Goal: Task Accomplishment & Management: Manage account settings

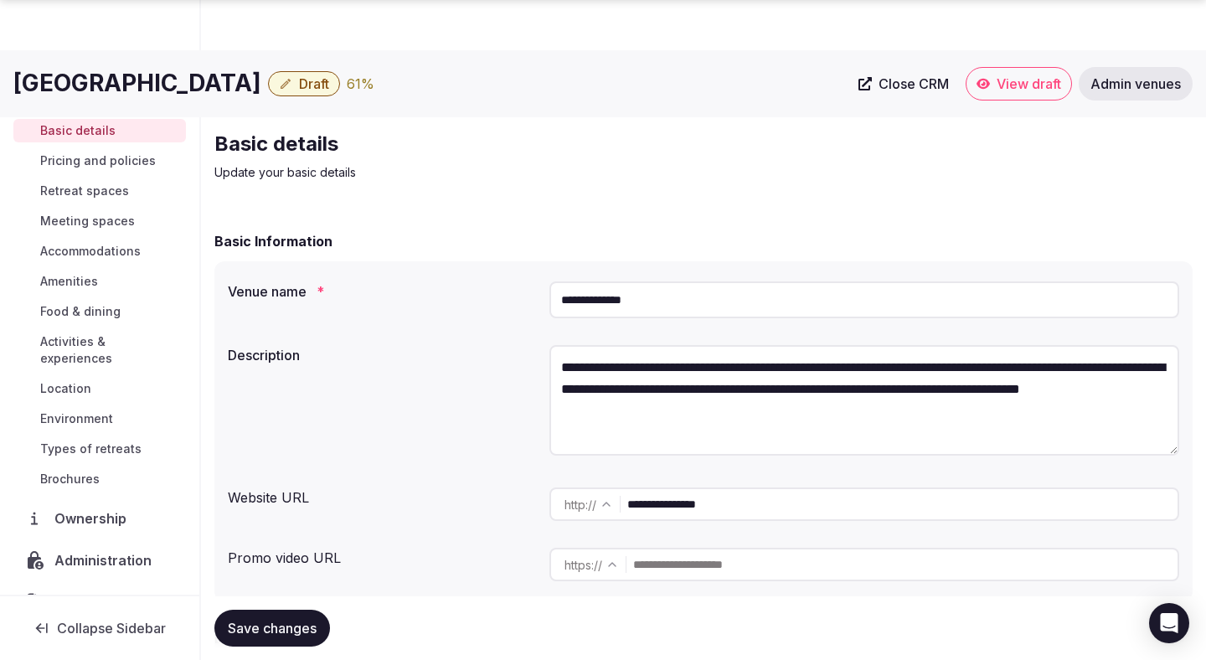
scroll to position [1941, 0]
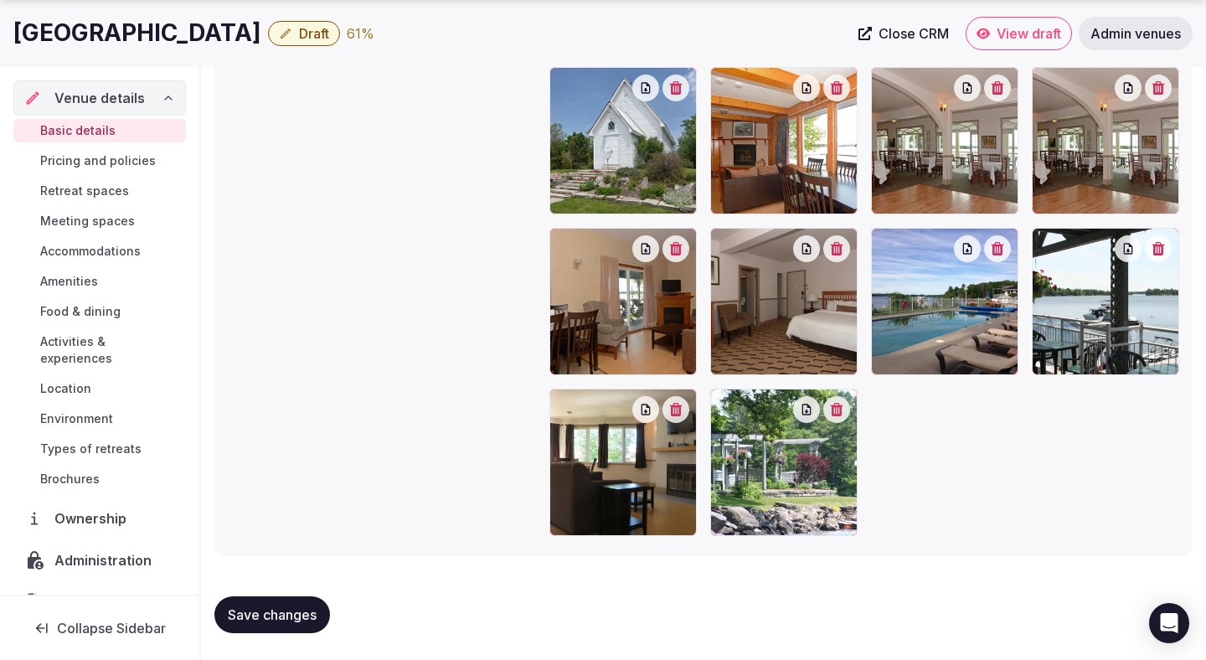
click at [99, 198] on span "Retreat spaces" at bounding box center [84, 191] width 89 height 17
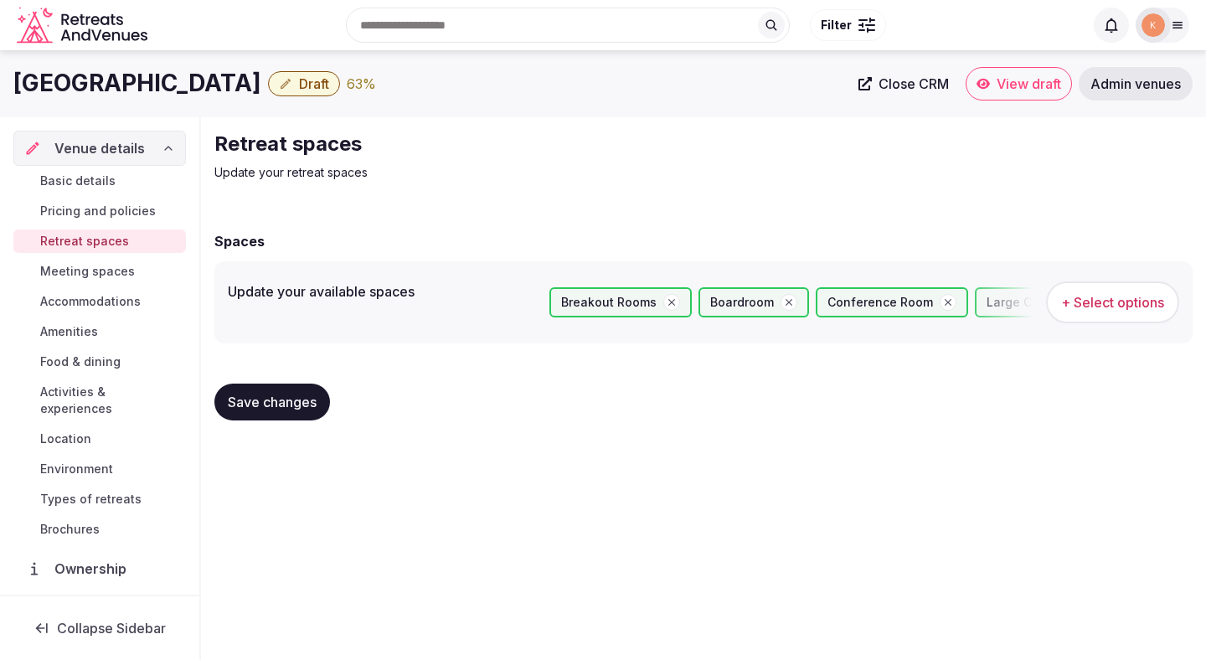
click at [302, 402] on span "Save changes" at bounding box center [272, 402] width 89 height 17
click at [79, 329] on span "Amenities" at bounding box center [69, 331] width 58 height 17
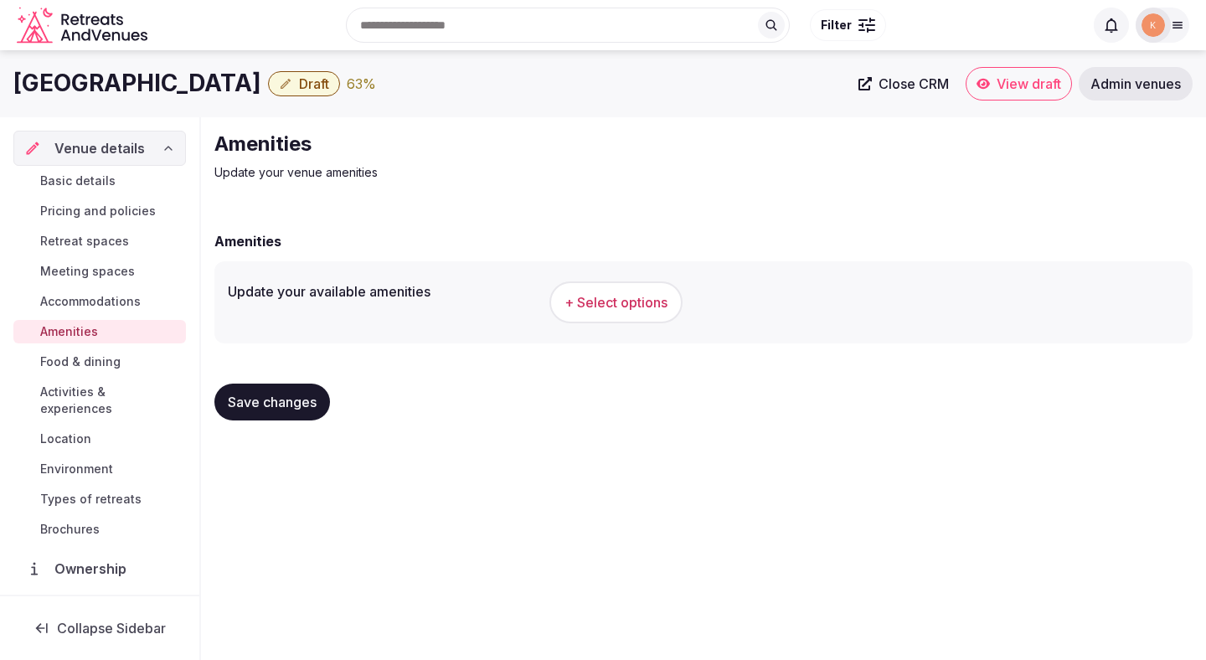
click at [93, 301] on span "Accommodations" at bounding box center [90, 301] width 101 height 17
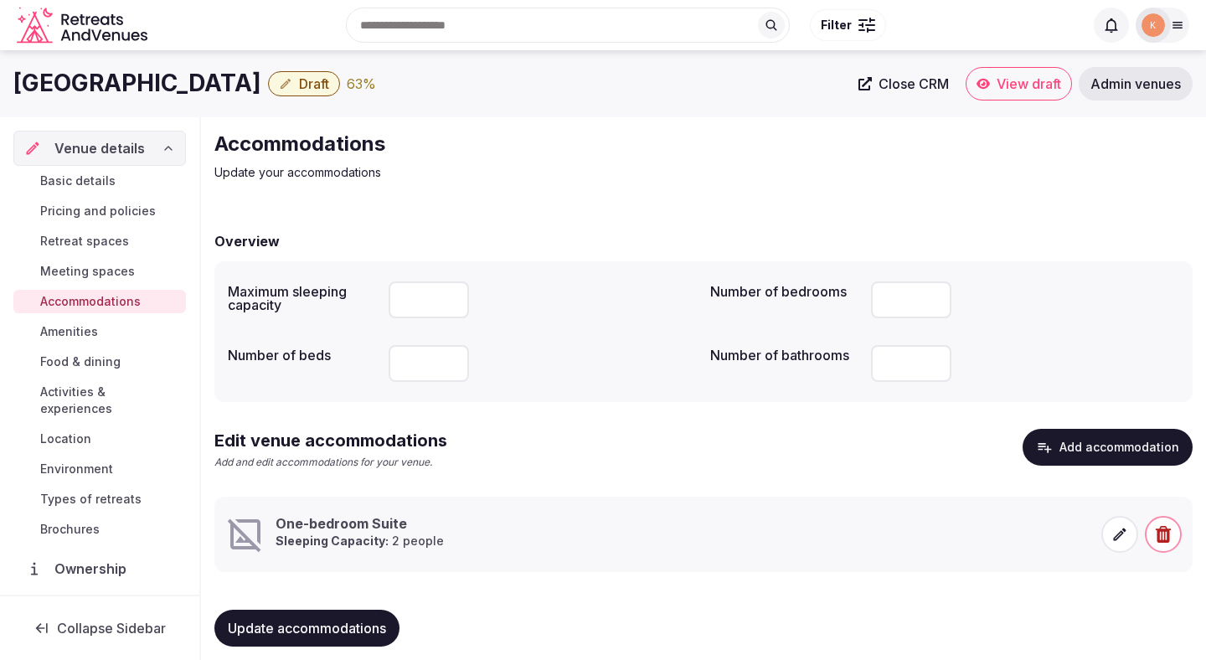
scroll to position [16, 0]
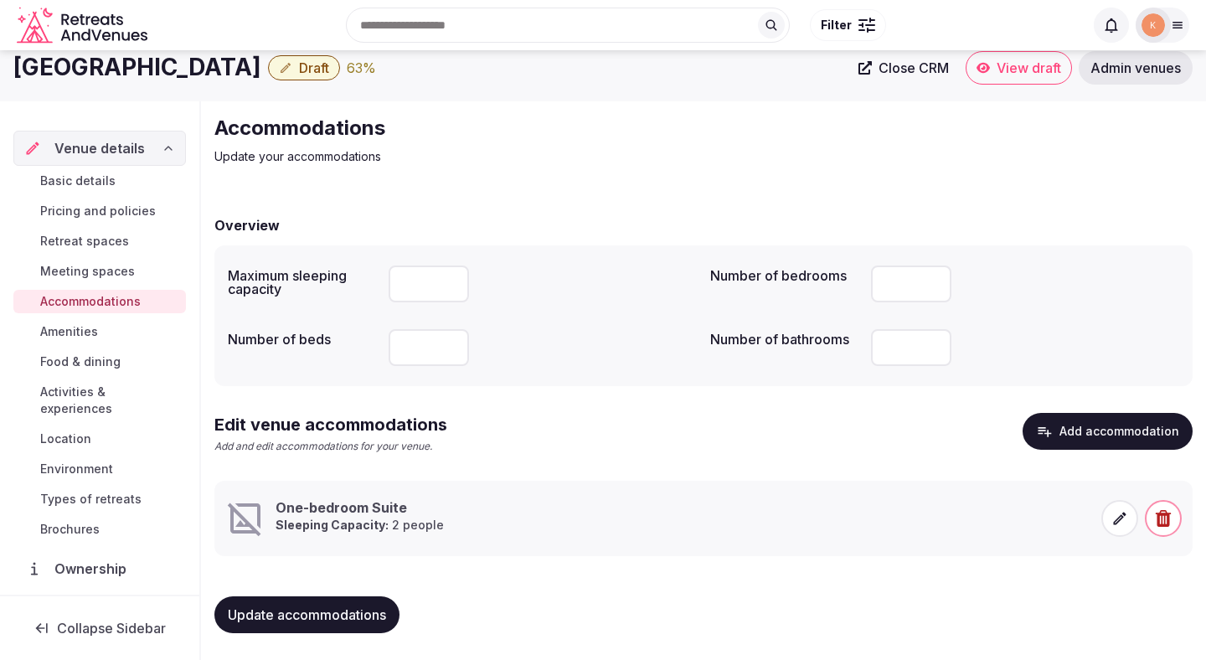
click at [1119, 517] on icon at bounding box center [1120, 518] width 13 height 13
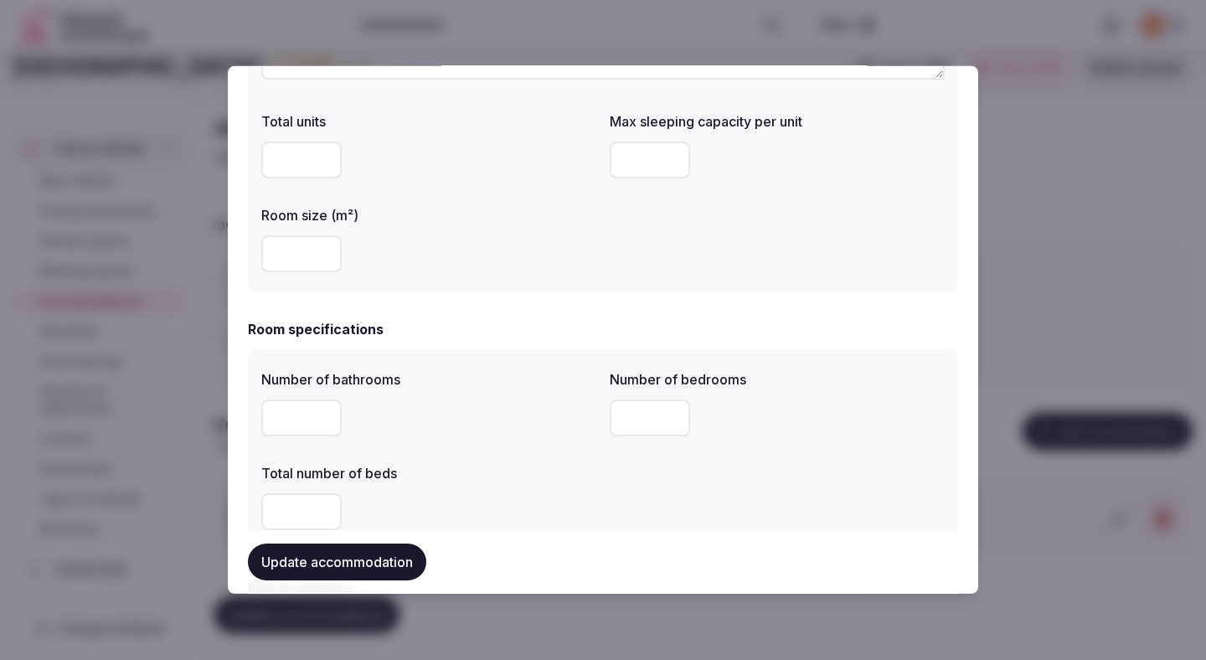
scroll to position [216, 0]
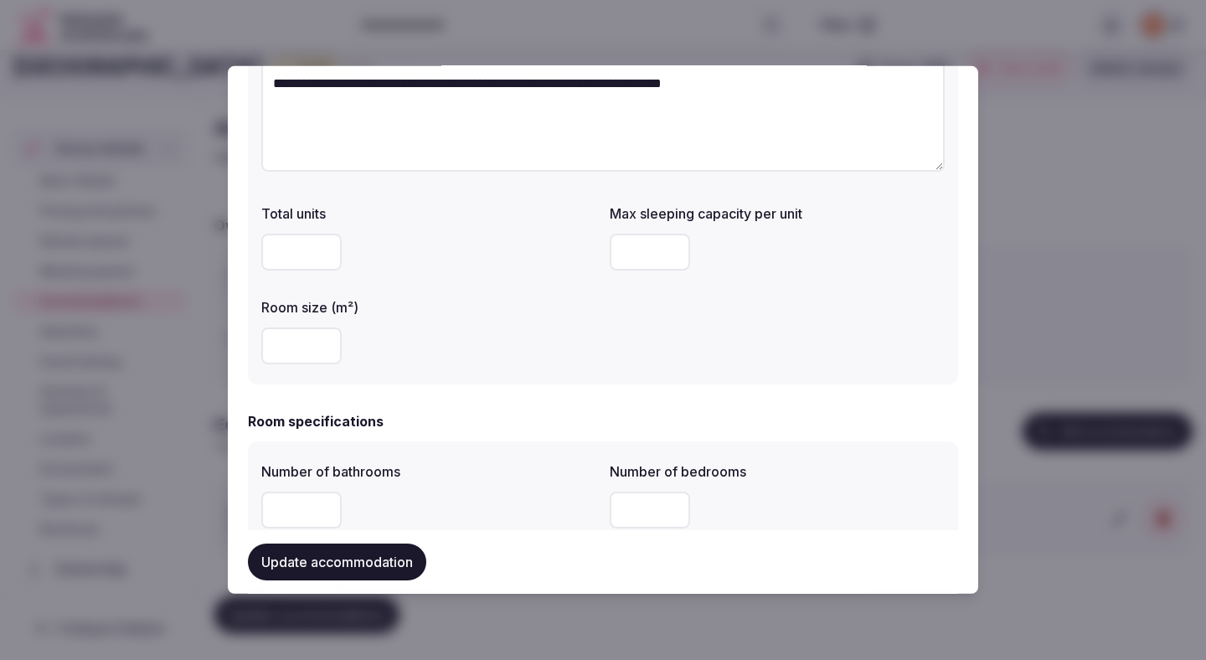
click at [301, 350] on input "number" at bounding box center [301, 345] width 80 height 37
type input "*"
type input "**"
click at [443, 353] on div "**" at bounding box center [428, 345] width 335 height 37
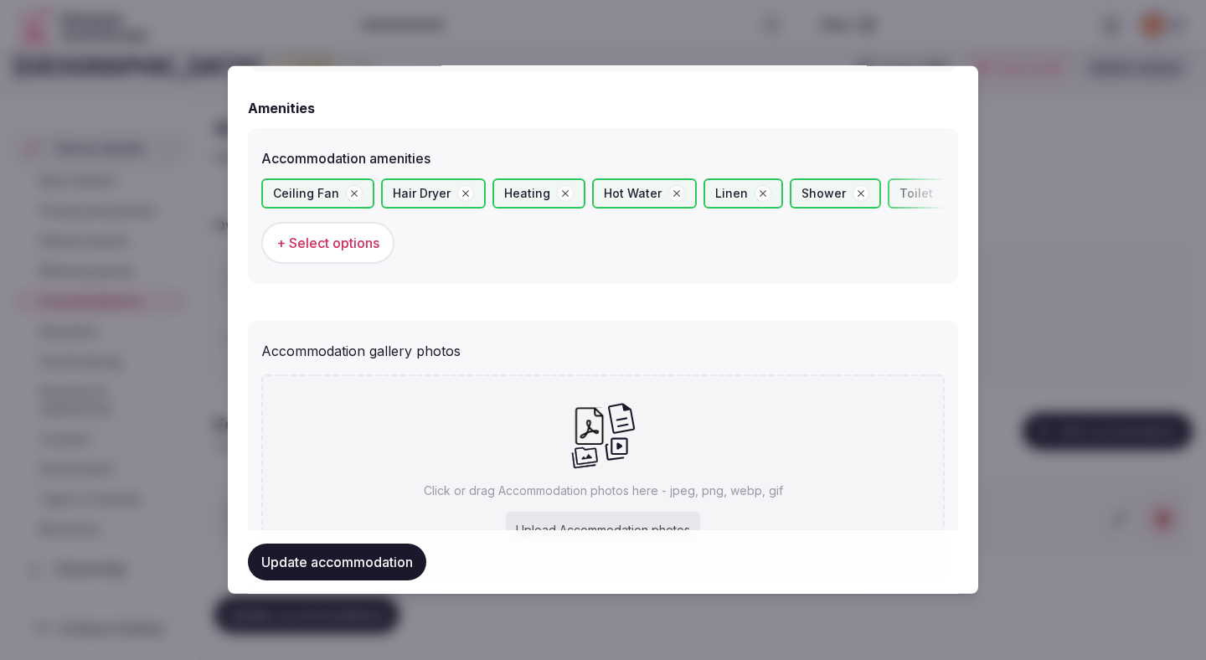
scroll to position [1699, 0]
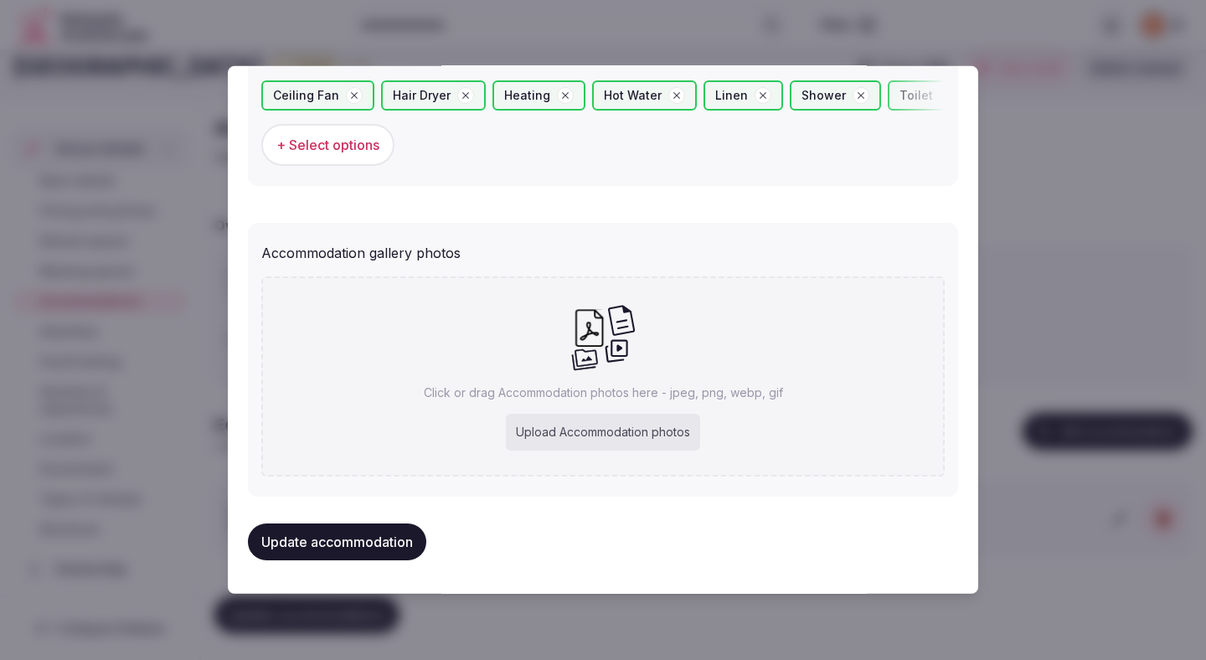
click at [569, 425] on div "Upload Accommodation photos" at bounding box center [603, 432] width 194 height 37
type input "**********"
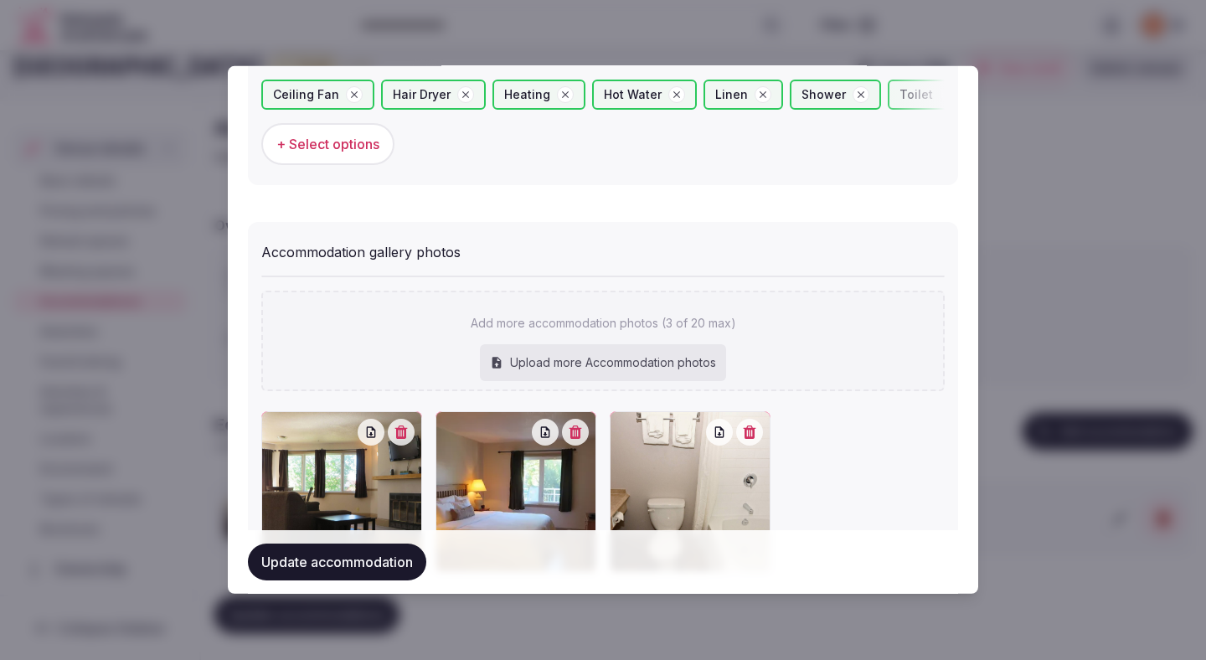
scroll to position [1795, 0]
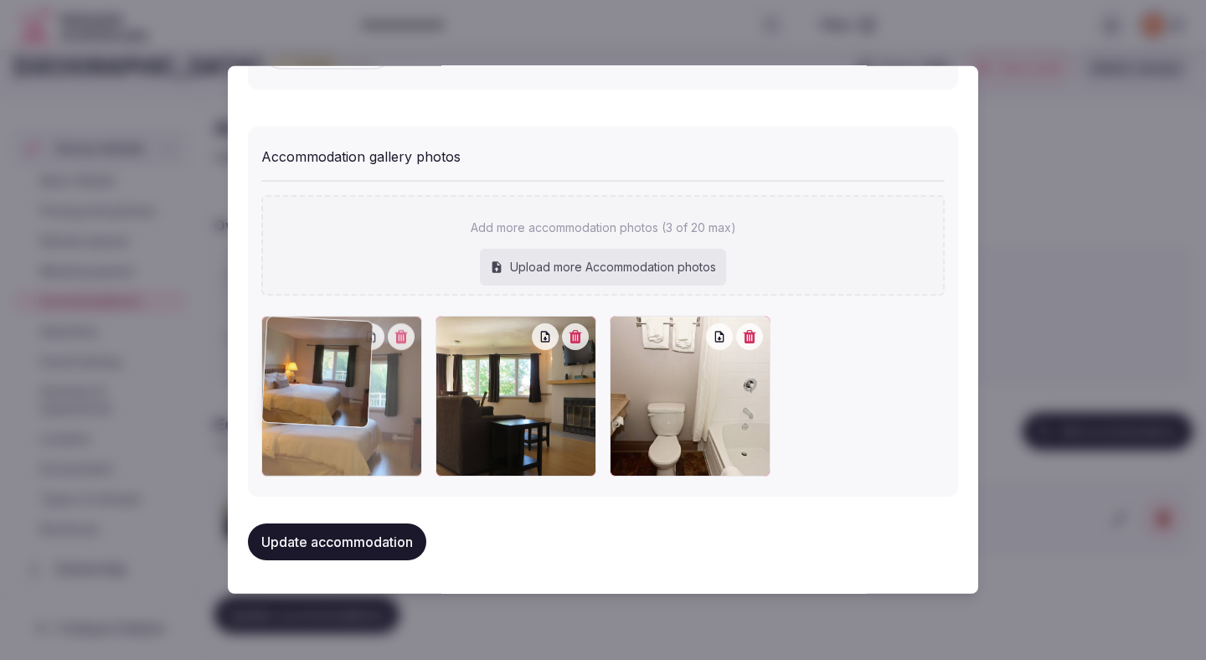
drag, startPoint x: 572, startPoint y: 397, endPoint x: 362, endPoint y: 404, distance: 210.3
click at [362, 404] on div at bounding box center [341, 396] width 161 height 161
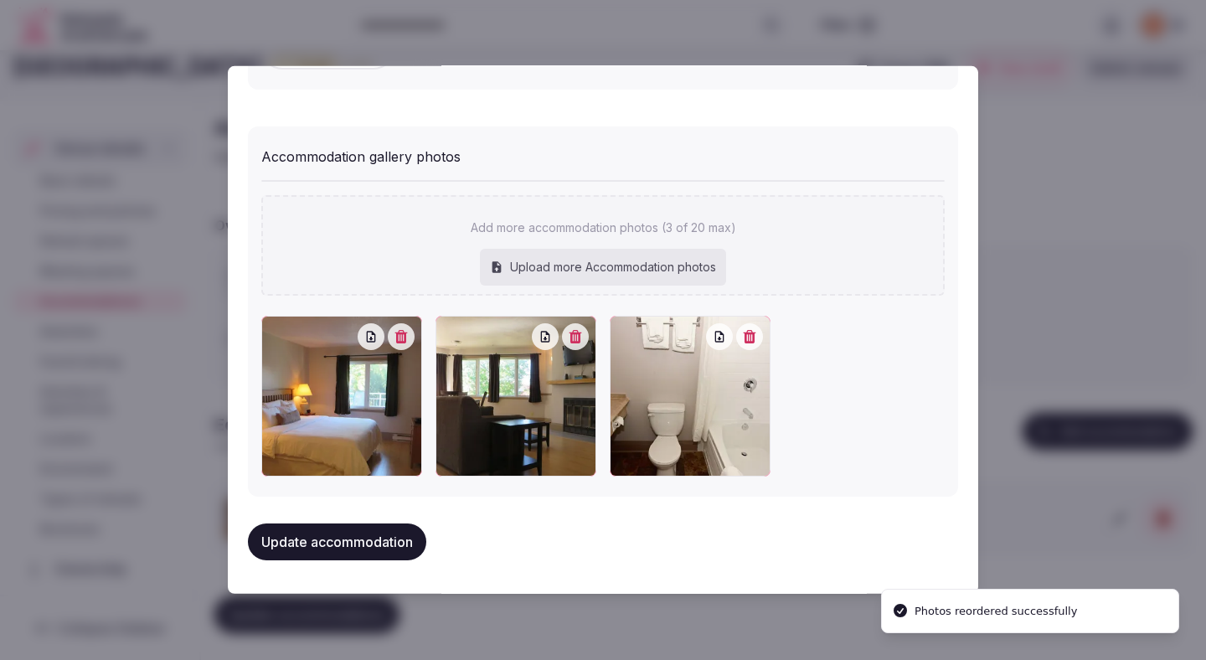
click at [385, 540] on button "Update accommodation" at bounding box center [337, 541] width 178 height 37
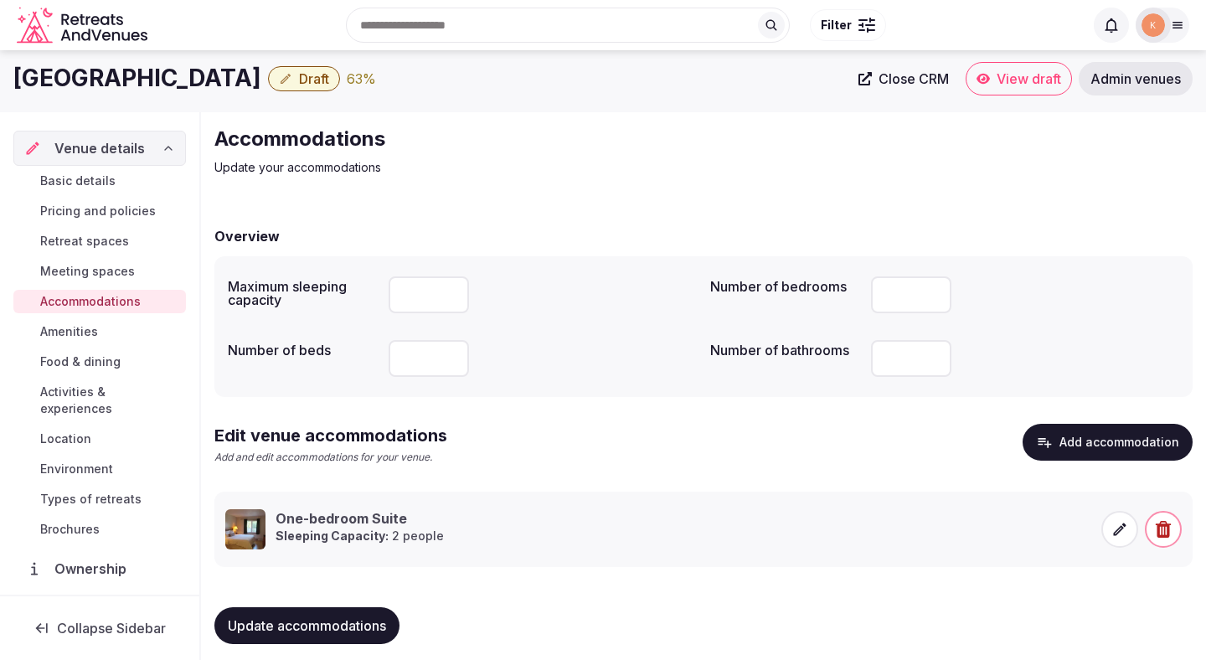
scroll to position [16, 0]
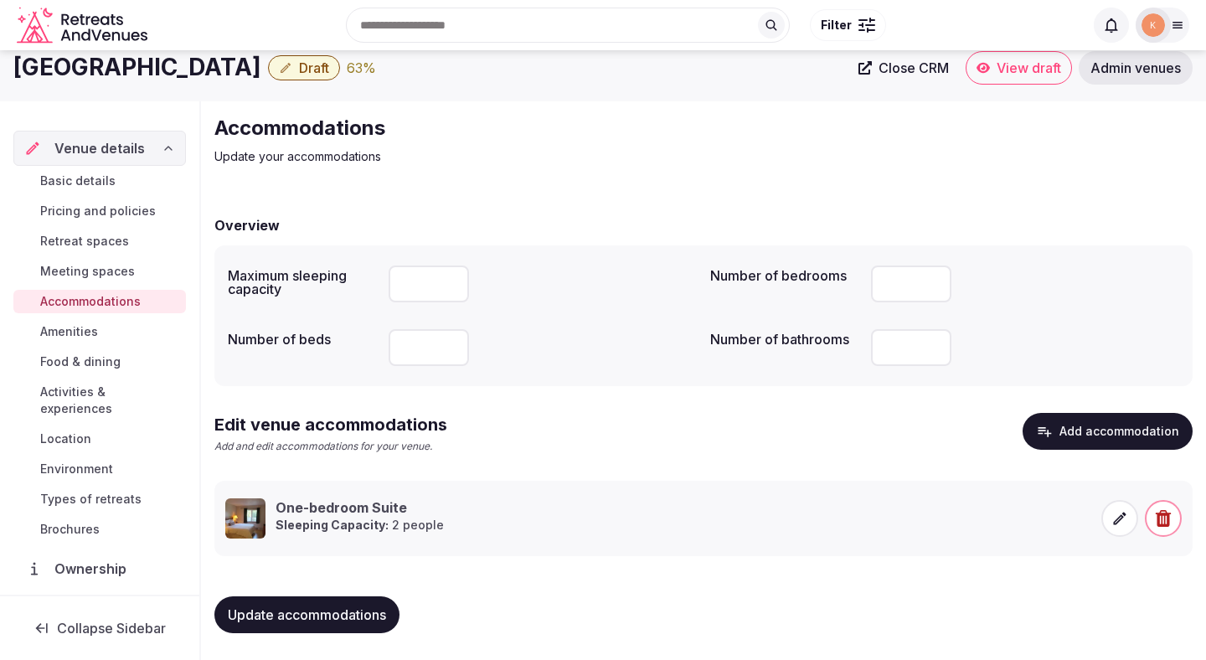
click at [357, 611] on span "Update accommodations" at bounding box center [307, 614] width 158 height 17
click at [83, 327] on span "Amenities" at bounding box center [69, 331] width 58 height 17
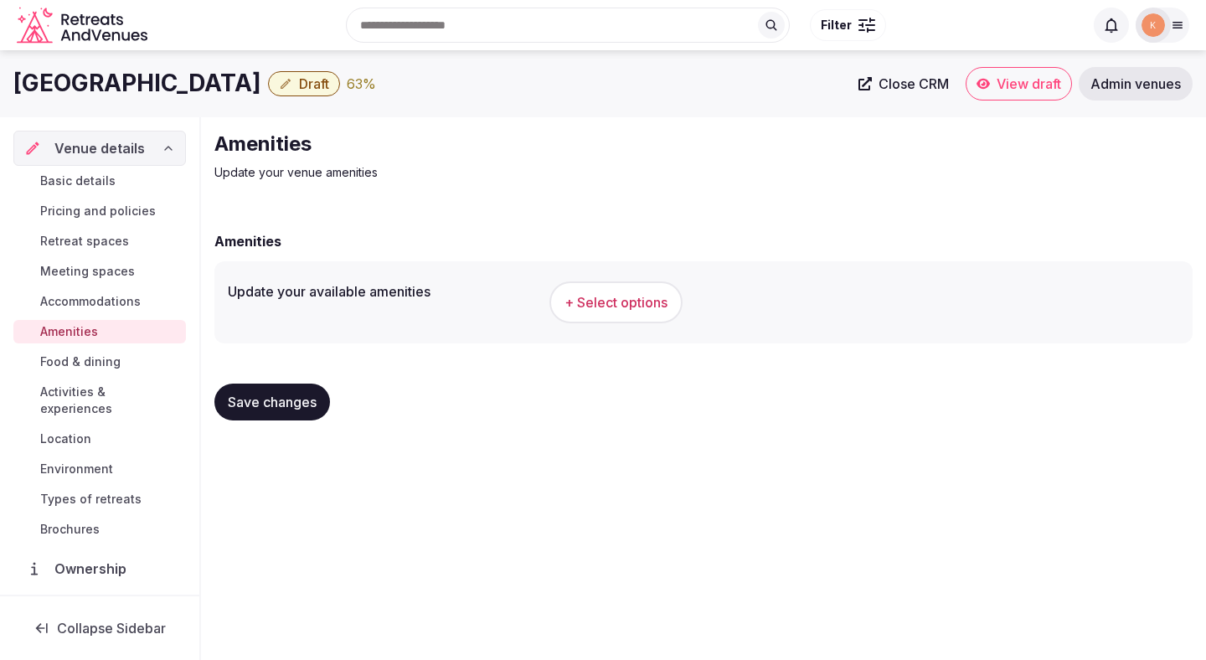
click at [616, 296] on span "+ Select options" at bounding box center [616, 302] width 103 height 18
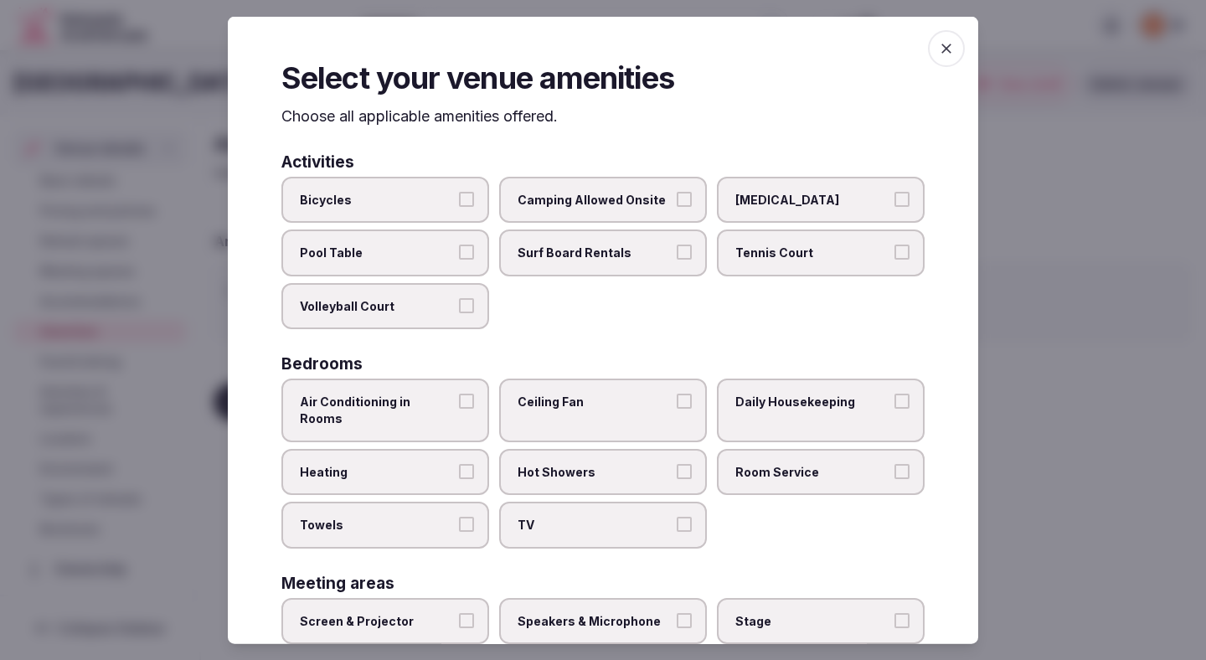
click at [407, 208] on label "Bicycles" at bounding box center [385, 199] width 208 height 47
click at [459, 206] on button "Bicycles" at bounding box center [466, 198] width 15 height 15
click at [629, 257] on span "Surf Board Rentals" at bounding box center [595, 253] width 154 height 17
click at [677, 257] on button "Surf Board Rentals" at bounding box center [684, 252] width 15 height 15
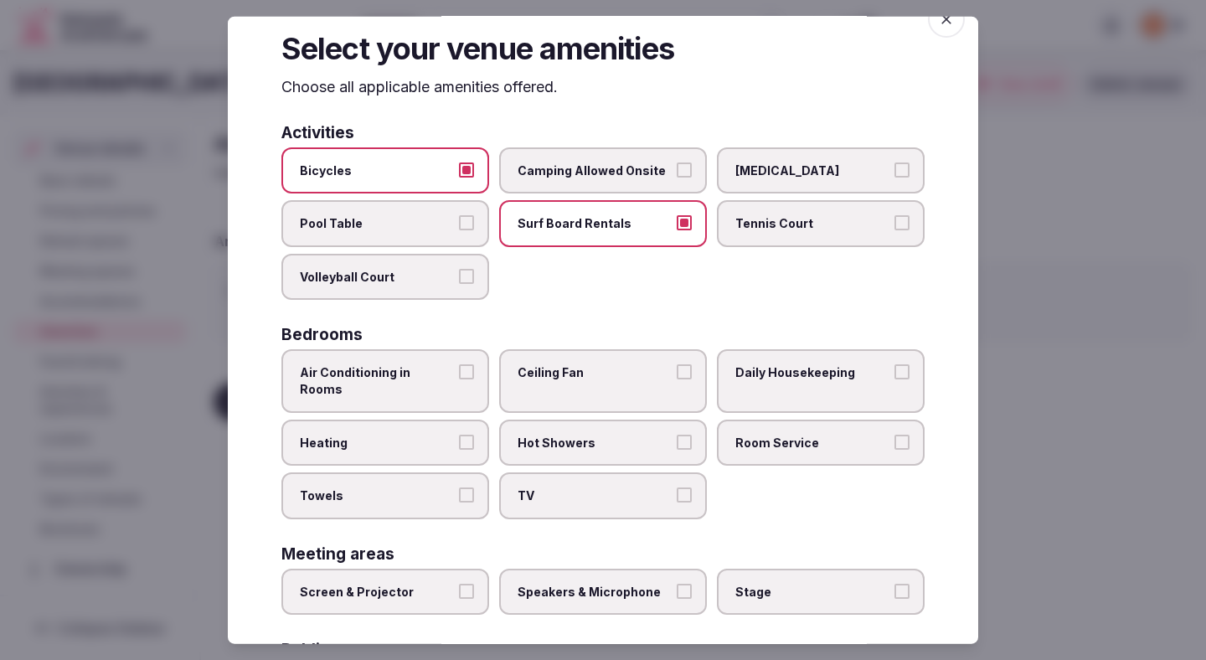
scroll to position [30, 0]
click at [756, 221] on span "Tennis Court" at bounding box center [812, 222] width 154 height 17
click at [895, 221] on button "Tennis Court" at bounding box center [902, 221] width 15 height 15
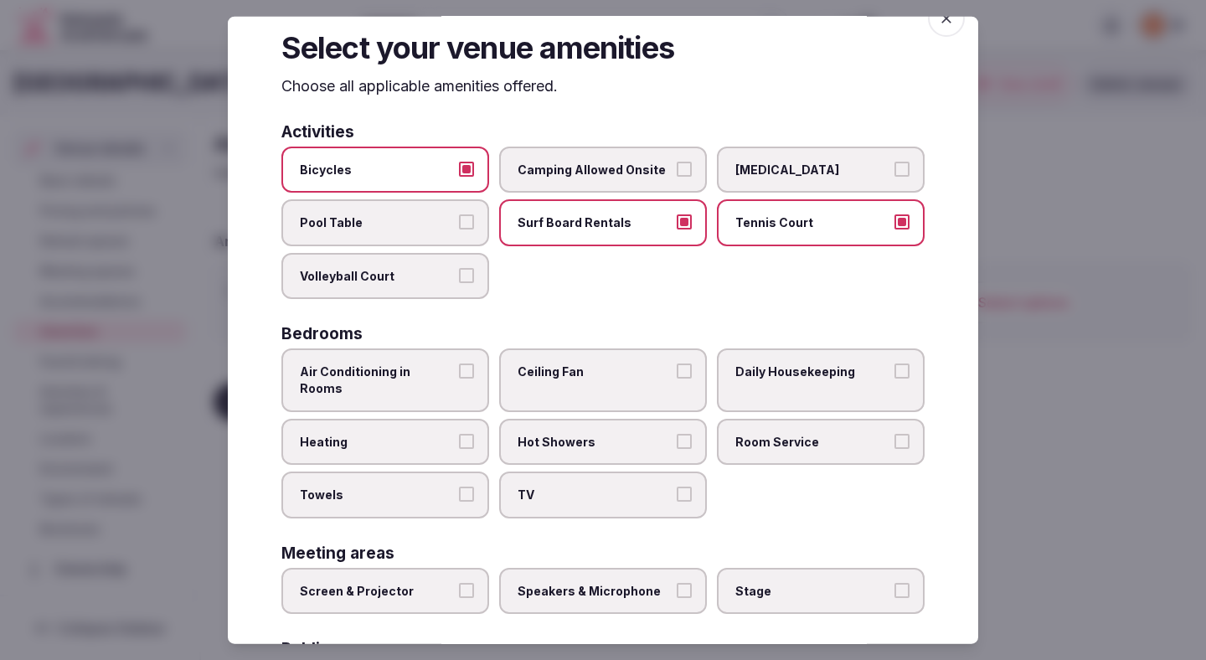
click at [451, 362] on label "Air Conditioning in Rooms" at bounding box center [385, 379] width 208 height 63
click at [459, 363] on button "Air Conditioning in Rooms" at bounding box center [466, 370] width 15 height 15
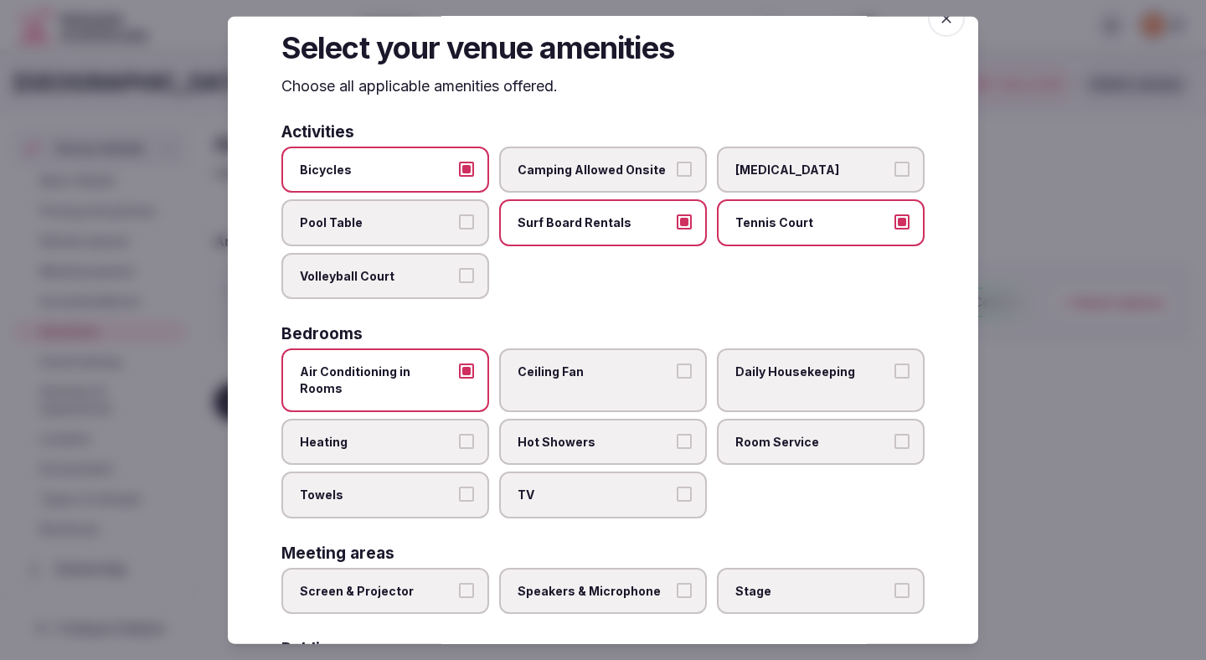
click at [445, 418] on label "Heating" at bounding box center [385, 441] width 208 height 47
click at [459, 433] on button "Heating" at bounding box center [466, 440] width 15 height 15
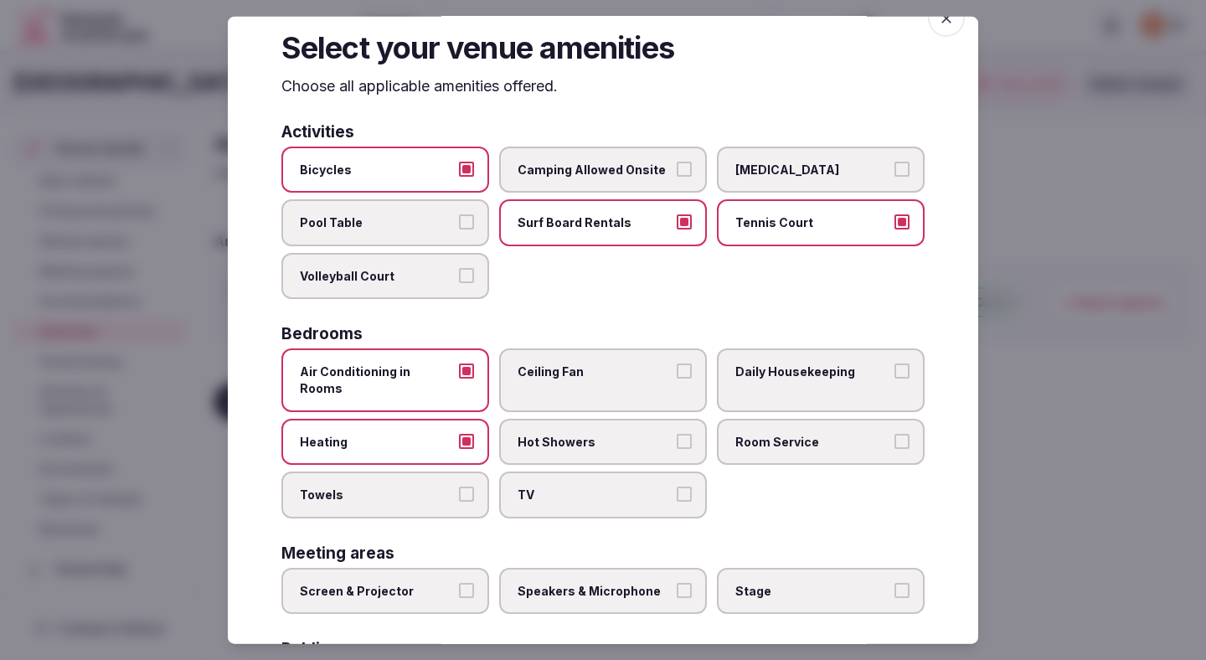
click at [428, 487] on span "Towels" at bounding box center [377, 495] width 154 height 17
click at [459, 487] on button "Towels" at bounding box center [466, 494] width 15 height 15
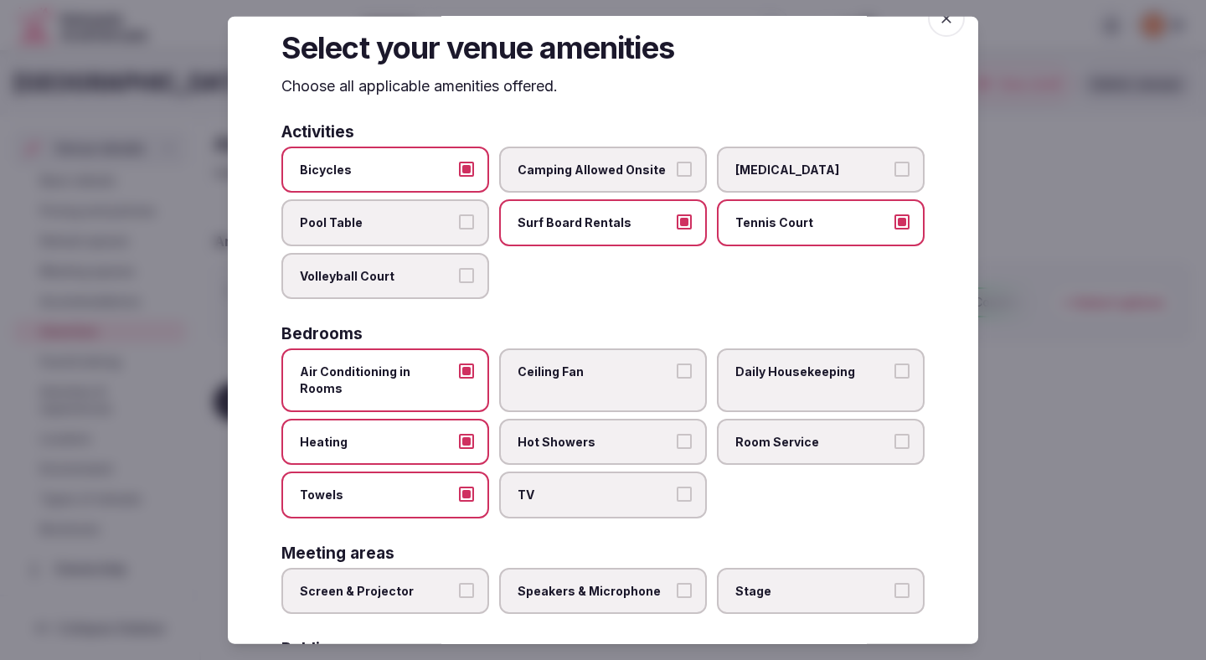
click at [528, 472] on label "TV" at bounding box center [603, 495] width 208 height 47
click at [677, 487] on button "TV" at bounding box center [684, 494] width 15 height 15
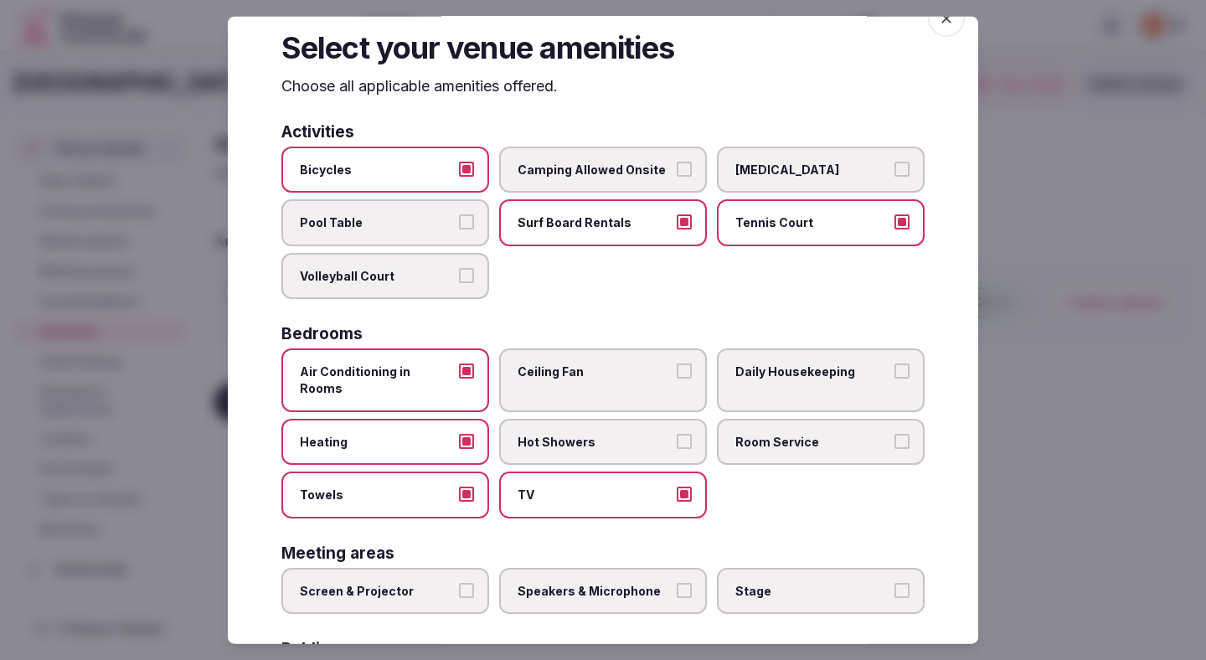
click at [552, 433] on span "Hot Showers" at bounding box center [595, 441] width 154 height 17
click at [677, 433] on button "Hot Showers" at bounding box center [684, 440] width 15 height 15
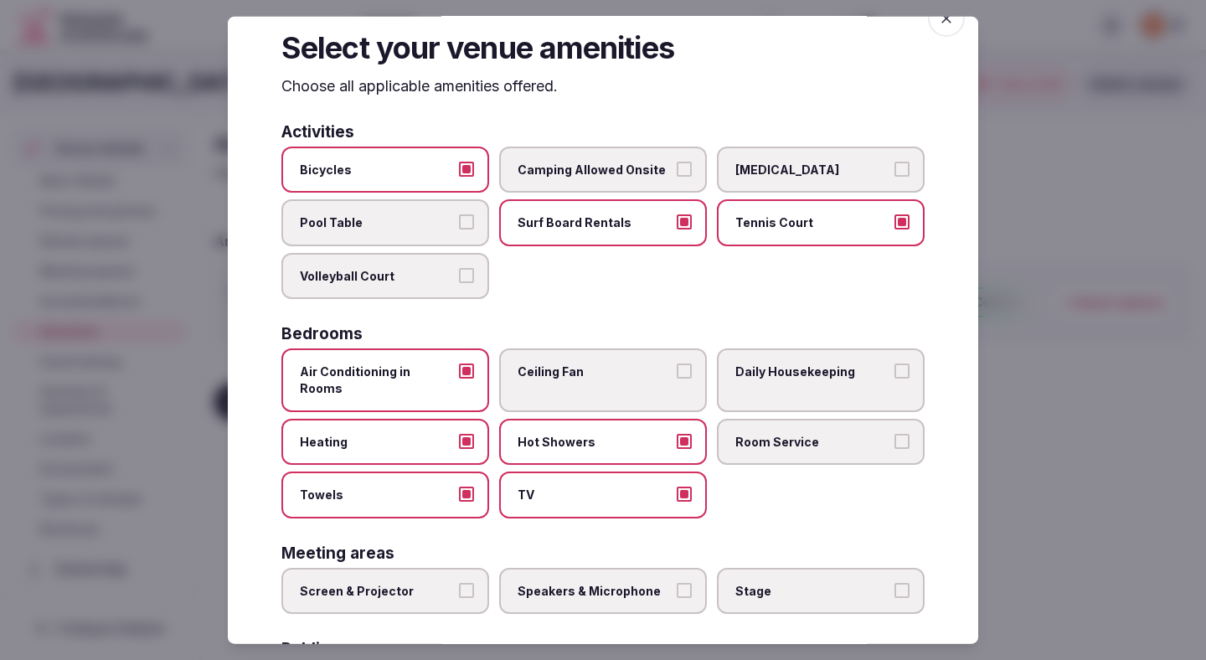
click at [560, 386] on label "Ceiling Fan" at bounding box center [603, 379] width 208 height 63
click at [677, 379] on button "Ceiling Fan" at bounding box center [684, 370] width 15 height 15
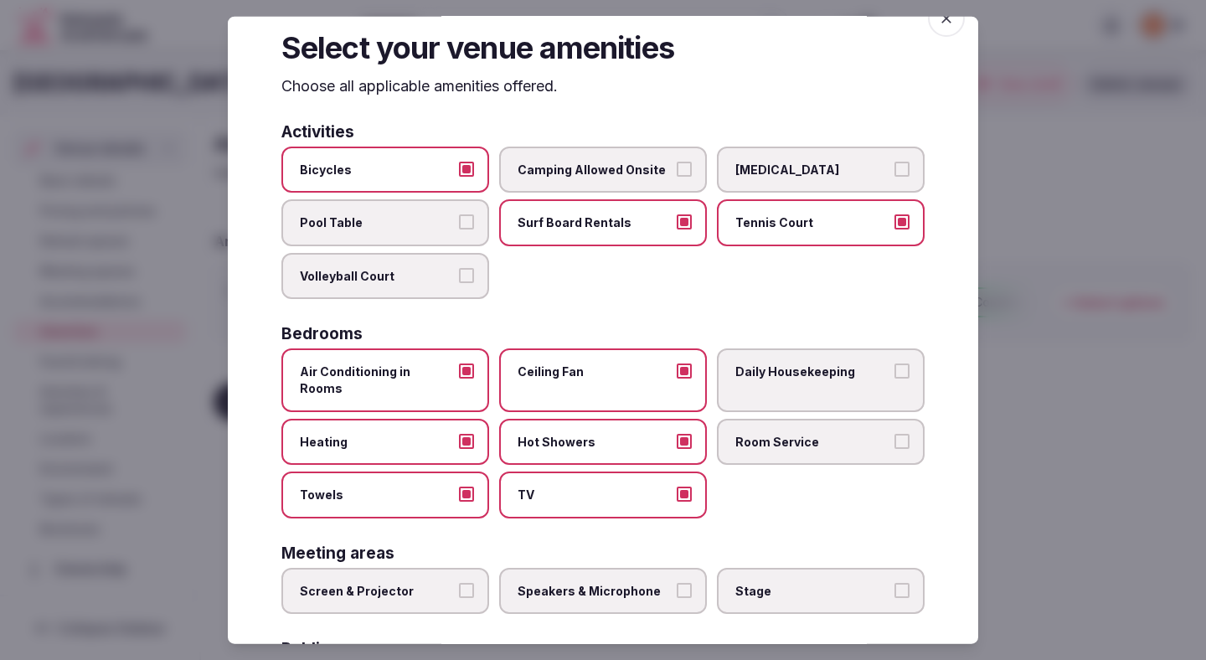
click at [740, 433] on span "Room Service" at bounding box center [812, 441] width 154 height 17
click at [895, 433] on button "Room Service" at bounding box center [902, 440] width 15 height 15
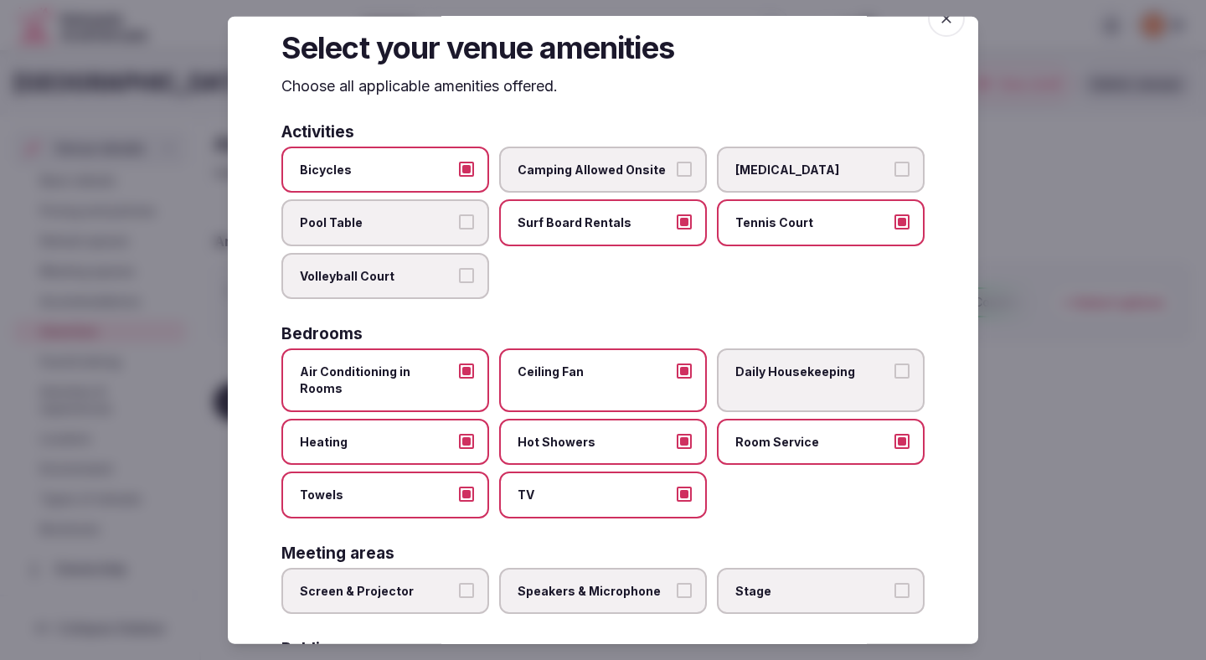
click at [746, 390] on label "Daily Housekeeping" at bounding box center [821, 379] width 208 height 63
click at [895, 379] on button "Daily Housekeeping" at bounding box center [902, 370] width 15 height 15
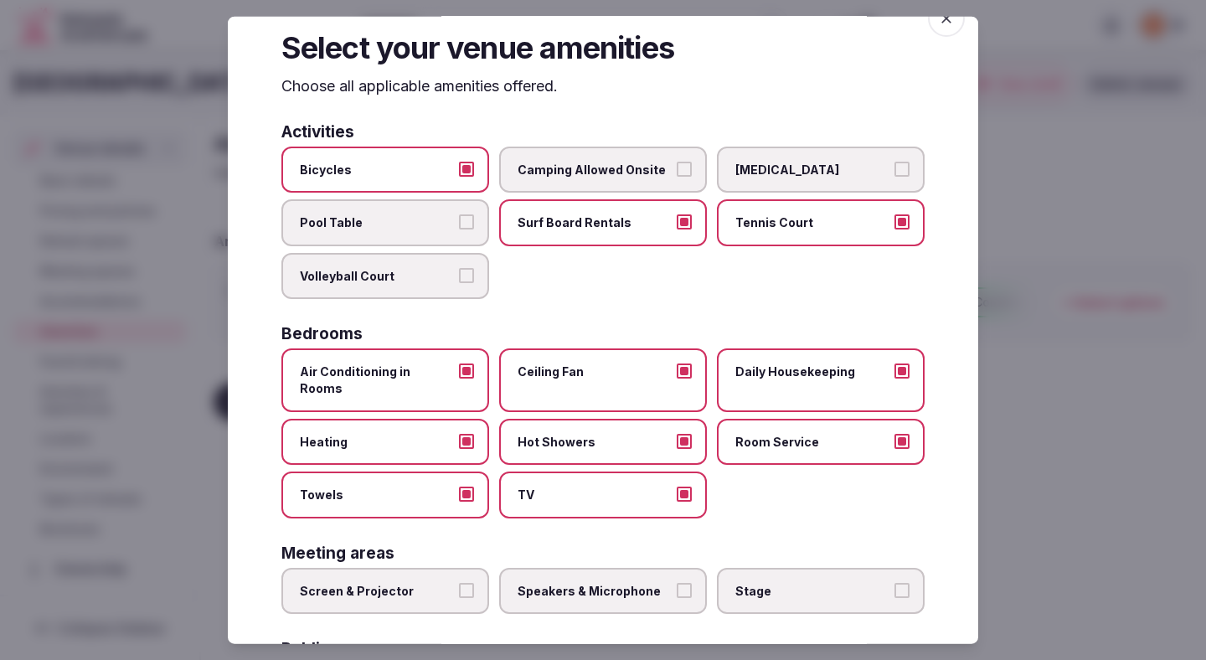
scroll to position [245, 0]
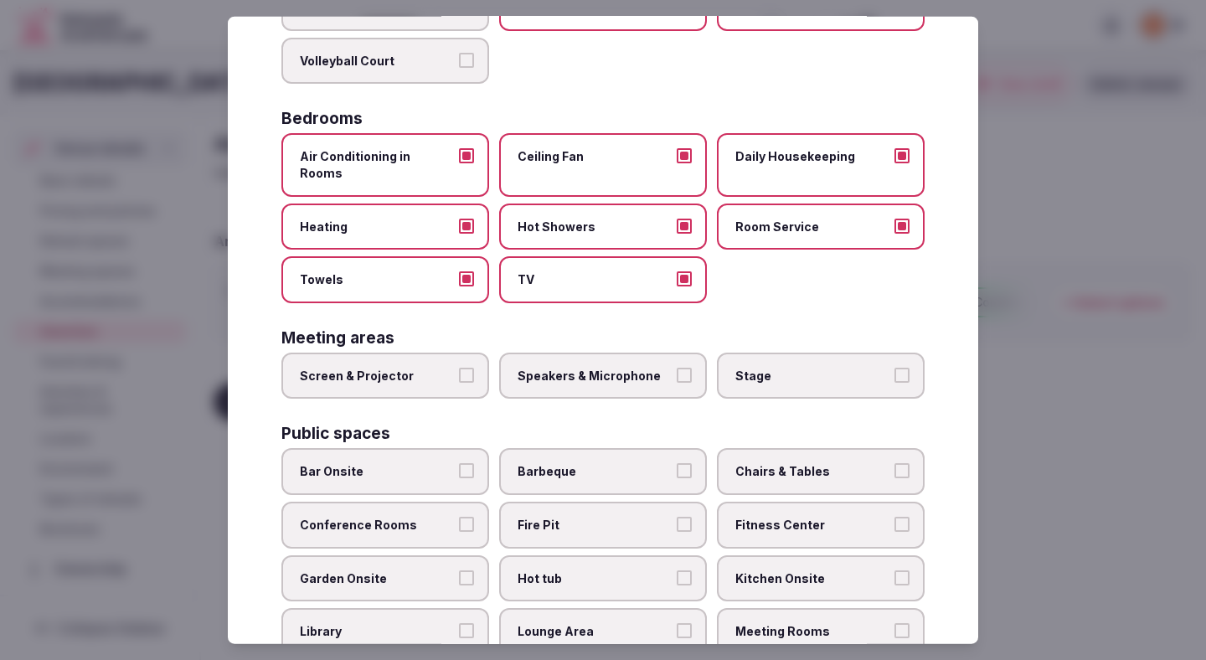
click at [651, 367] on span "Speakers & Microphone" at bounding box center [595, 375] width 154 height 17
click at [677, 367] on button "Speakers & Microphone" at bounding box center [684, 374] width 15 height 15
click at [459, 367] on button "Screen & Projector" at bounding box center [466, 374] width 15 height 15
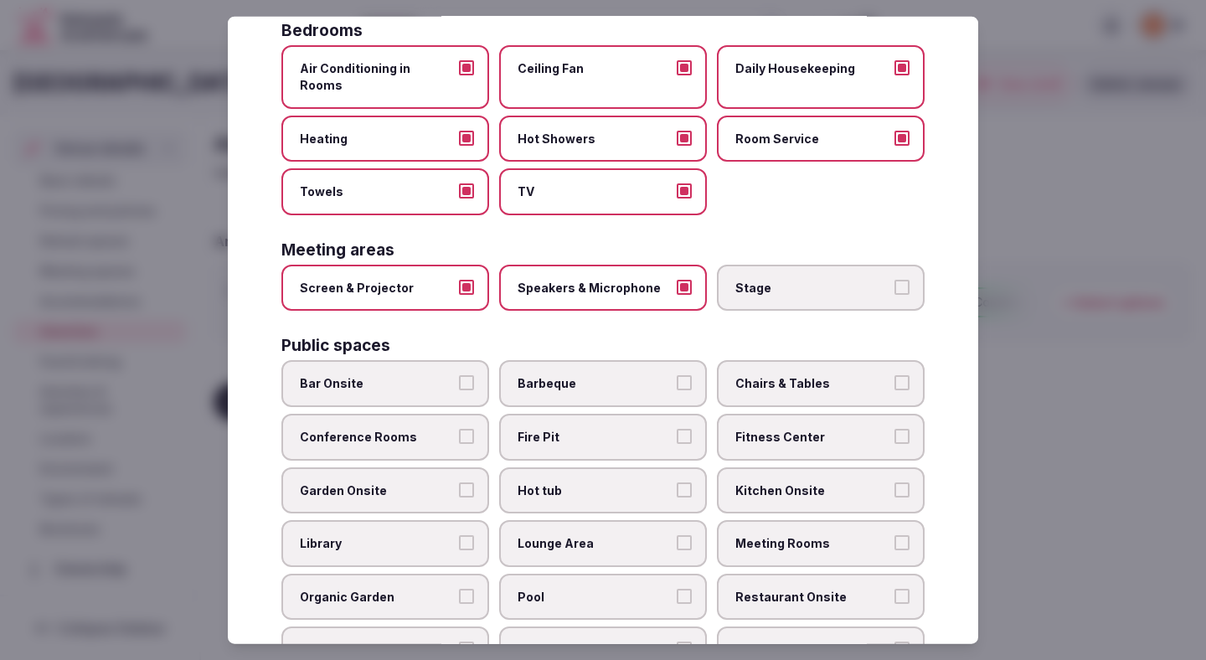
scroll to position [340, 0]
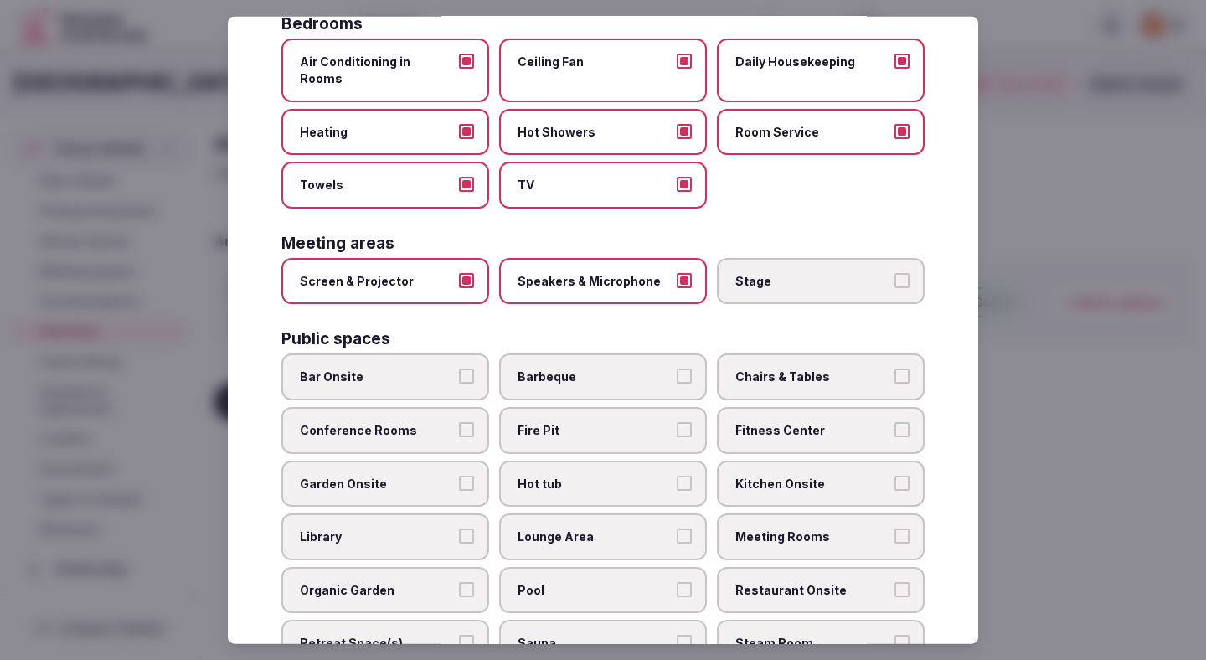
click at [745, 369] on label "Chairs & Tables" at bounding box center [821, 376] width 208 height 47
click at [895, 369] on button "Chairs & Tables" at bounding box center [902, 376] width 15 height 15
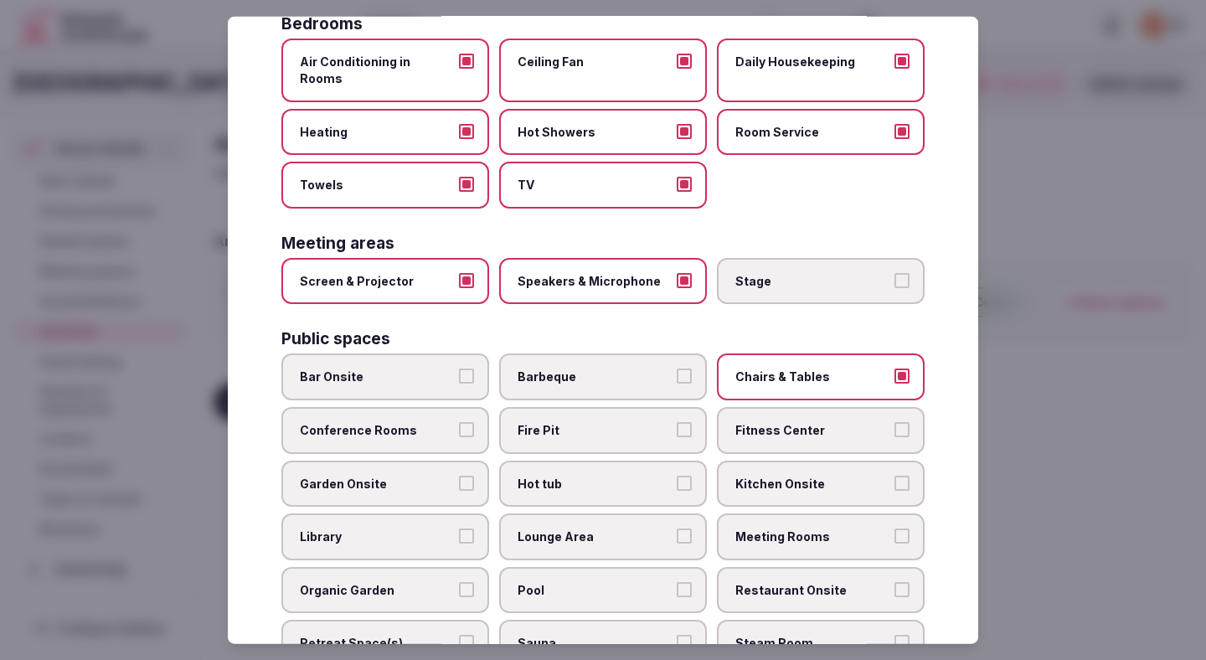
click at [425, 425] on label "Conference Rooms" at bounding box center [385, 430] width 208 height 47
click at [459, 425] on button "Conference Rooms" at bounding box center [466, 429] width 15 height 15
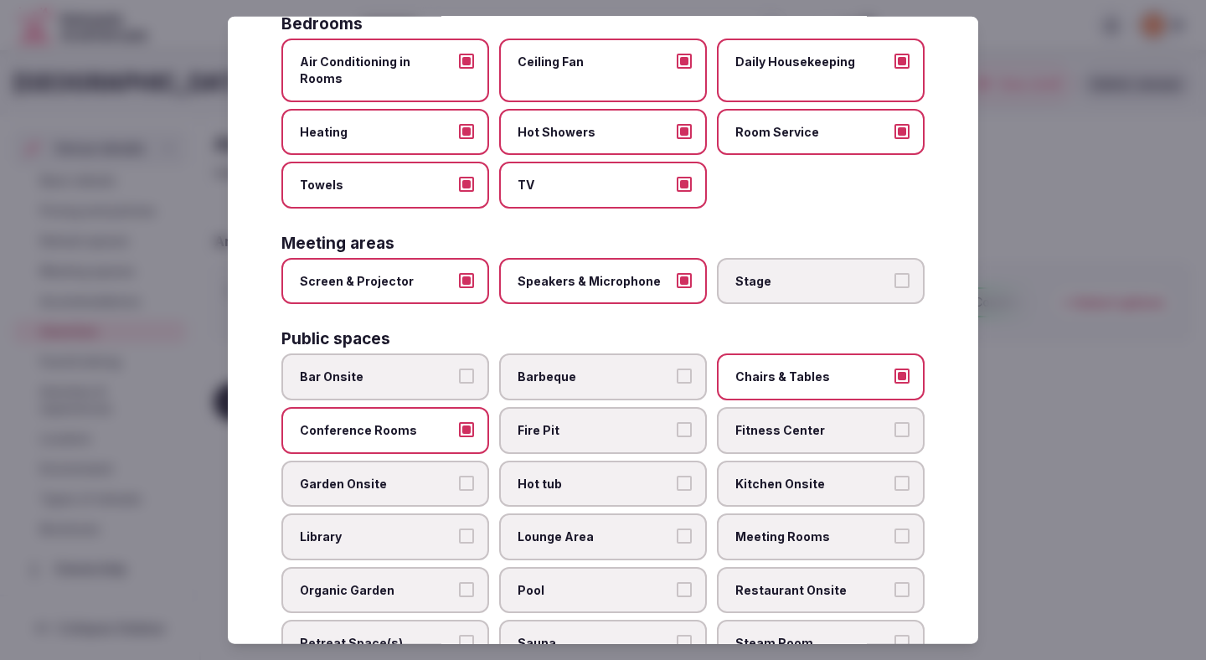
click at [756, 422] on span "Fitness Center" at bounding box center [812, 430] width 154 height 17
click at [895, 422] on button "Fitness Center" at bounding box center [902, 429] width 15 height 15
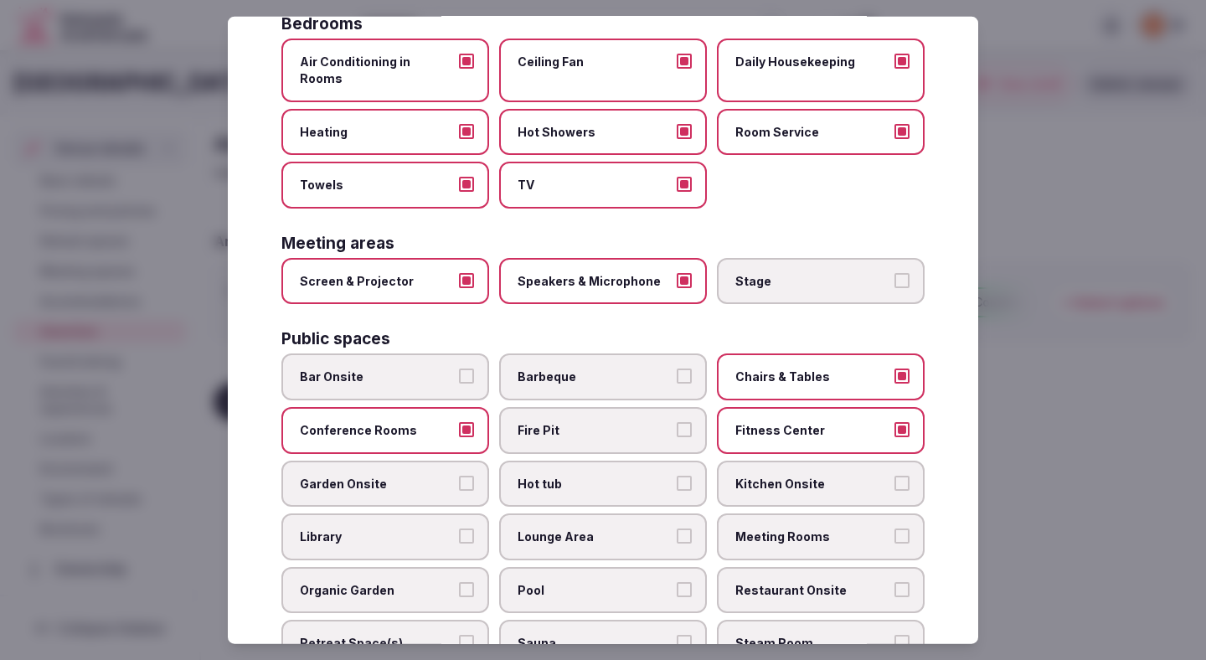
click at [434, 475] on span "Garden Onsite" at bounding box center [377, 483] width 154 height 17
click at [459, 475] on button "Garden Onsite" at bounding box center [466, 482] width 15 height 15
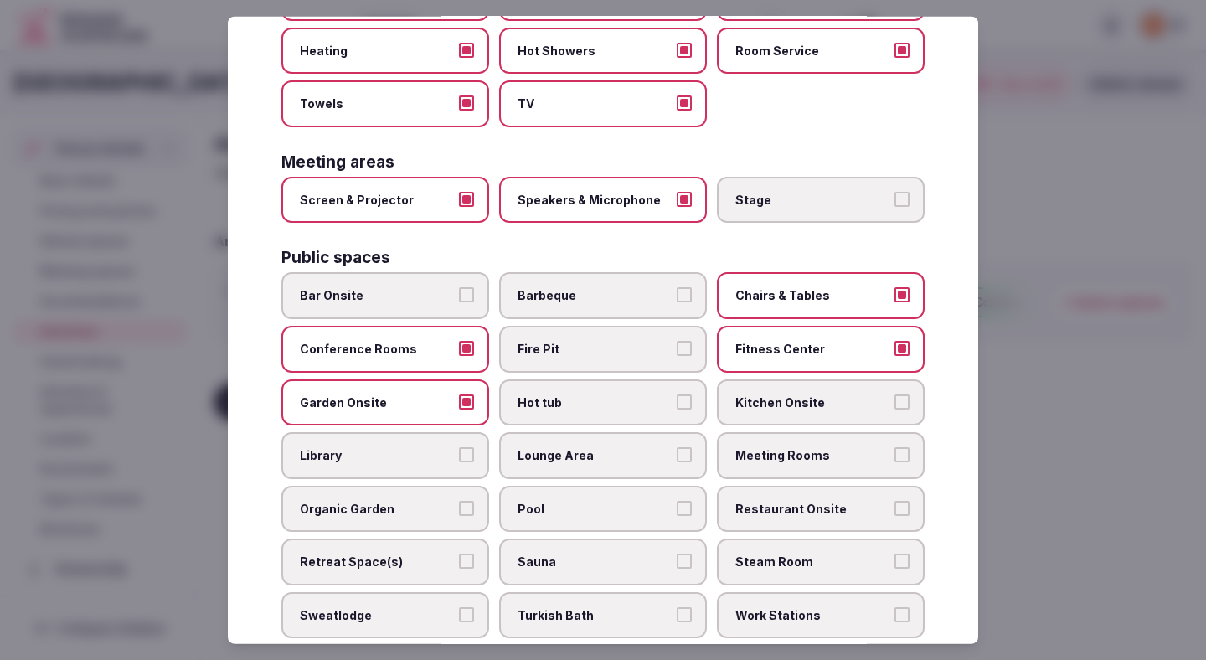
scroll to position [438, 0]
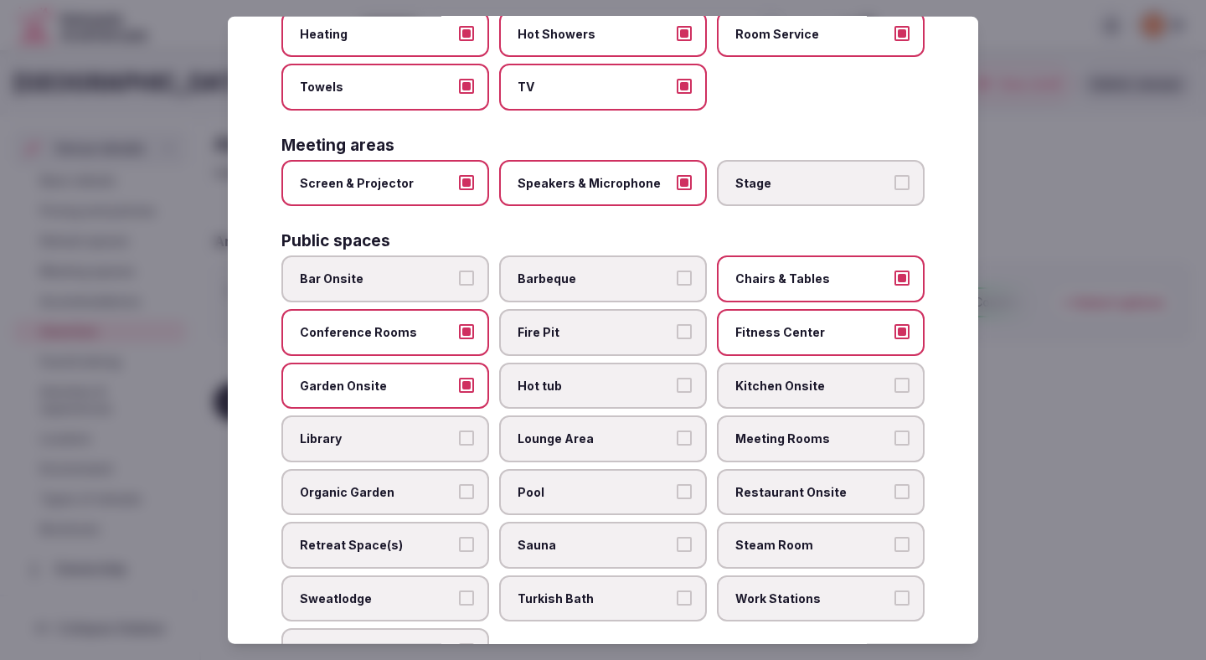
click at [629, 377] on span "Hot tub" at bounding box center [595, 385] width 154 height 17
click at [677, 377] on button "Hot tub" at bounding box center [684, 384] width 15 height 15
click at [403, 431] on span "Library" at bounding box center [377, 439] width 154 height 17
click at [459, 431] on button "Library" at bounding box center [466, 438] width 15 height 15
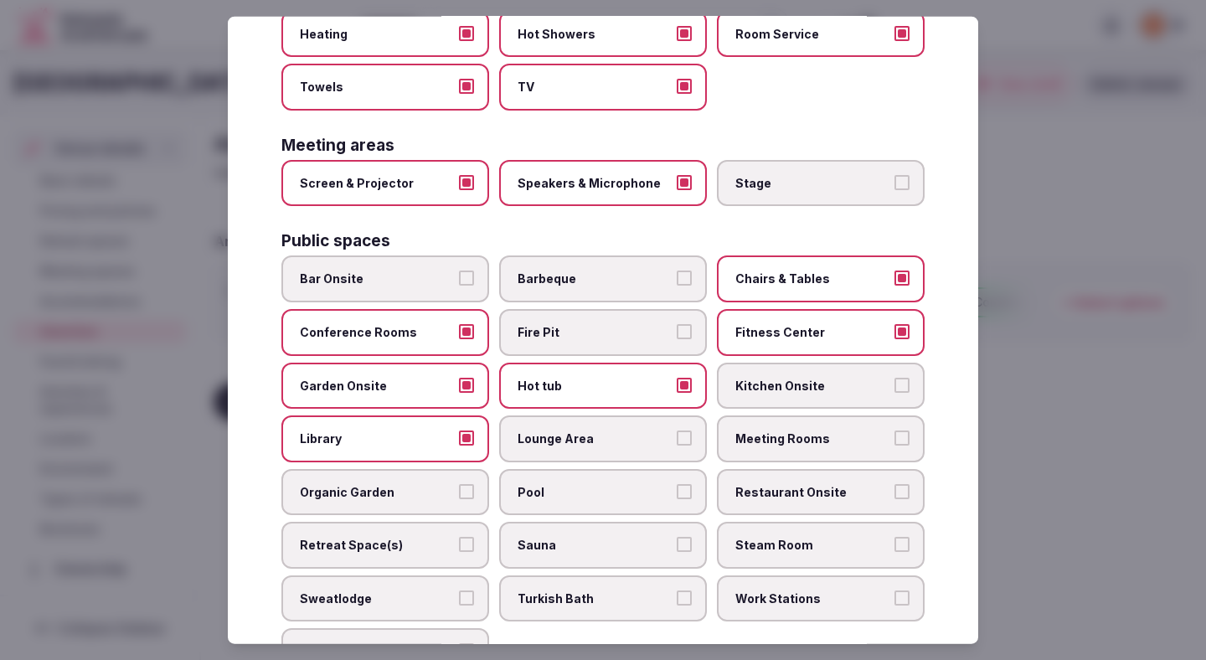
click at [603, 431] on span "Lounge Area" at bounding box center [595, 439] width 154 height 17
click at [677, 431] on button "Lounge Area" at bounding box center [684, 438] width 15 height 15
click at [760, 431] on span "Meeting Rooms" at bounding box center [812, 439] width 154 height 17
click at [895, 431] on button "Meeting Rooms" at bounding box center [902, 438] width 15 height 15
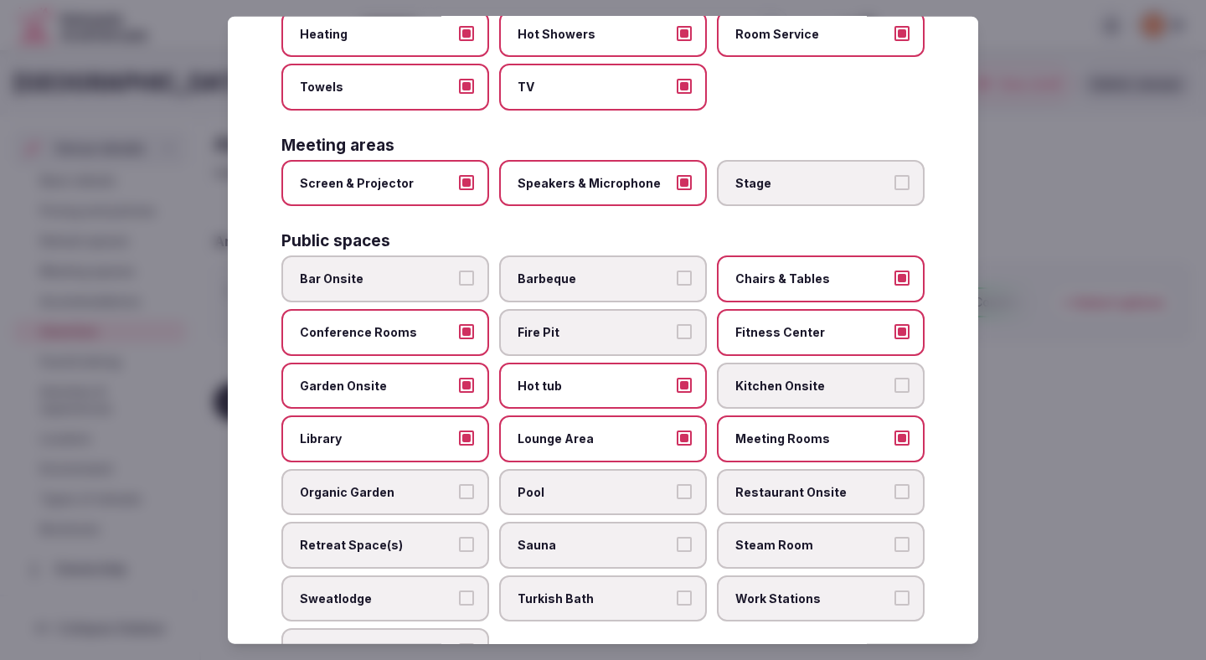
click at [449, 483] on span "Organic Garden" at bounding box center [377, 491] width 154 height 17
click at [459, 483] on button "Organic Garden" at bounding box center [466, 490] width 15 height 15
click at [588, 483] on span "Pool" at bounding box center [595, 491] width 154 height 17
click at [677, 483] on button "Pool" at bounding box center [684, 490] width 15 height 15
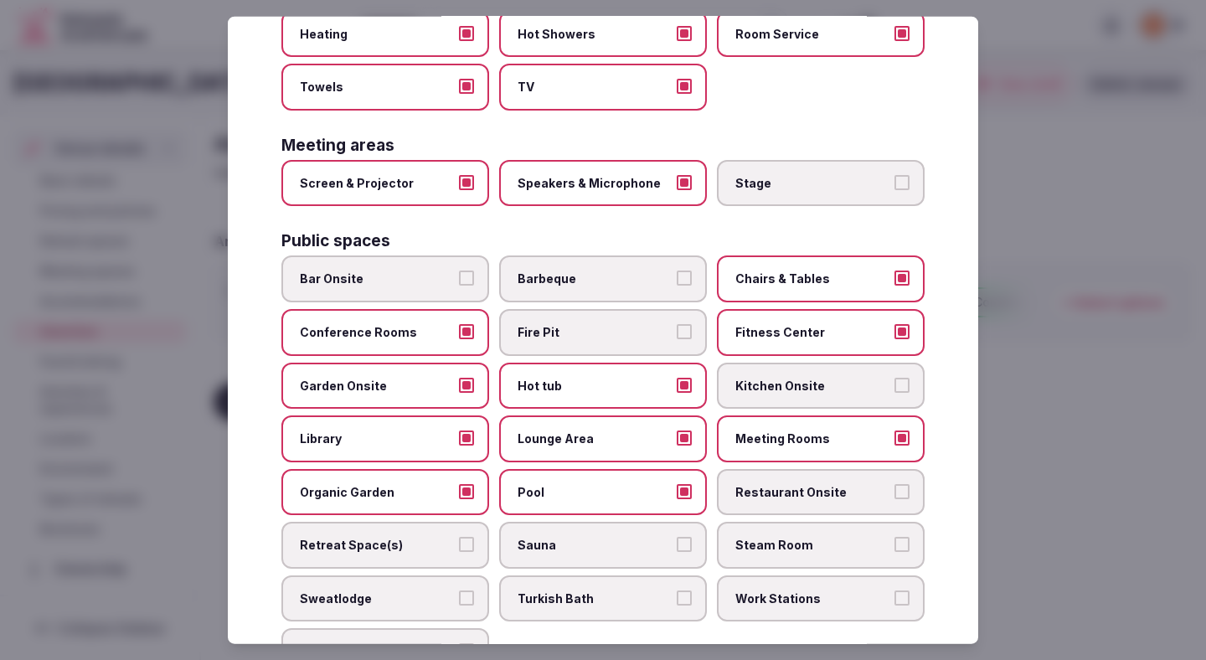
click at [739, 484] on label "Restaurant Onsite" at bounding box center [821, 491] width 208 height 47
click at [895, 484] on button "Restaurant Onsite" at bounding box center [902, 490] width 15 height 15
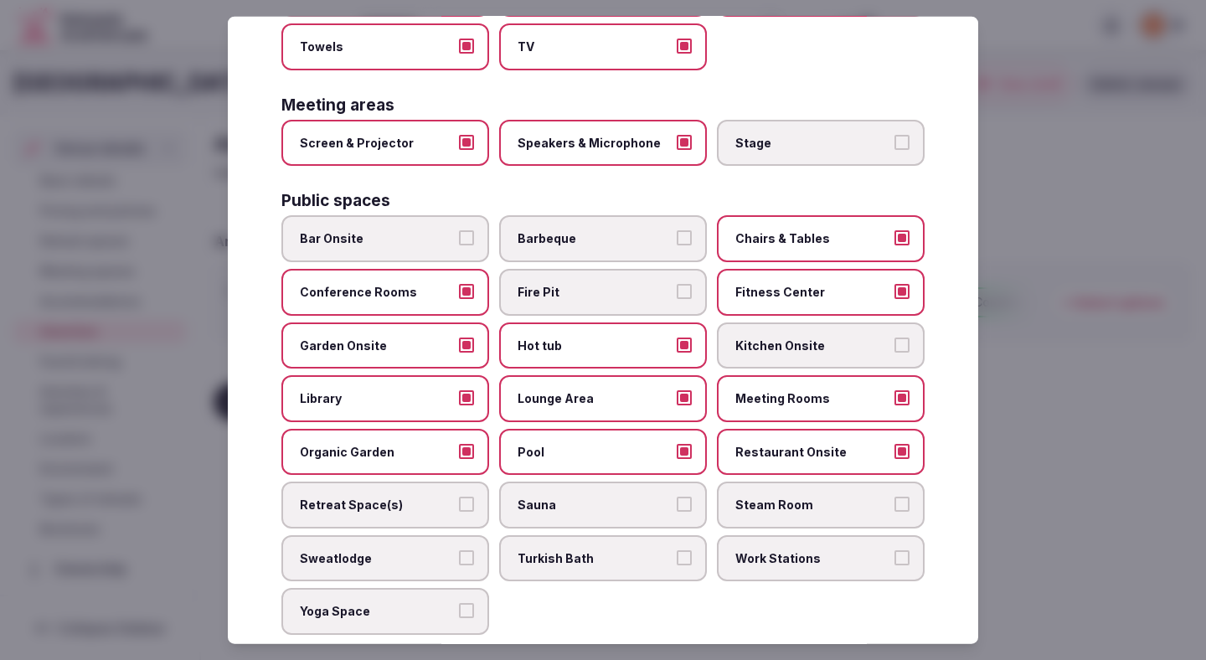
scroll to position [506, 0]
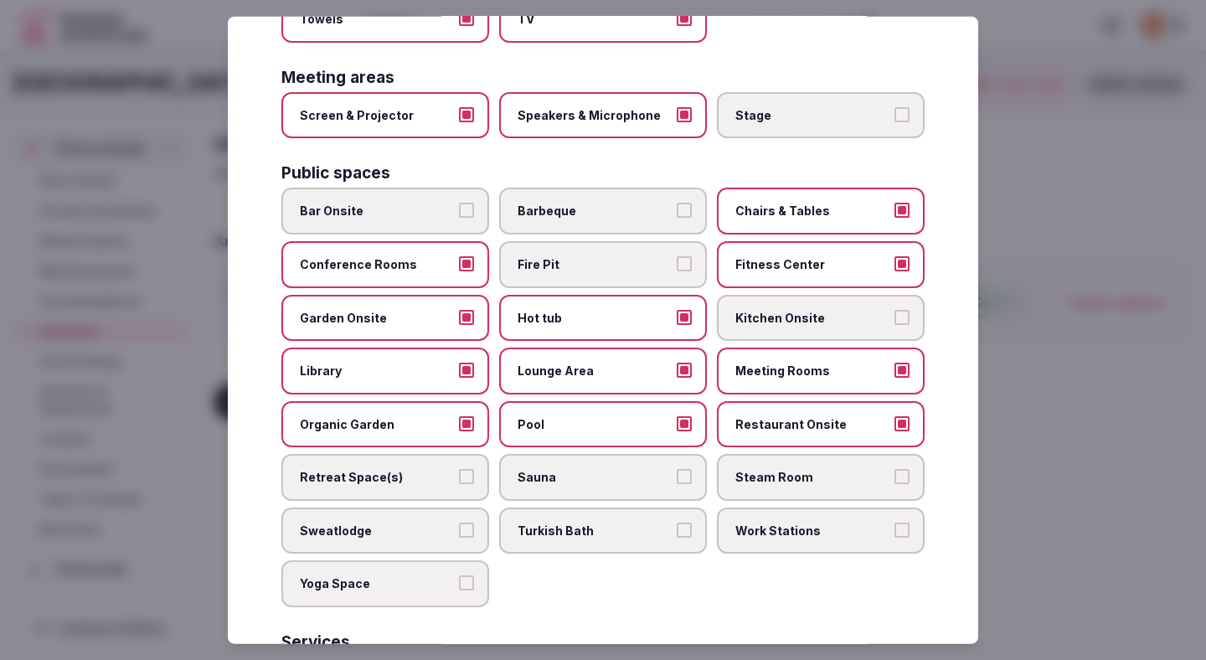
click at [627, 469] on span "Sauna" at bounding box center [595, 477] width 154 height 17
click at [677, 469] on button "Sauna" at bounding box center [684, 476] width 15 height 15
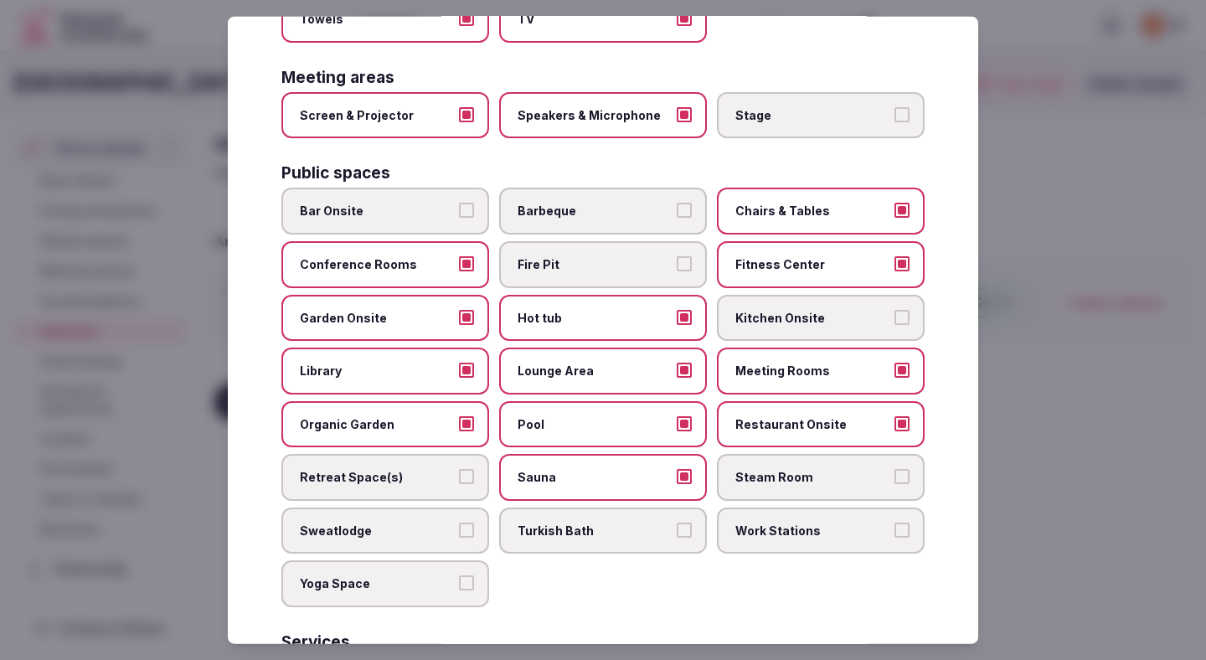
click at [606, 469] on span "Sauna" at bounding box center [595, 477] width 154 height 17
click at [677, 469] on button "Sauna" at bounding box center [684, 476] width 15 height 15
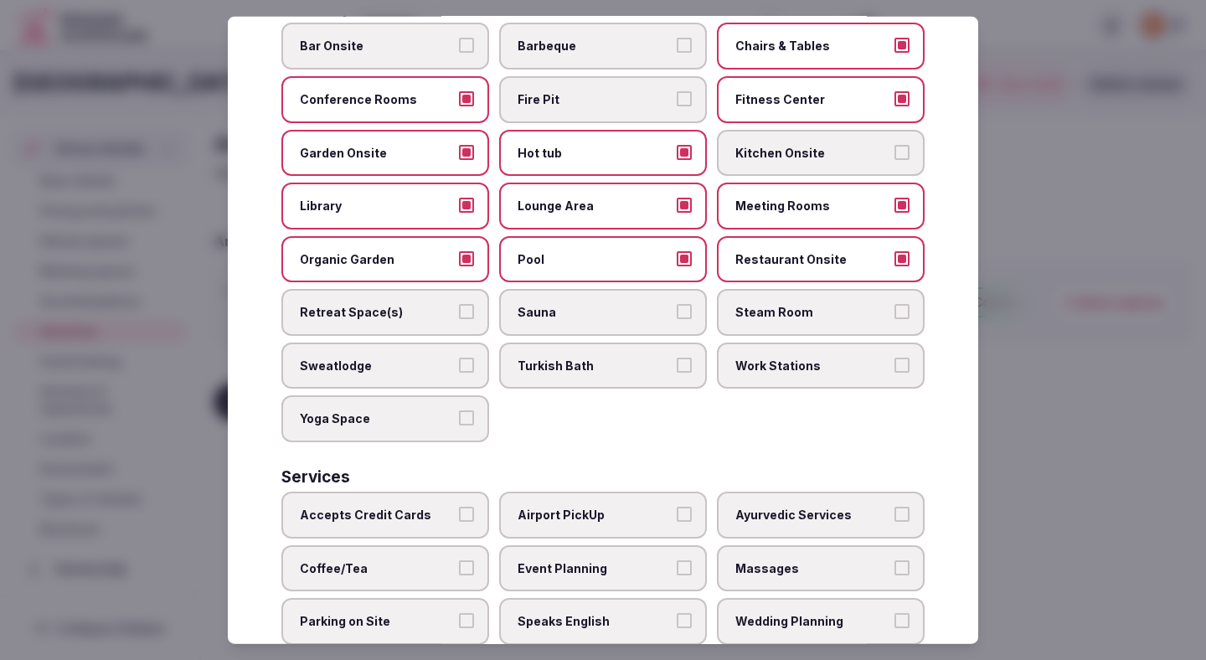
scroll to position [746, 0]
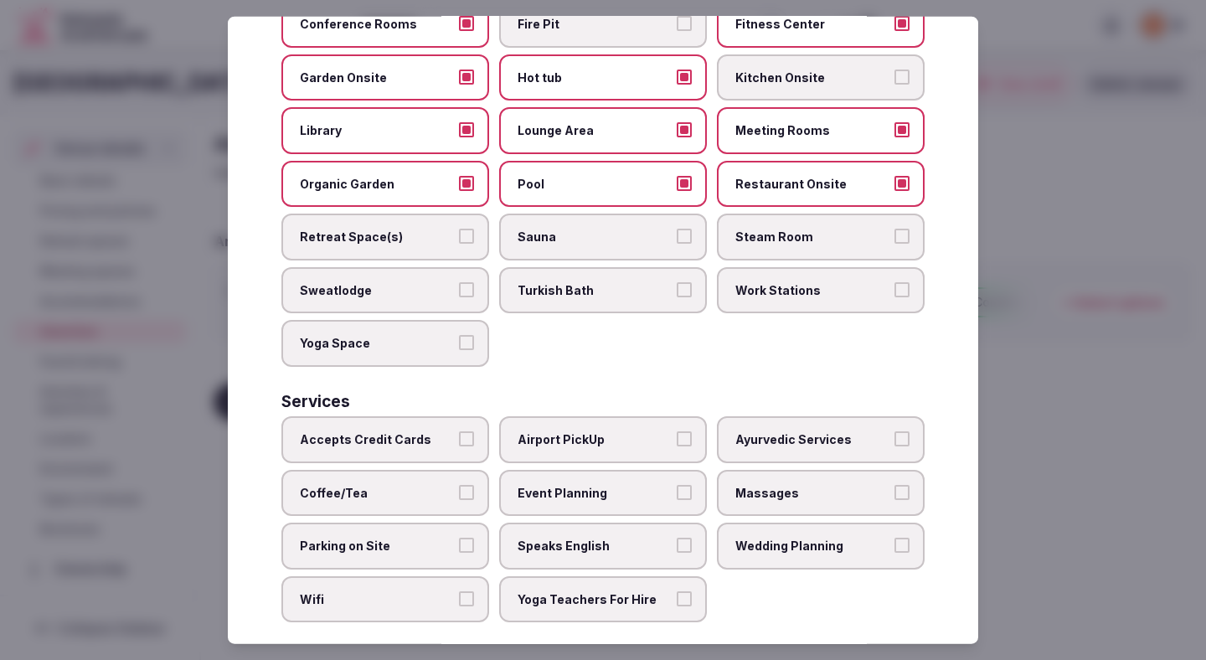
click at [415, 431] on span "Accepts Credit Cards" at bounding box center [377, 439] width 154 height 17
click at [459, 431] on button "Accepts Credit Cards" at bounding box center [466, 438] width 15 height 15
click at [404, 484] on span "Coffee/Tea" at bounding box center [377, 492] width 154 height 17
click at [459, 484] on button "Coffee/Tea" at bounding box center [466, 491] width 15 height 15
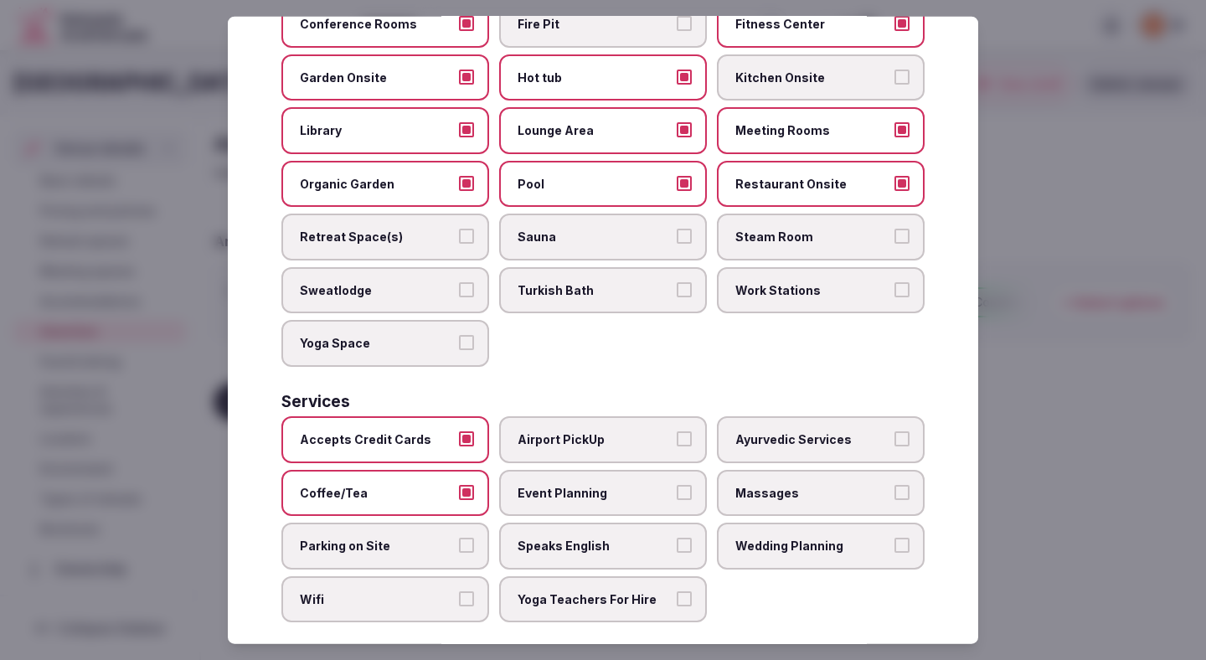
click at [394, 540] on label "Parking on Site" at bounding box center [385, 546] width 208 height 47
click at [459, 540] on button "Parking on Site" at bounding box center [466, 545] width 15 height 15
click at [394, 576] on label "Wifi" at bounding box center [385, 599] width 208 height 47
click at [459, 591] on button "Wifi" at bounding box center [466, 598] width 15 height 15
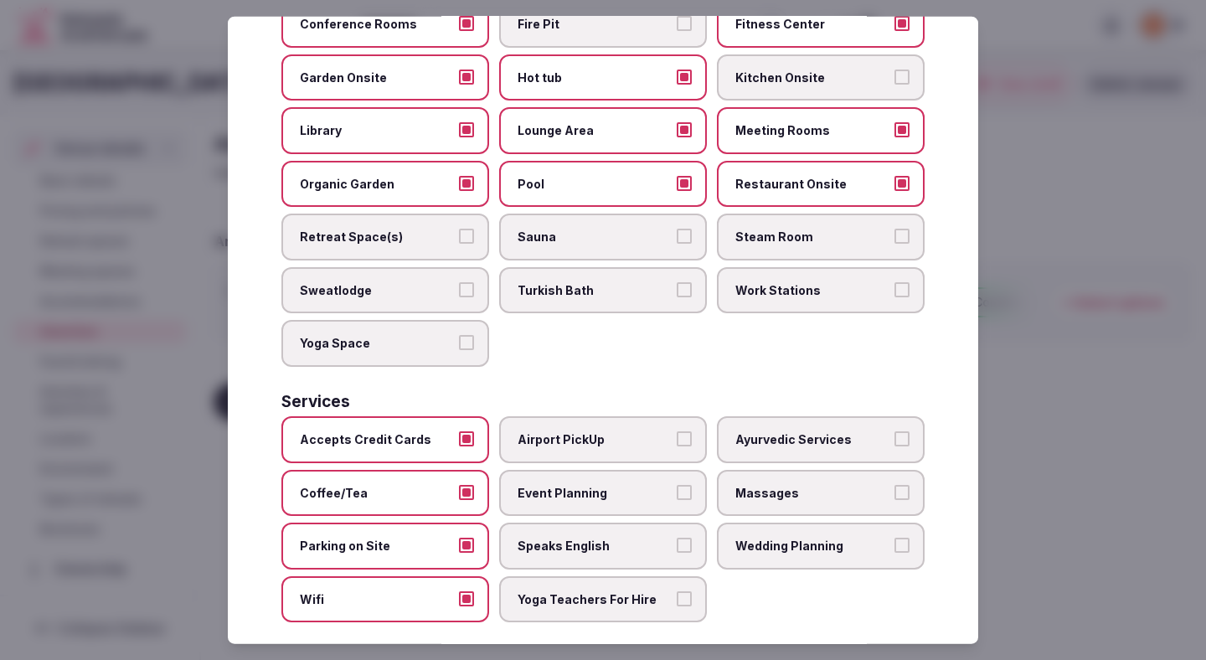
click at [595, 431] on span "Airport PickUp" at bounding box center [595, 439] width 154 height 17
click at [677, 431] on button "Airport PickUp" at bounding box center [684, 438] width 15 height 15
click at [588, 484] on span "Event Planning" at bounding box center [595, 492] width 154 height 17
click at [677, 484] on button "Event Planning" at bounding box center [684, 491] width 15 height 15
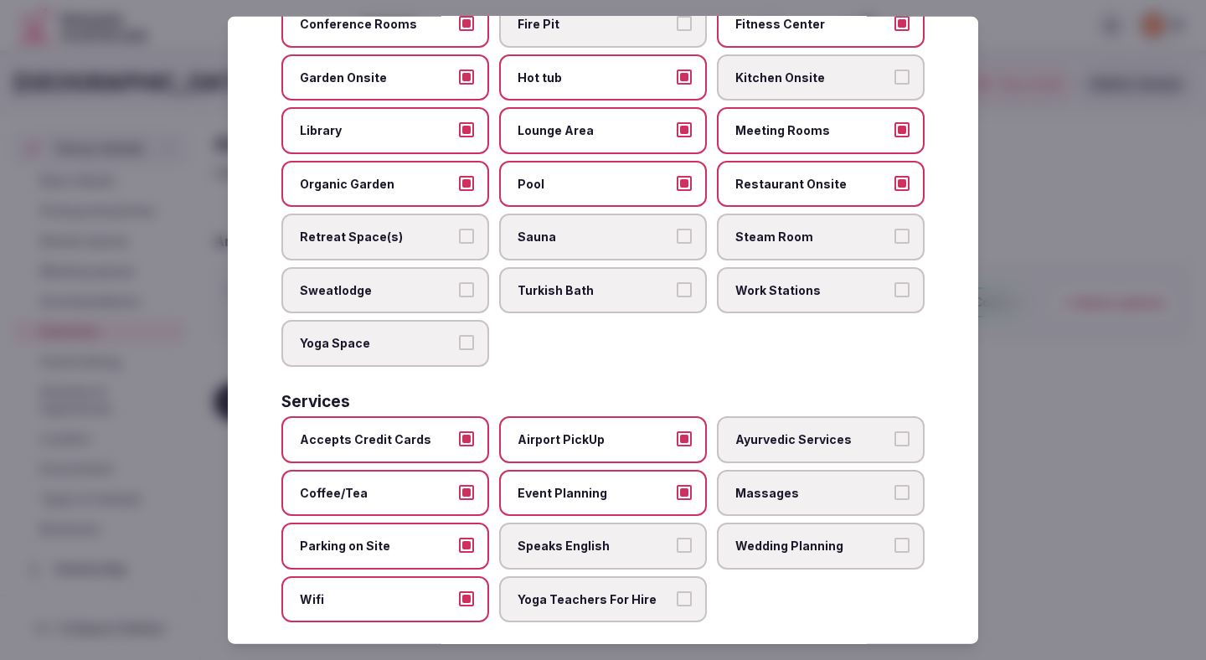
click at [592, 538] on span "Speaks English" at bounding box center [595, 546] width 154 height 17
click at [677, 538] on button "Speaks English" at bounding box center [684, 545] width 15 height 15
click at [601, 591] on span "Yoga Teachers For Hire" at bounding box center [595, 599] width 154 height 17
click at [677, 591] on button "Yoga Teachers For Hire" at bounding box center [684, 598] width 15 height 15
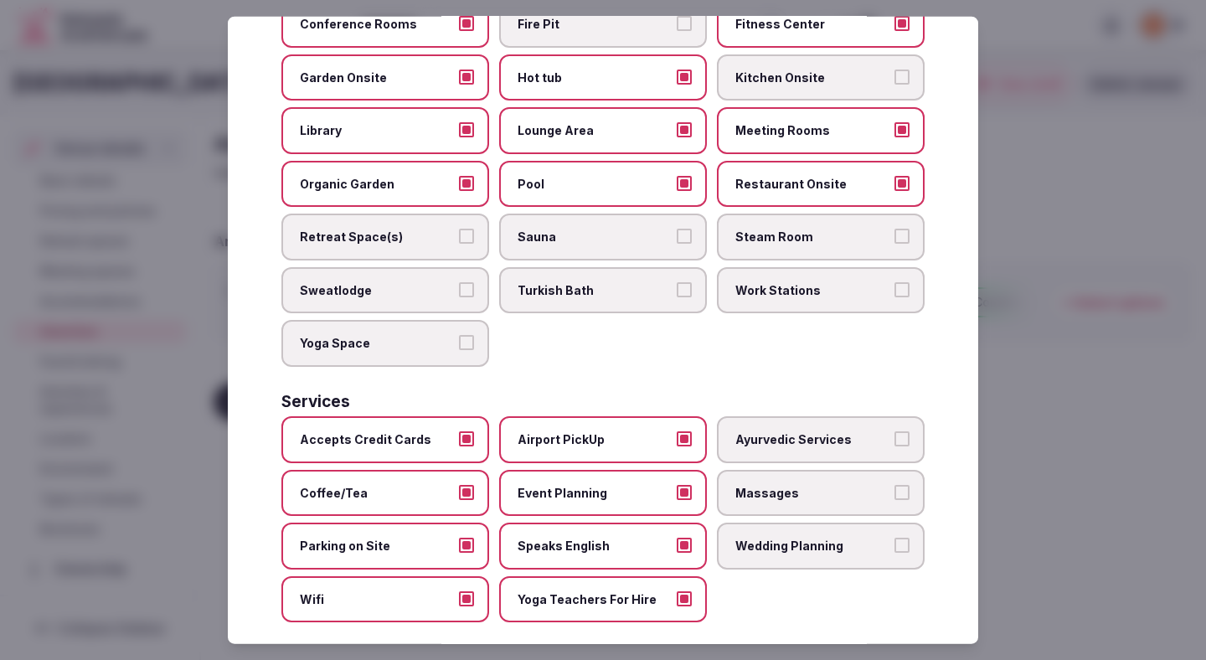
click at [792, 523] on label "Wedding Planning" at bounding box center [821, 546] width 208 height 47
click at [895, 538] on button "Wedding Planning" at bounding box center [902, 545] width 15 height 15
click at [1043, 404] on div at bounding box center [603, 330] width 1206 height 660
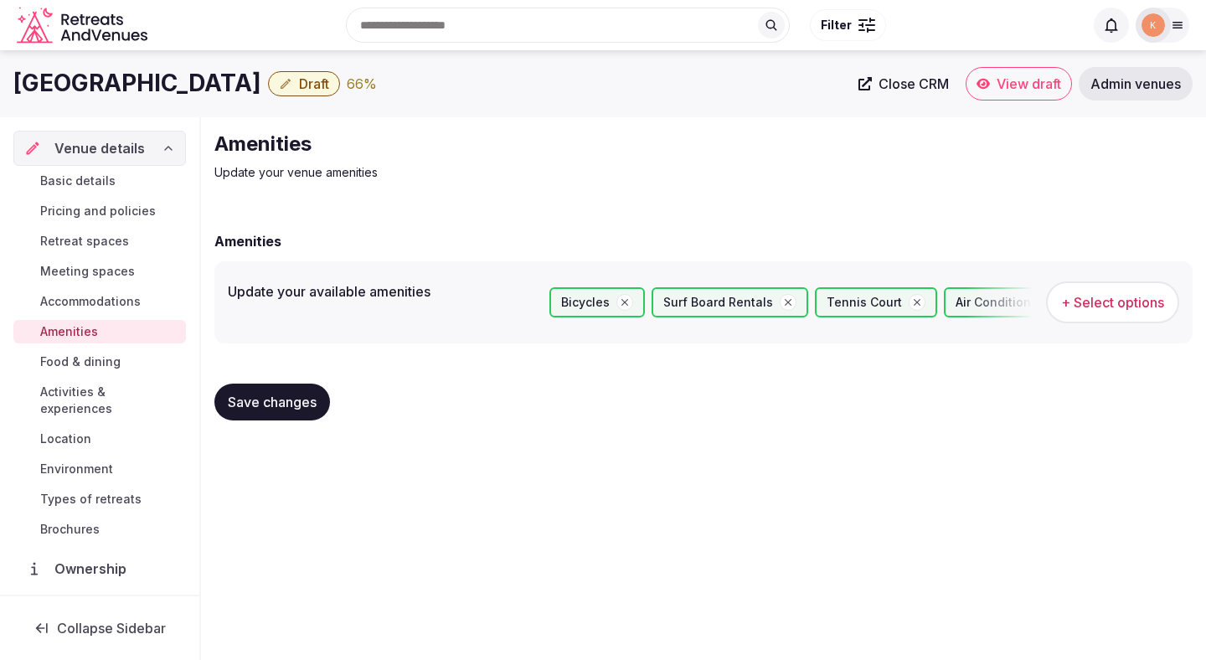
click at [299, 398] on span "Save changes" at bounding box center [272, 402] width 89 height 17
click at [149, 387] on span "Activities & experiences" at bounding box center [109, 401] width 139 height 34
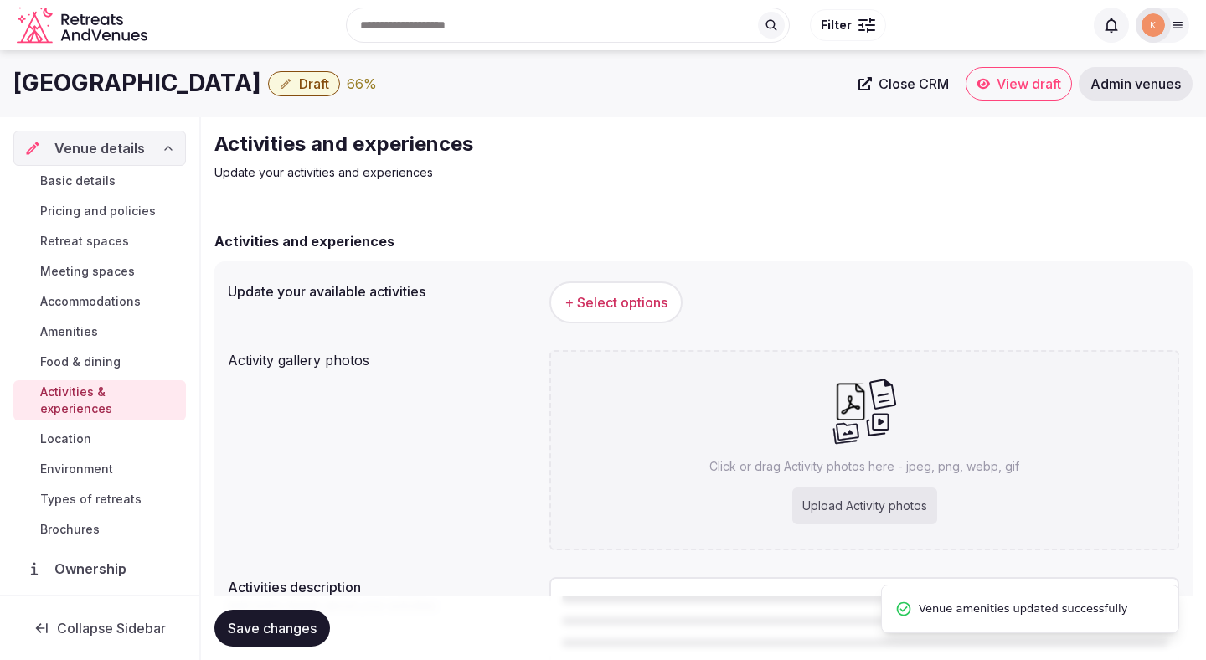
click at [615, 295] on span "+ Select options" at bounding box center [616, 302] width 103 height 18
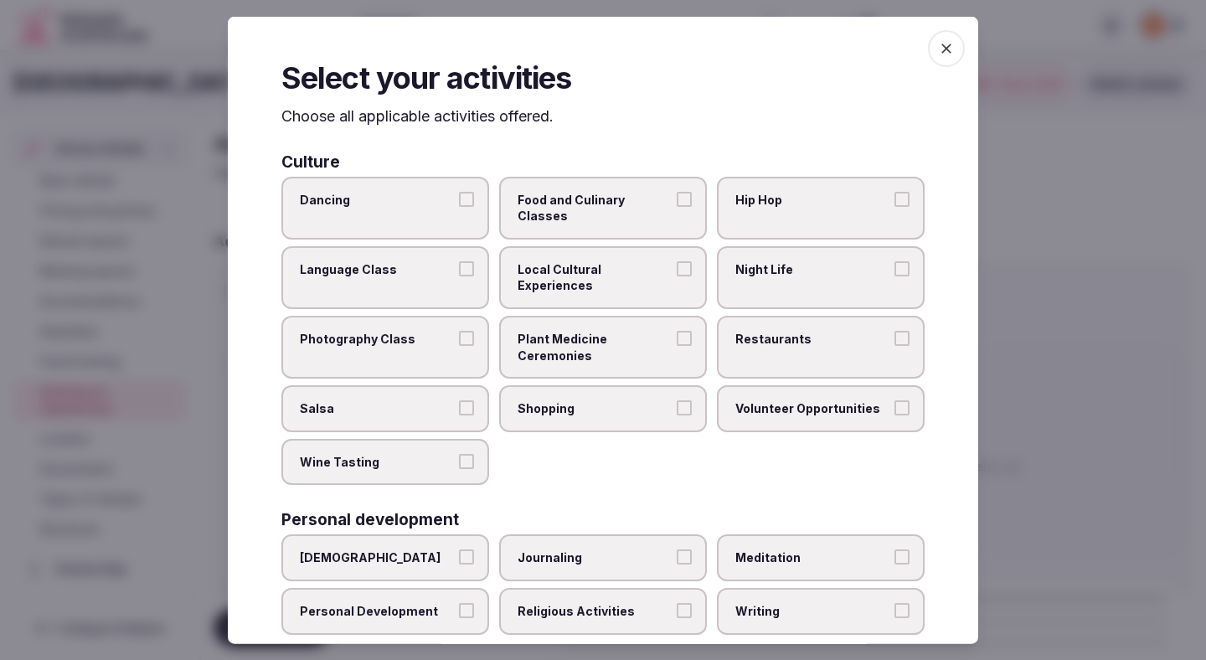
click at [585, 245] on label "Local Cultural Experiences" at bounding box center [603, 276] width 208 height 63
click at [677, 260] on button "Local Cultural Experiences" at bounding box center [684, 267] width 15 height 15
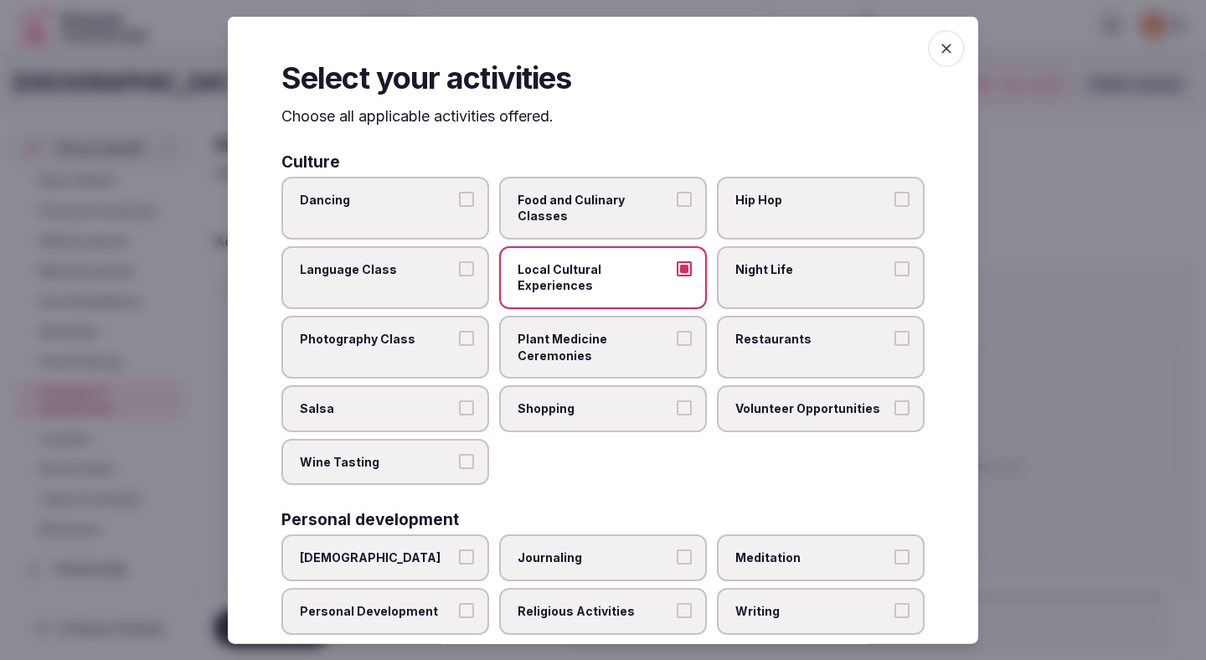
click at [757, 318] on label "Restaurants" at bounding box center [821, 347] width 208 height 63
click at [895, 331] on button "Restaurants" at bounding box center [902, 338] width 15 height 15
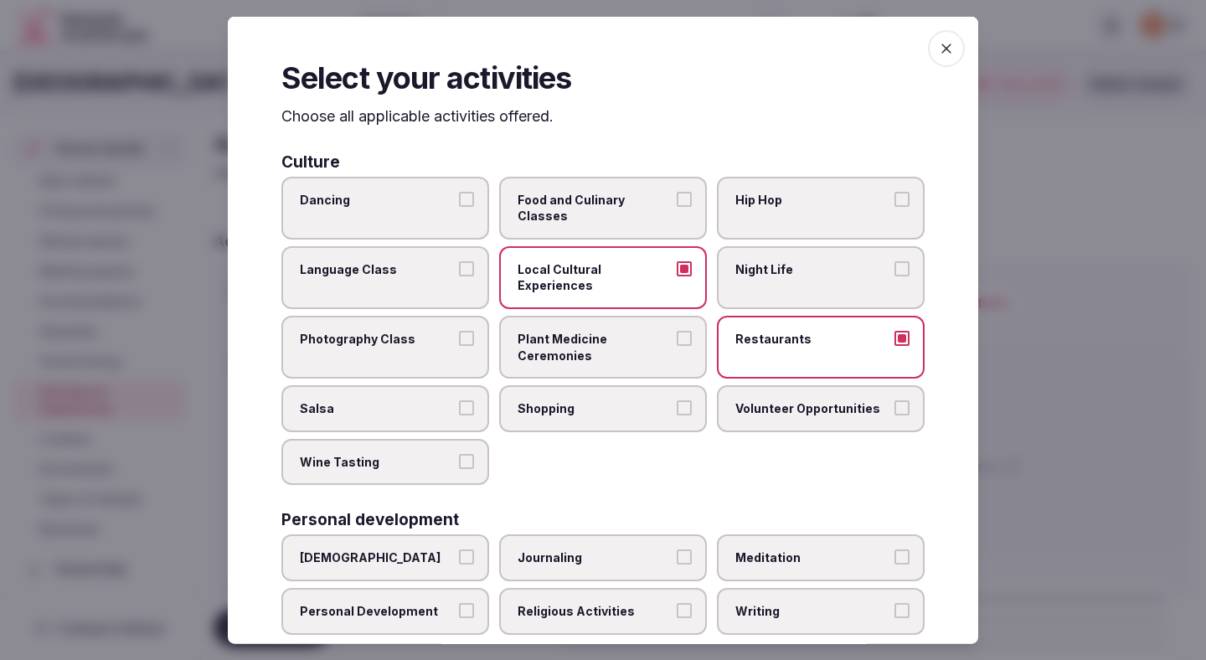
click at [555, 400] on span "Shopping" at bounding box center [595, 408] width 154 height 17
click at [677, 400] on button "Shopping" at bounding box center [684, 407] width 15 height 15
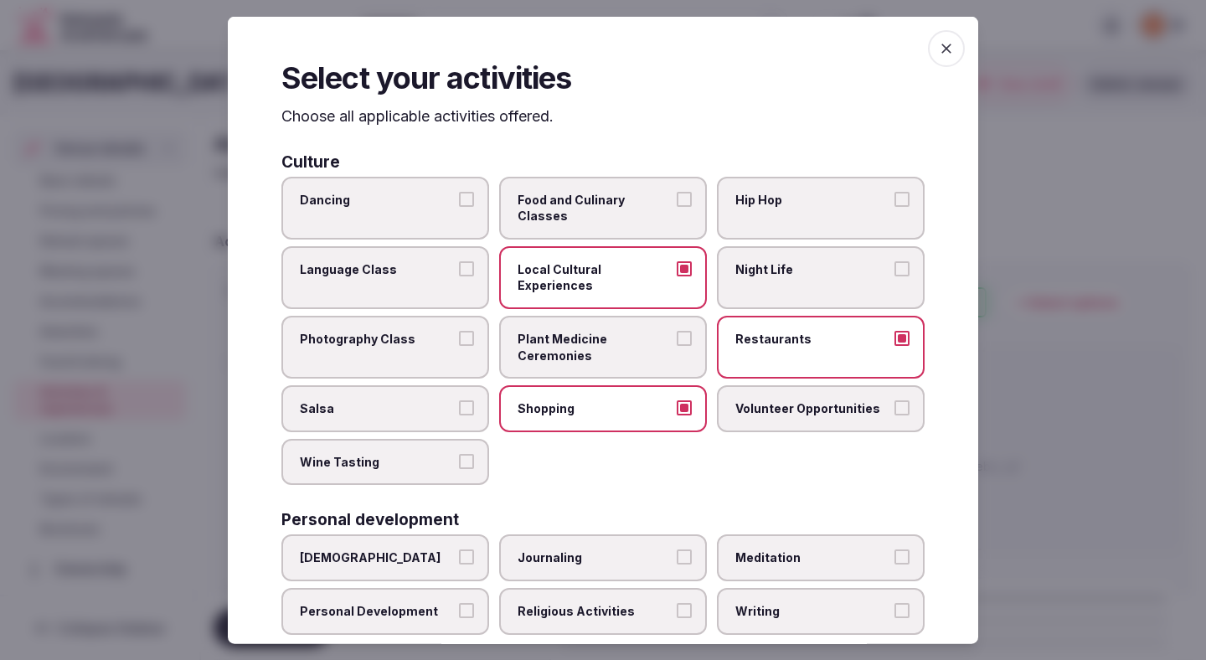
click at [415, 453] on span "Wine Tasting" at bounding box center [377, 461] width 154 height 17
click at [459, 453] on button "Wine Tasting" at bounding box center [466, 460] width 15 height 15
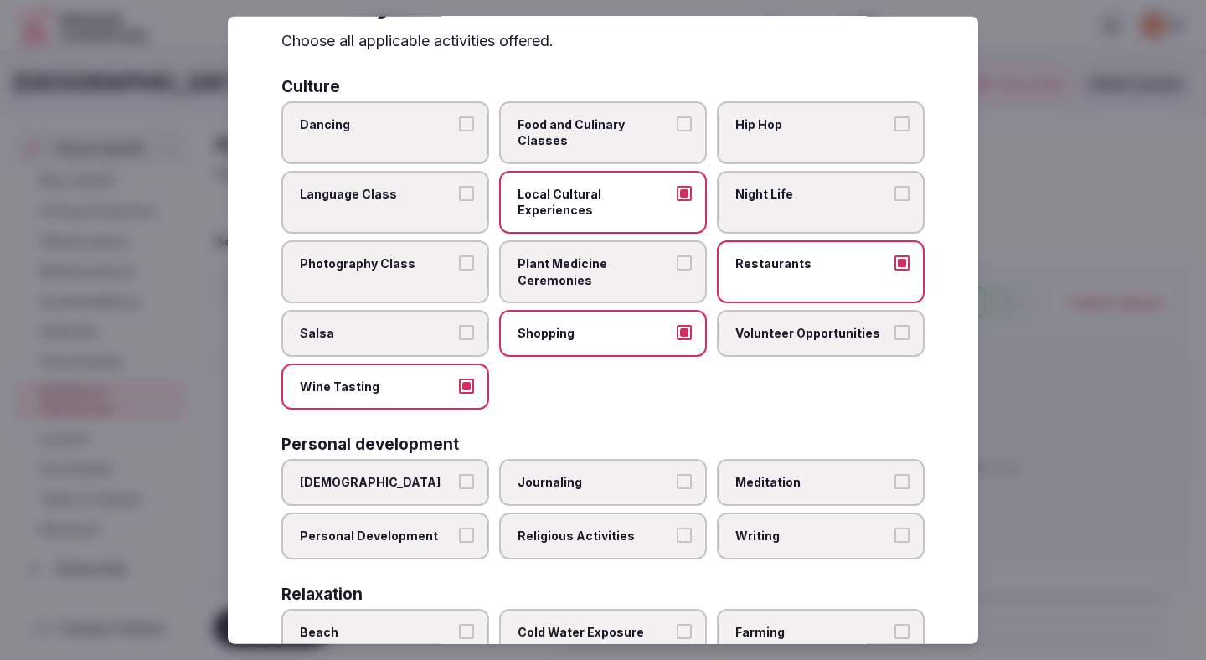
scroll to position [100, 0]
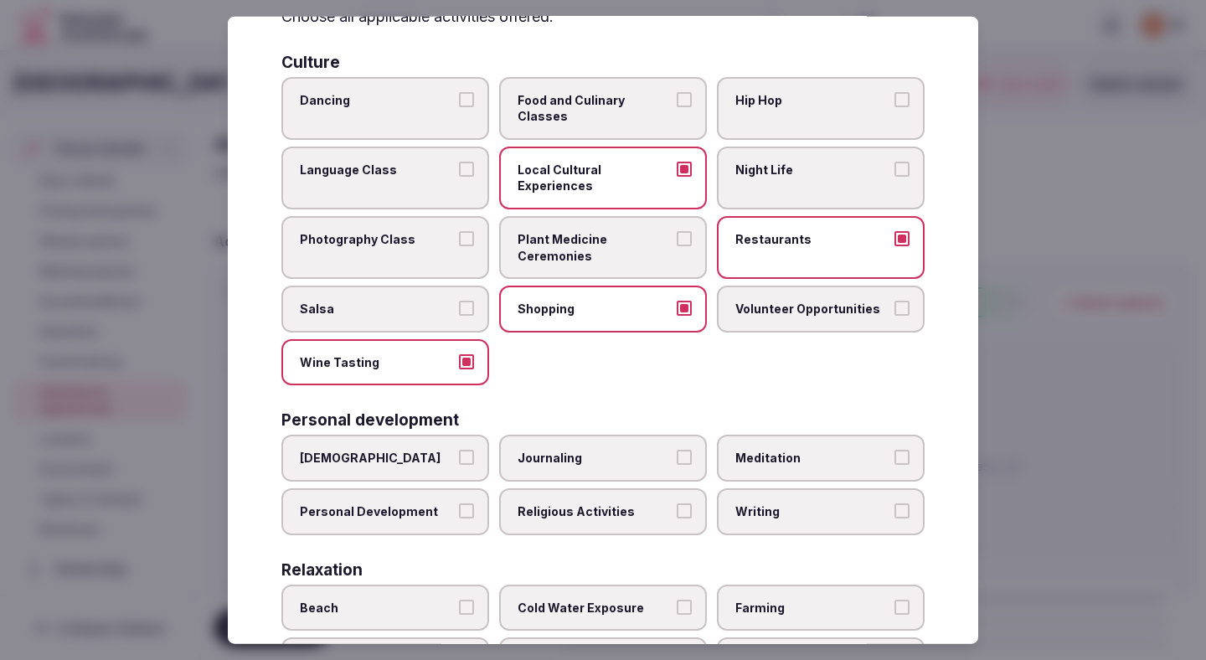
click at [451, 503] on span "Personal Development" at bounding box center [377, 511] width 154 height 17
click at [459, 503] on button "Personal Development" at bounding box center [466, 510] width 15 height 15
click at [670, 503] on span "Religious Activities" at bounding box center [595, 511] width 154 height 17
click at [677, 503] on button "Religious Activities" at bounding box center [684, 510] width 15 height 15
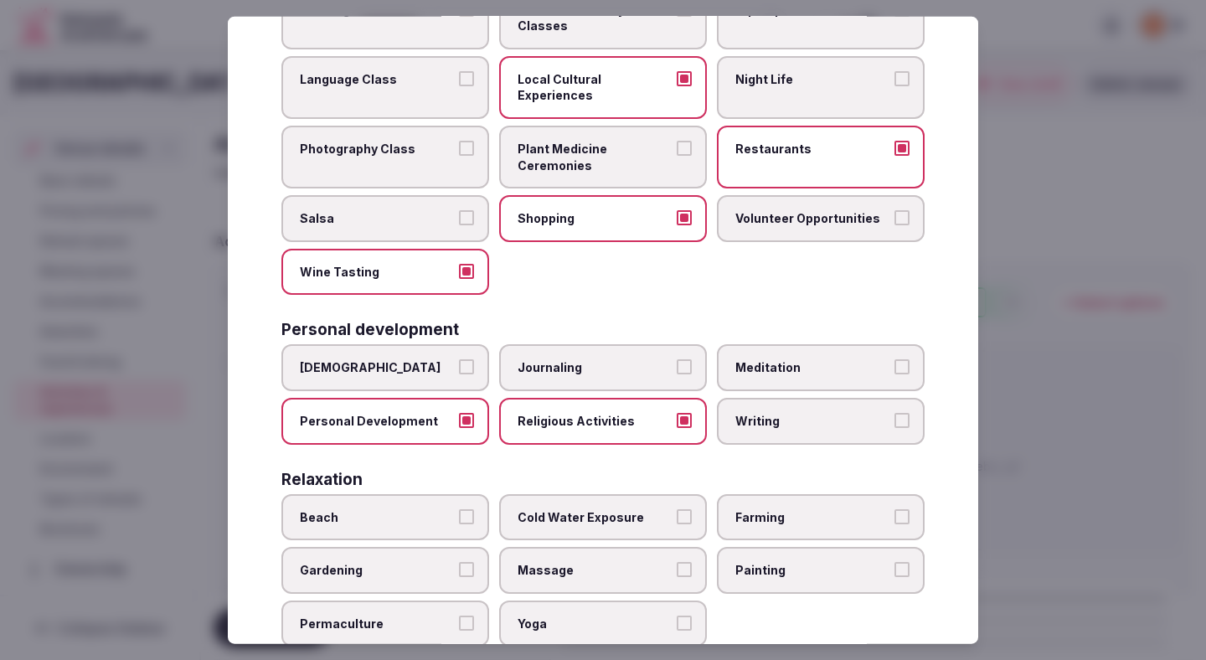
scroll to position [236, 0]
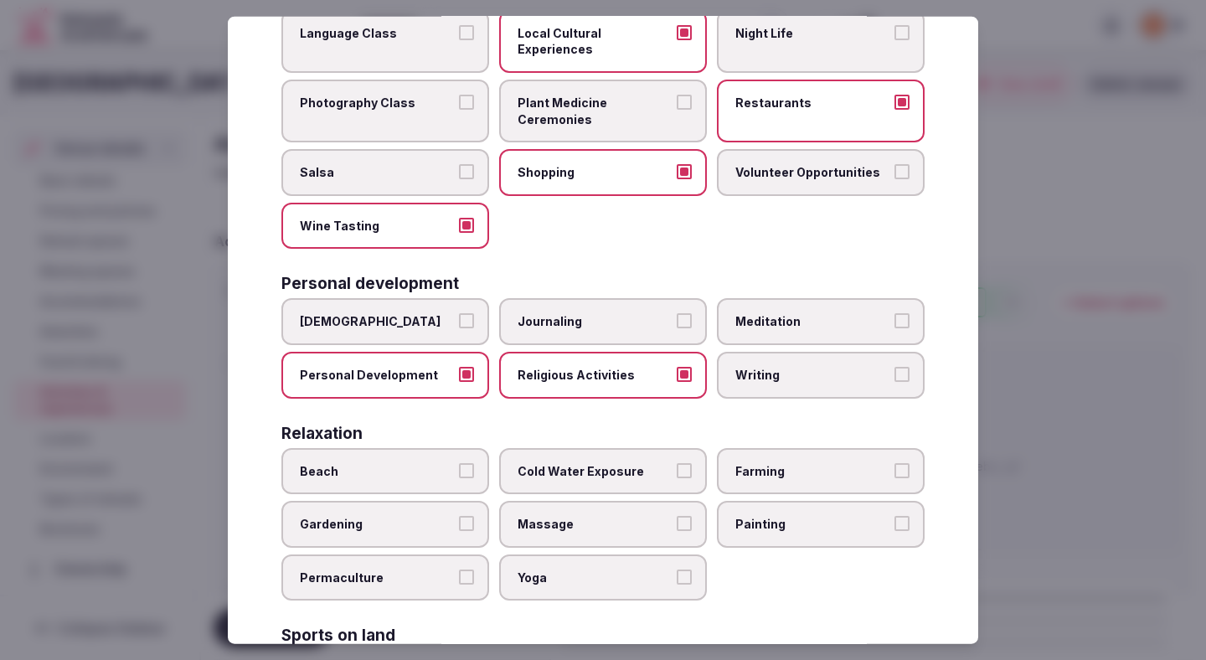
click at [445, 462] on span "Beach" at bounding box center [377, 470] width 154 height 17
click at [459, 462] on button "Beach" at bounding box center [466, 469] width 15 height 15
click at [429, 501] on label "Gardening" at bounding box center [385, 524] width 208 height 47
click at [459, 516] on button "Gardening" at bounding box center [466, 523] width 15 height 15
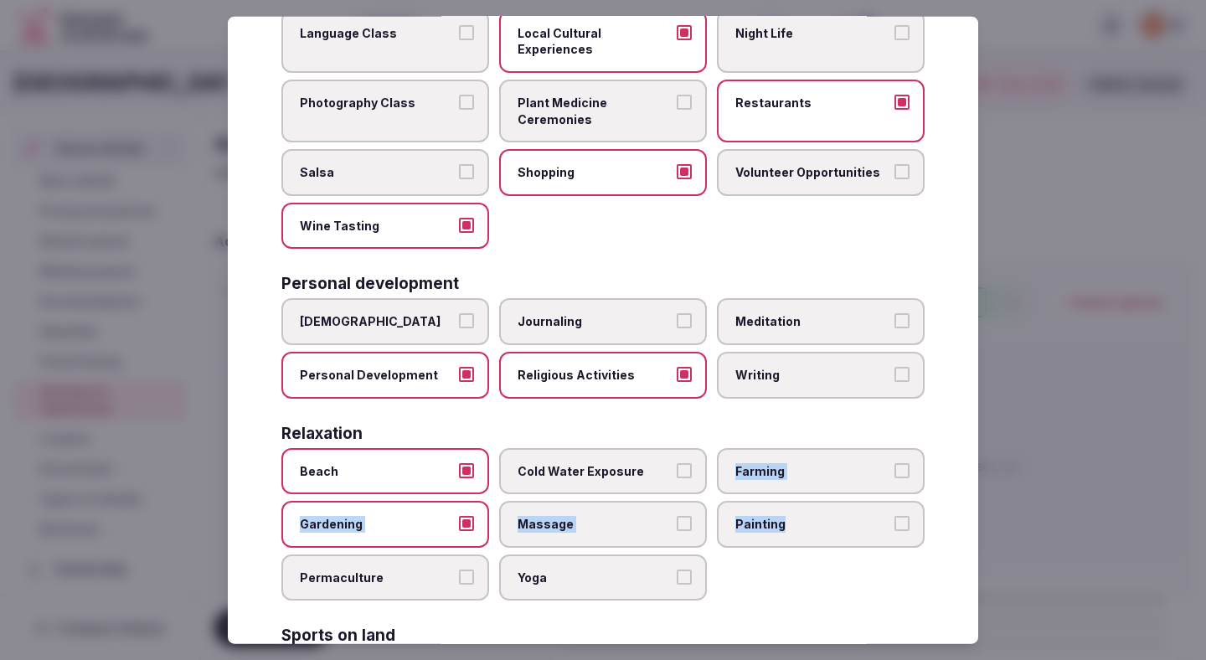
drag, startPoint x: 747, startPoint y: 506, endPoint x: 755, endPoint y: 417, distance: 89.1
click at [755, 447] on div "Beach Cold Water Exposure Farming Gardening Massage Painting Permaculture Yoga" at bounding box center [602, 523] width 643 height 153
click at [754, 447] on label "Farming" at bounding box center [821, 470] width 208 height 47
click at [895, 462] on button "Farming" at bounding box center [902, 469] width 15 height 15
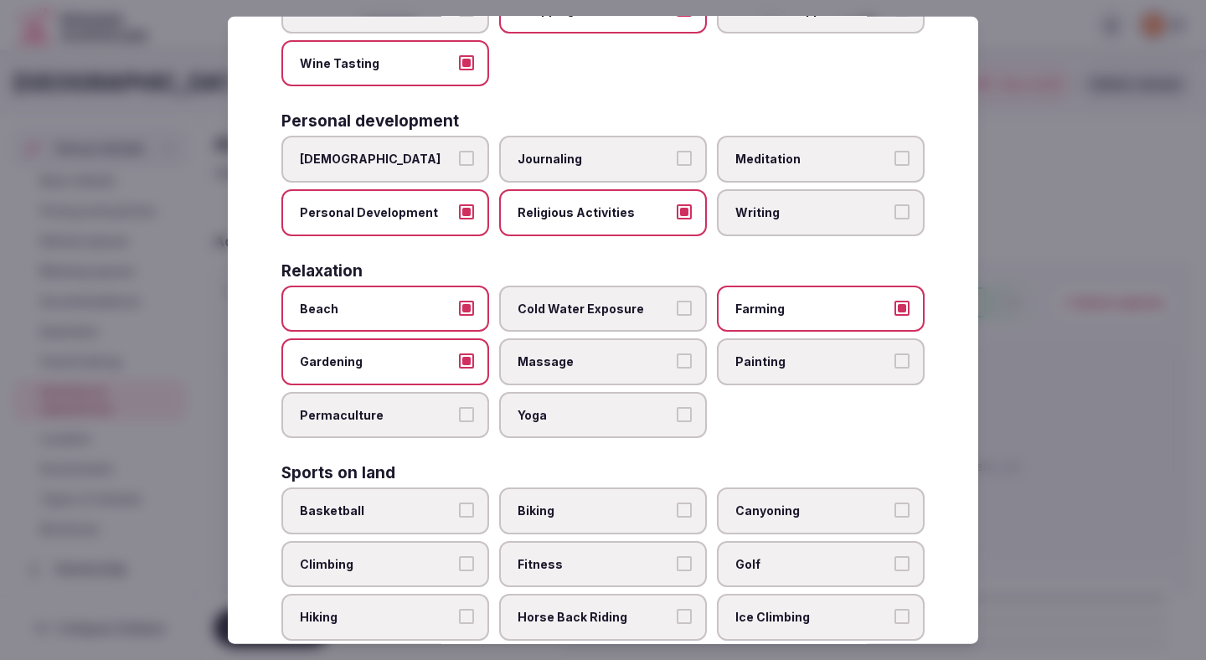
scroll to position [453, 0]
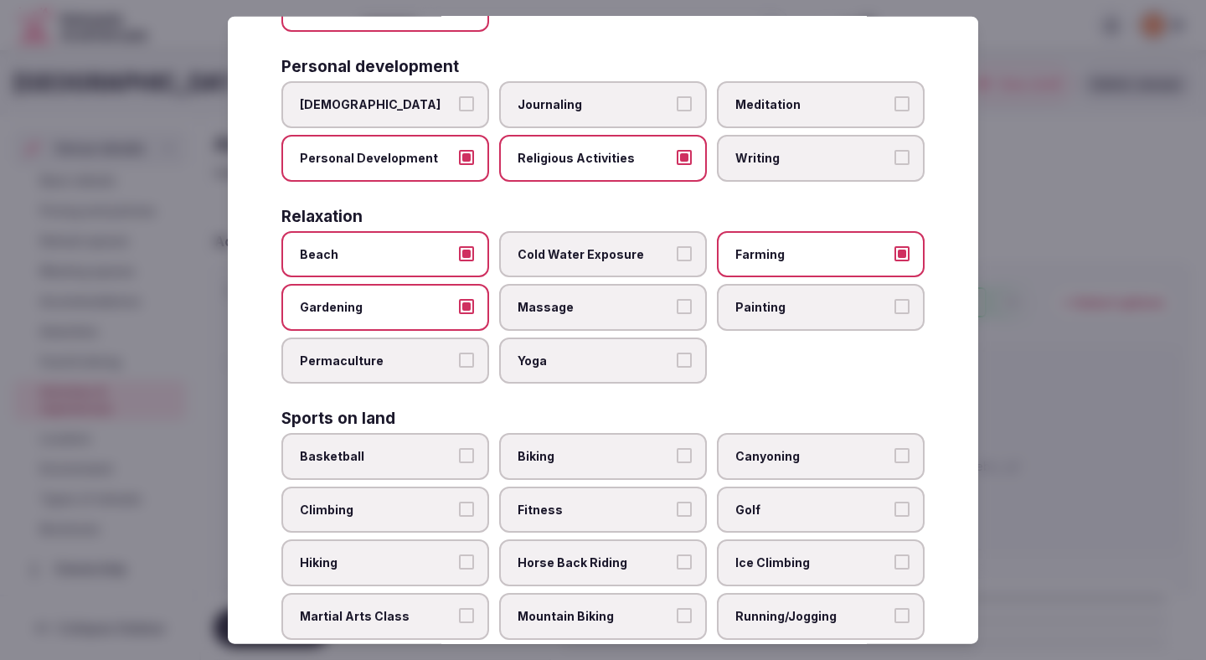
click at [448, 487] on label "Climbing" at bounding box center [385, 510] width 208 height 47
click at [459, 502] on button "Climbing" at bounding box center [466, 509] width 15 height 15
click at [554, 448] on span "Biking" at bounding box center [595, 456] width 154 height 17
click at [677, 448] on button "Biking" at bounding box center [684, 455] width 15 height 15
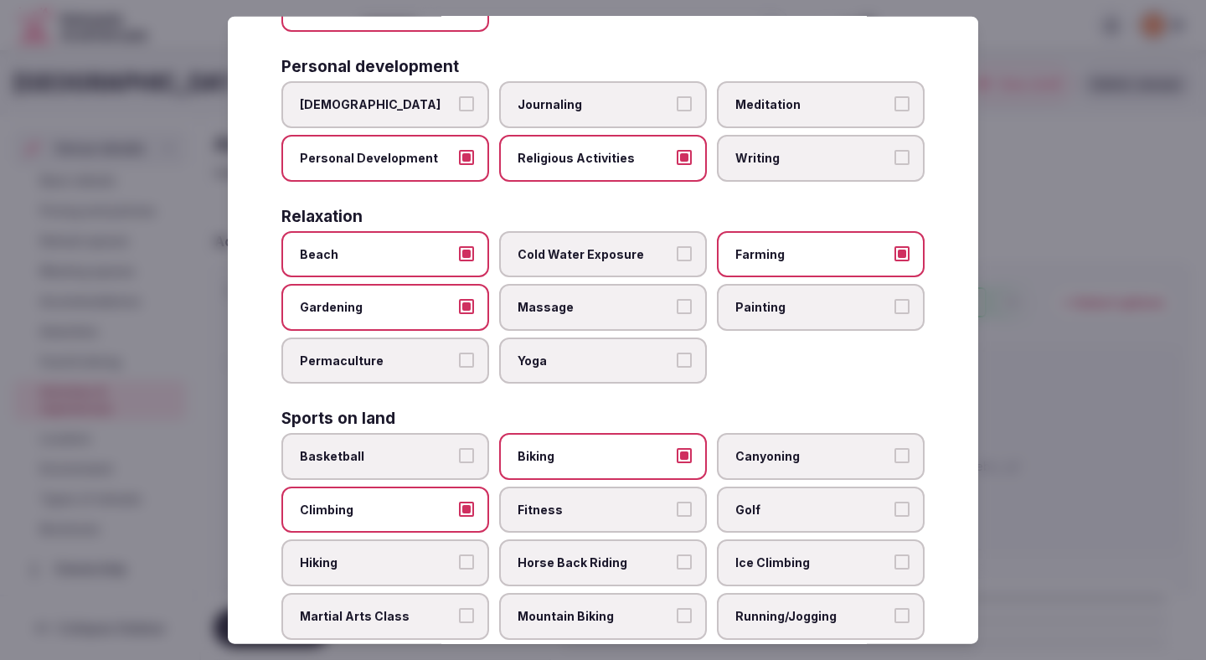
click at [740, 502] on span "Golf" at bounding box center [812, 510] width 154 height 17
click at [895, 502] on button "Golf" at bounding box center [902, 509] width 15 height 15
click at [627, 494] on label "Fitness" at bounding box center [603, 510] width 208 height 47
click at [677, 502] on button "Fitness" at bounding box center [684, 509] width 15 height 15
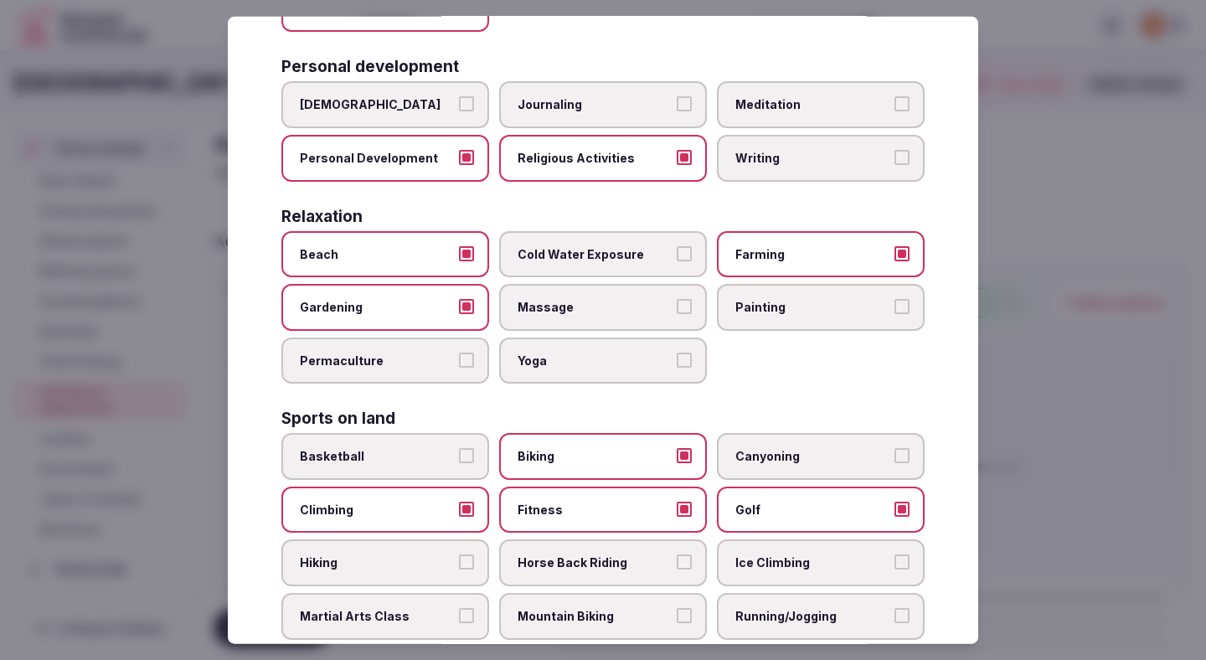
click at [399, 548] on label "Hiking" at bounding box center [385, 562] width 208 height 47
click at [459, 554] on button "Hiking" at bounding box center [466, 561] width 15 height 15
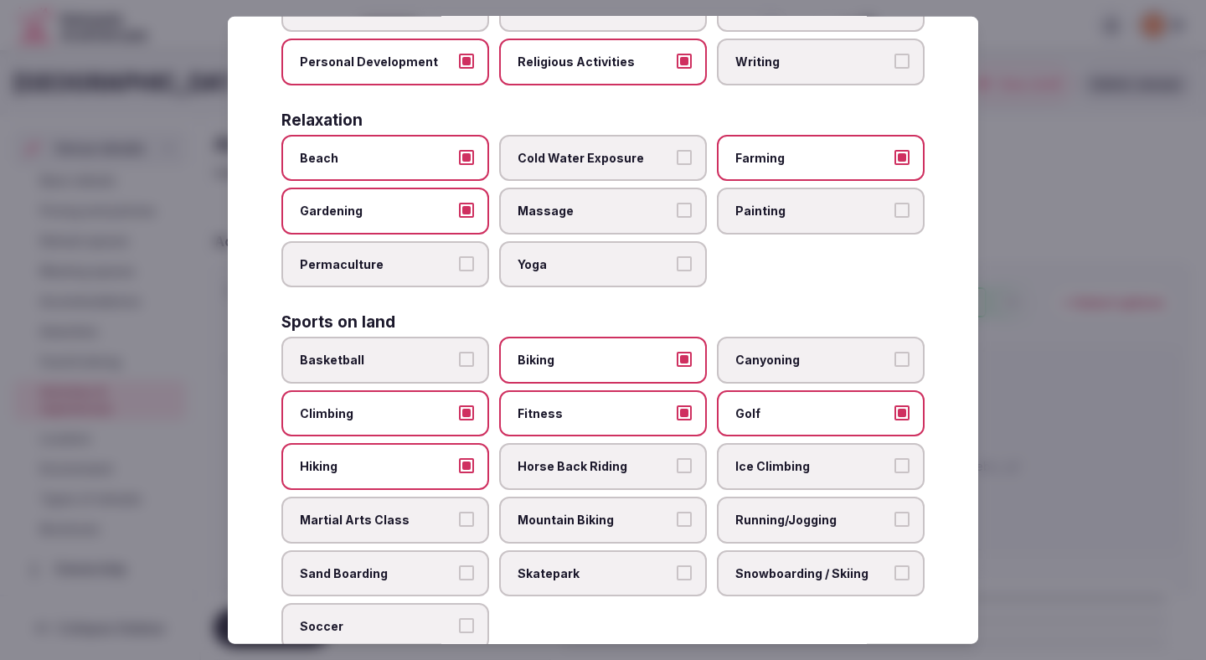
scroll to position [559, 0]
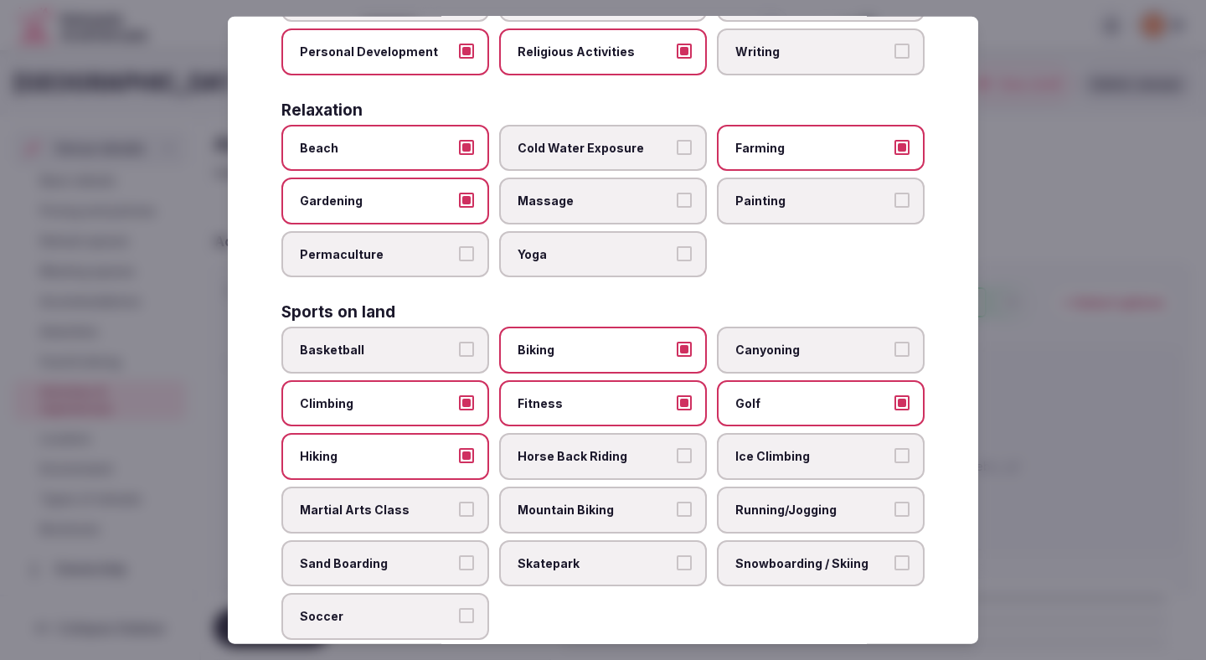
click at [789, 502] on span "Running/Jogging" at bounding box center [812, 510] width 154 height 17
click at [895, 502] on button "Running/Jogging" at bounding box center [902, 509] width 15 height 15
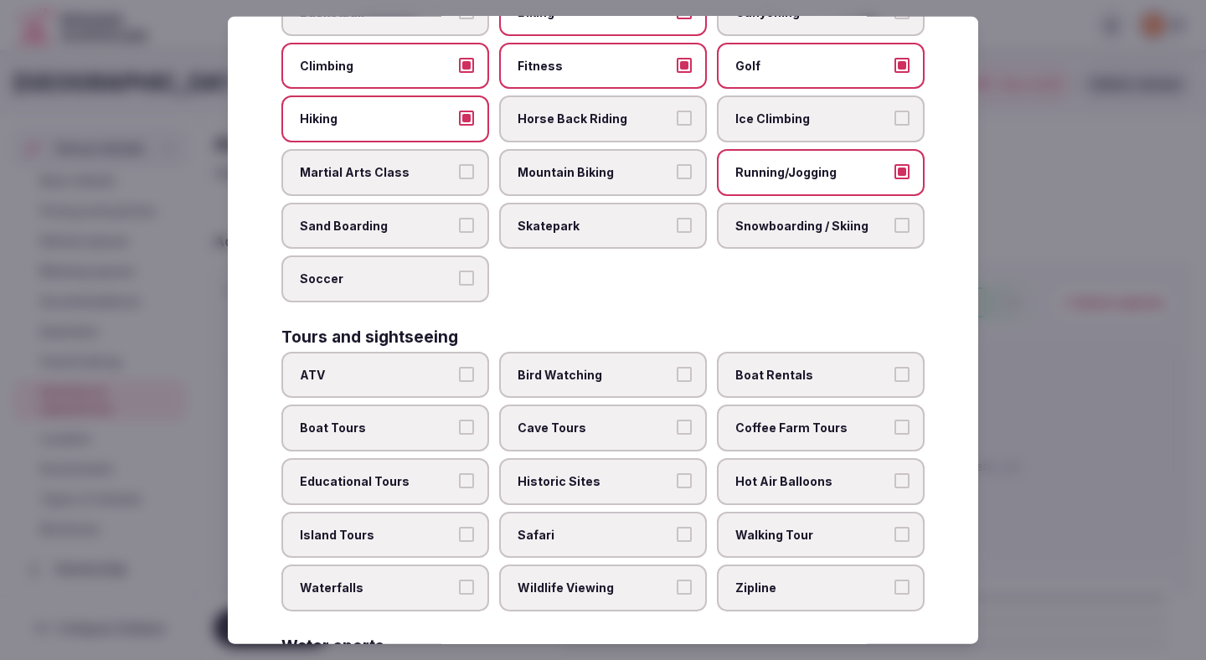
scroll to position [903, 0]
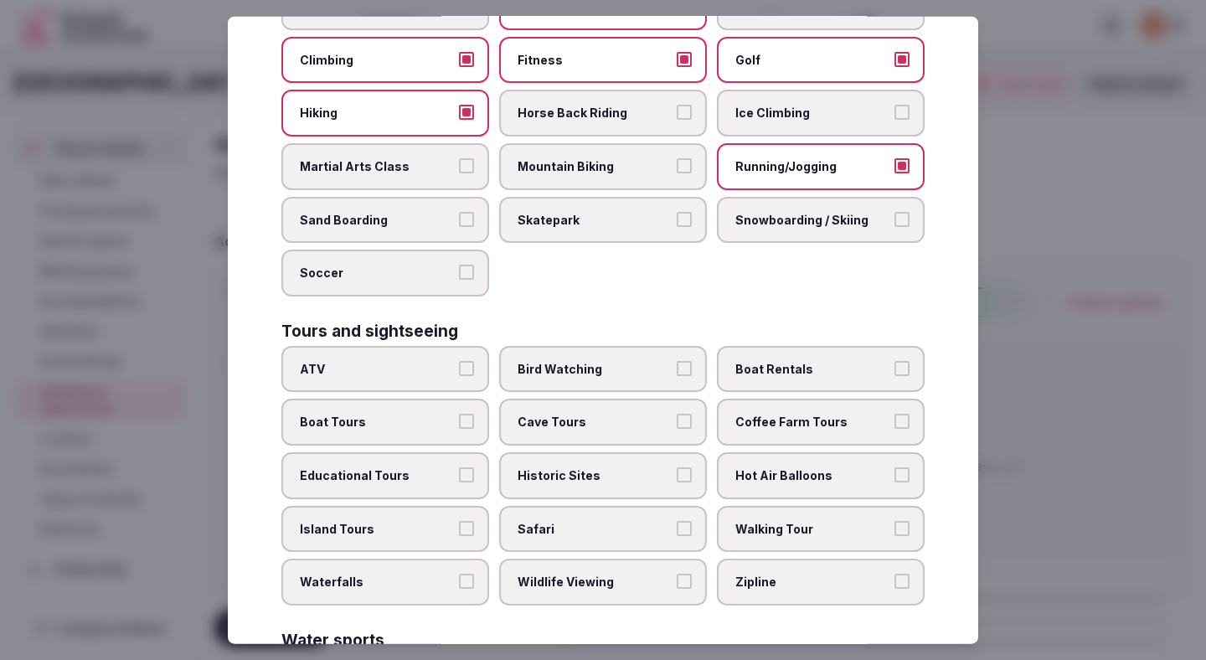
click at [451, 414] on span "Boat Tours" at bounding box center [377, 422] width 154 height 17
click at [459, 414] on button "Boat Tours" at bounding box center [466, 421] width 15 height 15
click at [813, 505] on label "Walking Tour" at bounding box center [821, 528] width 208 height 47
click at [895, 520] on button "Walking Tour" at bounding box center [902, 527] width 15 height 15
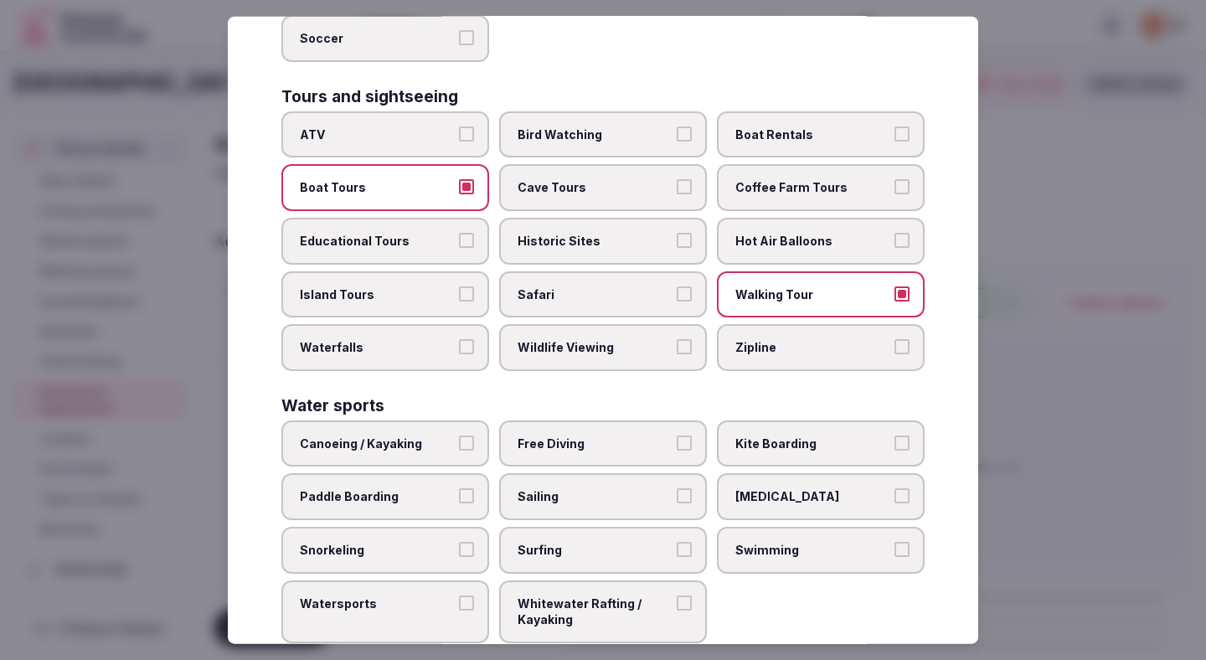
scroll to position [1144, 0]
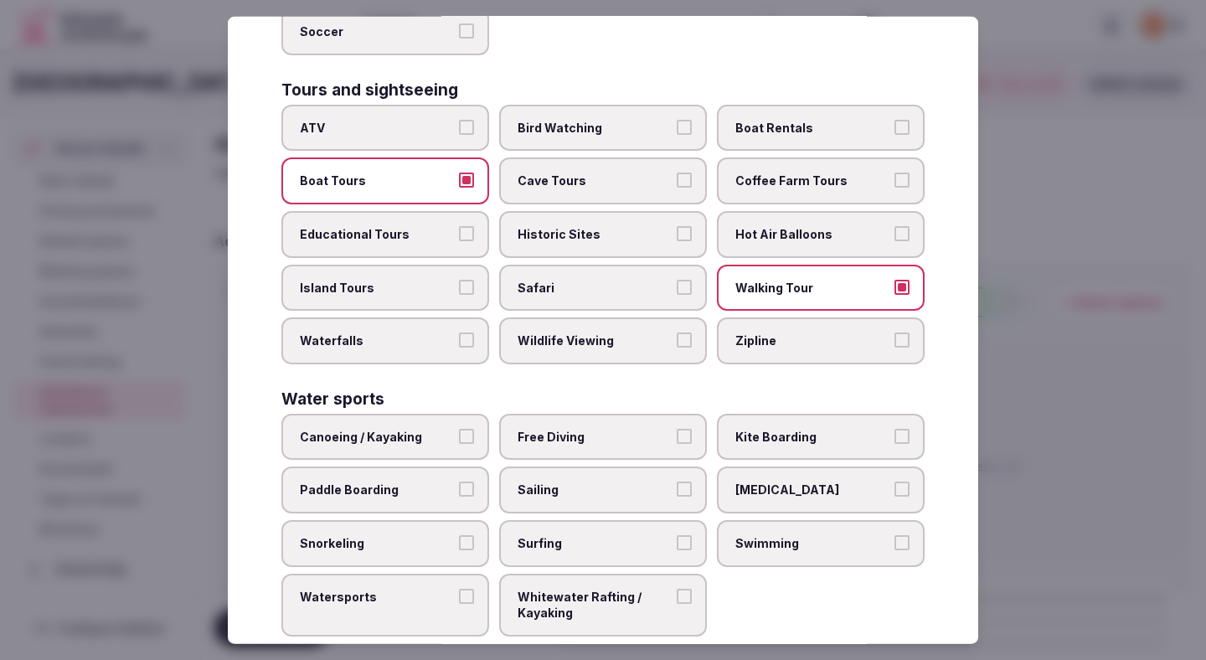
click at [472, 482] on button "Paddle Boarding" at bounding box center [466, 489] width 15 height 15
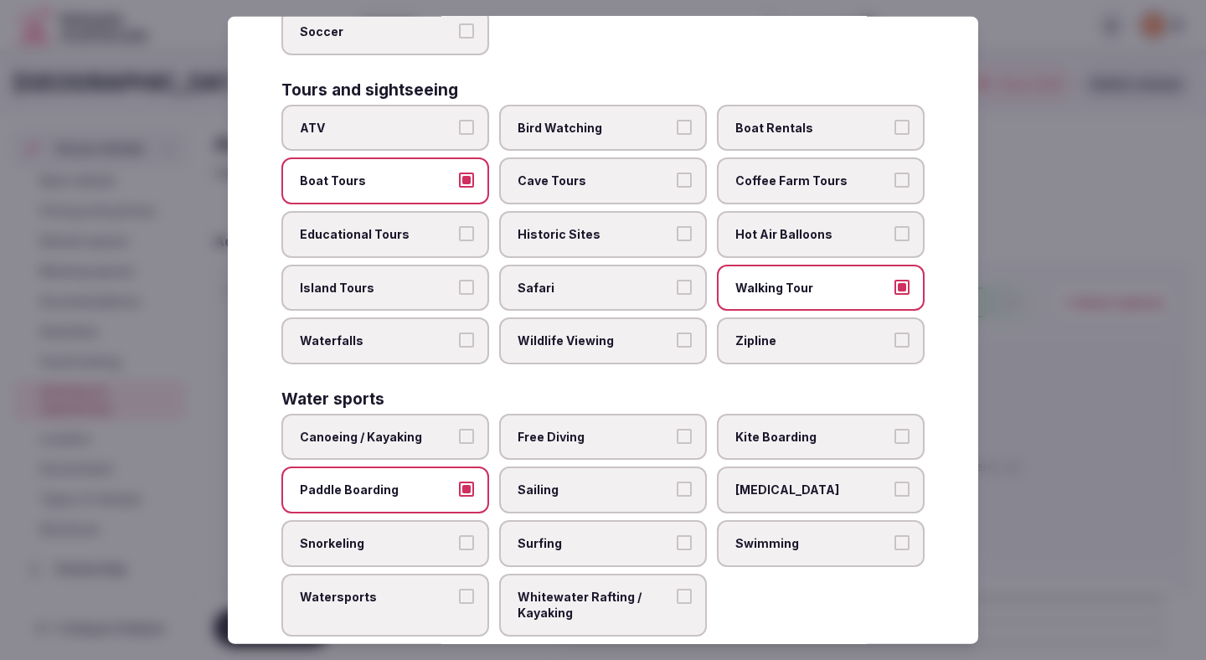
click at [454, 573] on label "Watersports" at bounding box center [385, 604] width 208 height 63
click at [459, 588] on button "Watersports" at bounding box center [466, 595] width 15 height 15
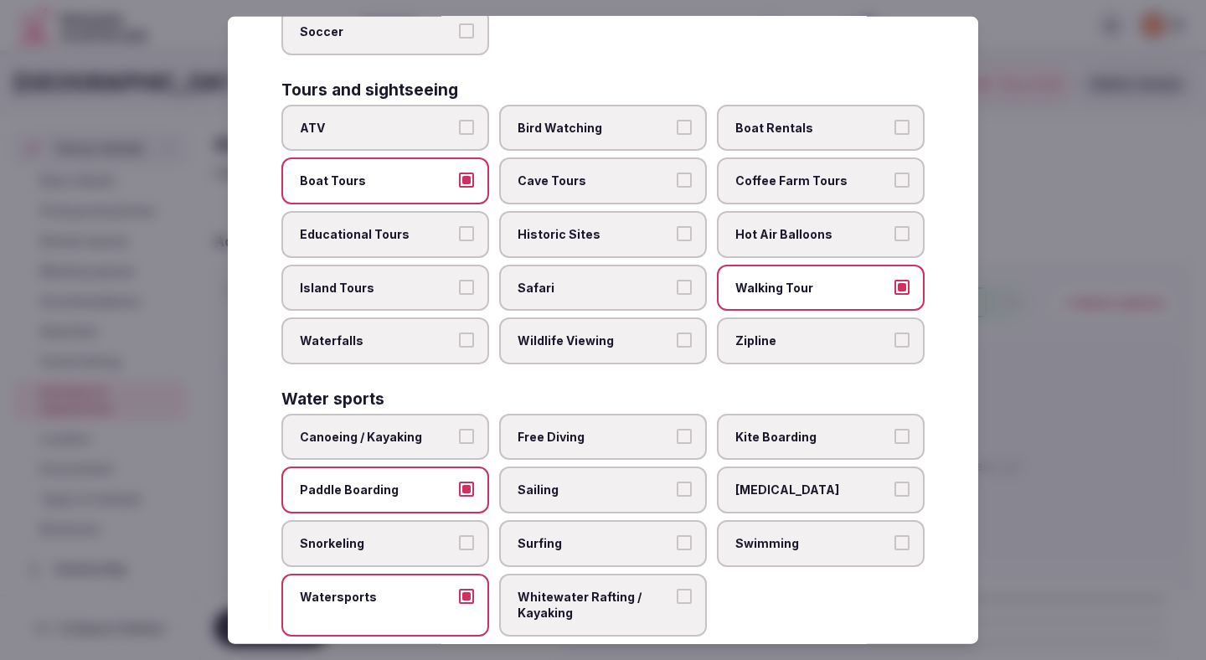
click at [800, 535] on span "Swimming" at bounding box center [812, 543] width 154 height 17
click at [895, 535] on button "Swimming" at bounding box center [902, 542] width 15 height 15
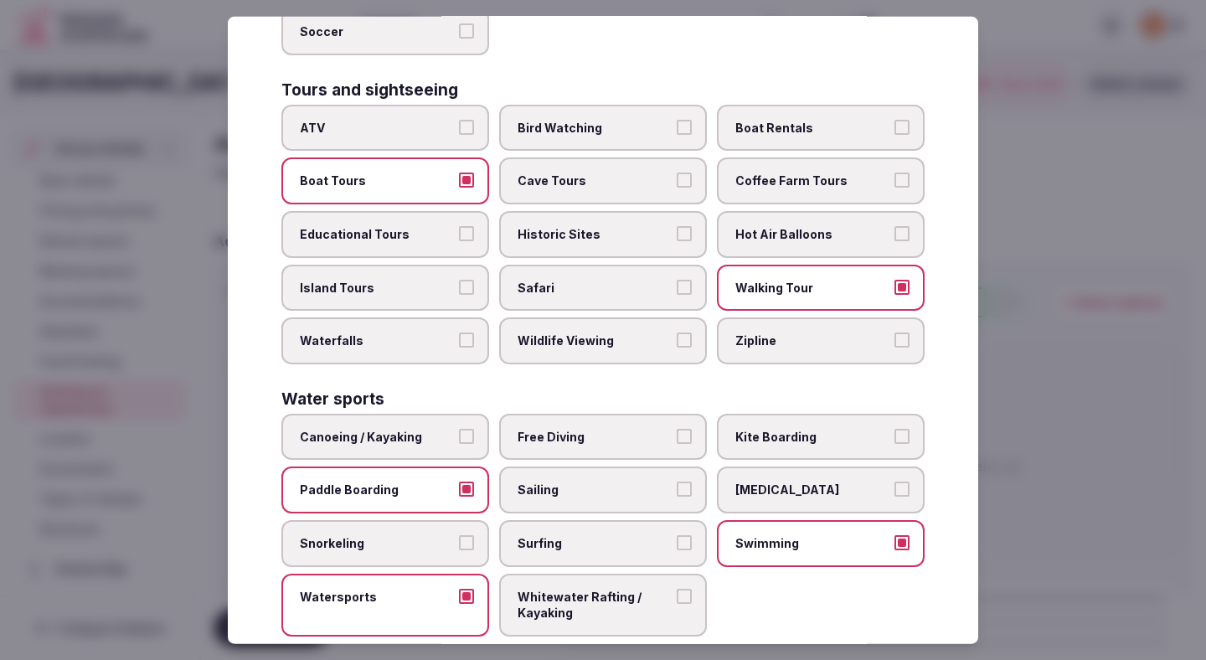
click at [682, 482] on button "Sailing" at bounding box center [684, 489] width 15 height 15
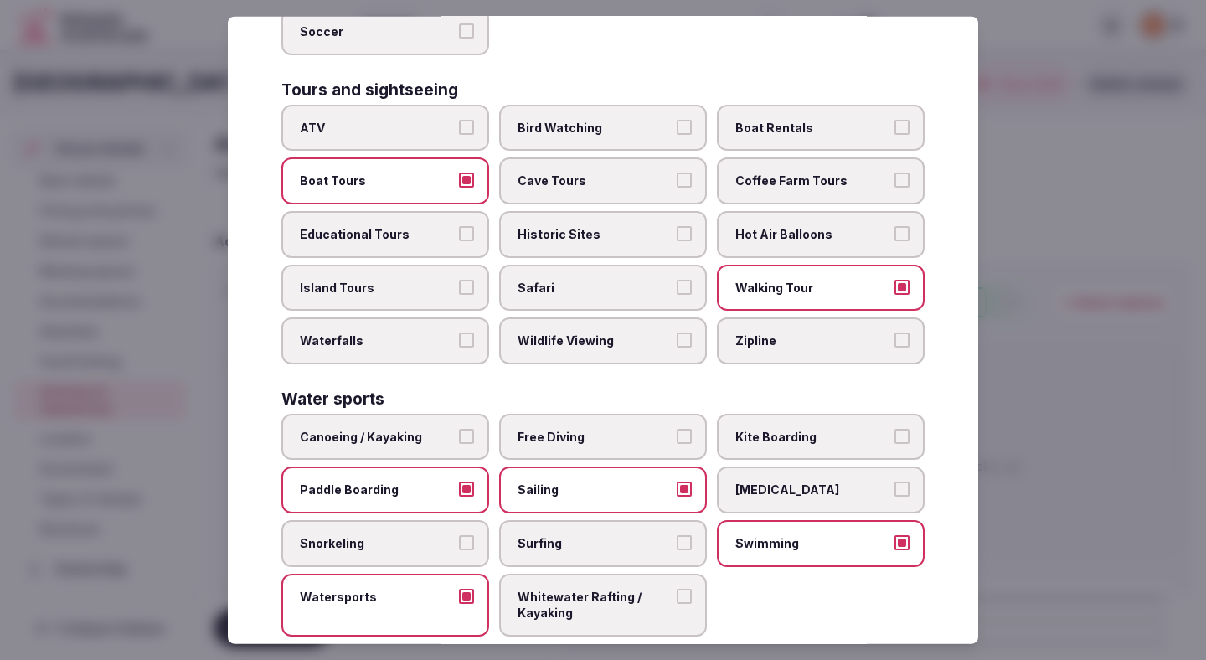
click at [1084, 348] on div at bounding box center [603, 330] width 1206 height 660
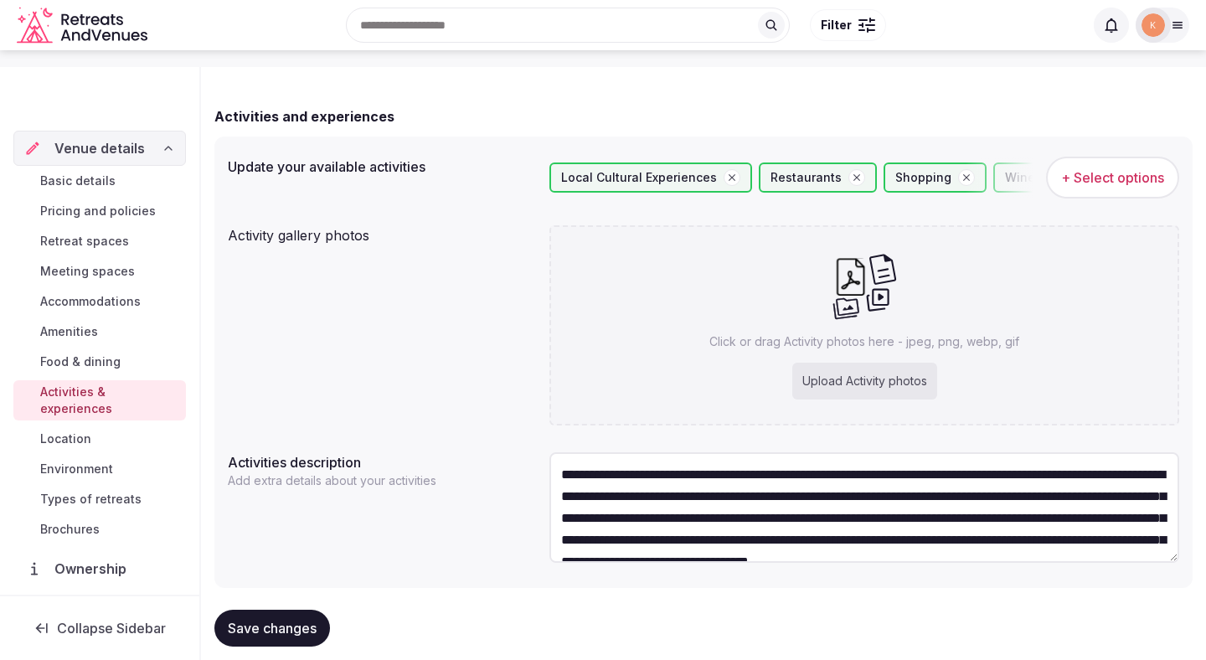
scroll to position [157, 0]
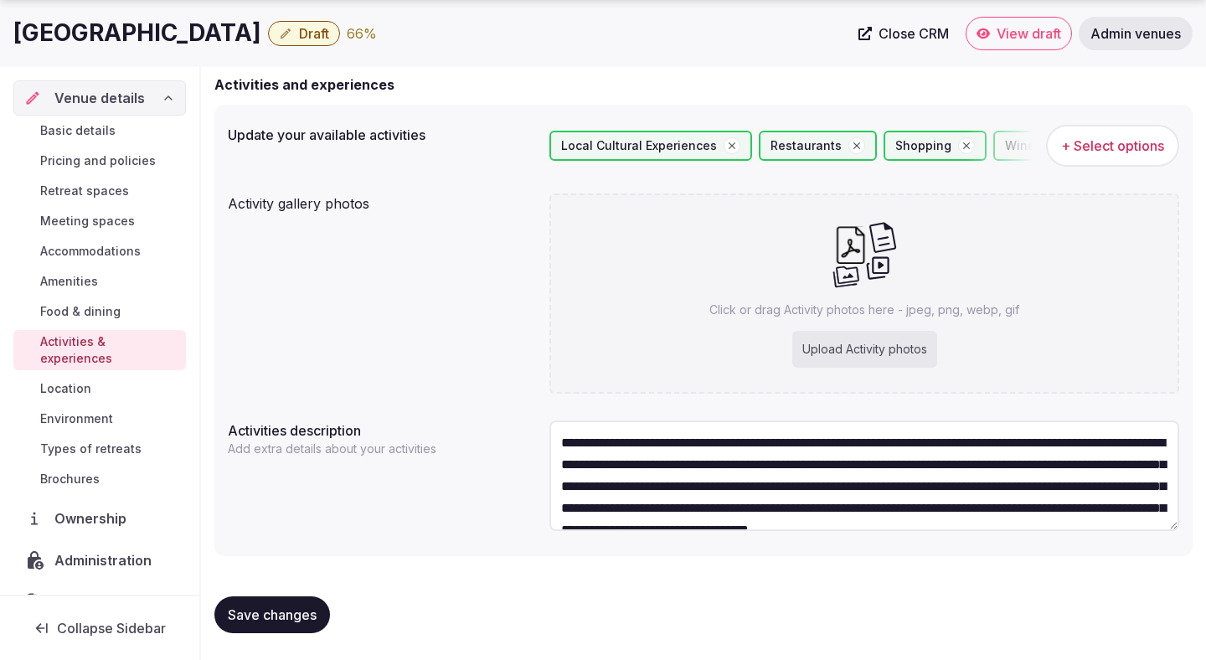
click at [309, 621] on span "Save changes" at bounding box center [272, 614] width 89 height 17
click at [313, 623] on button "Save changes" at bounding box center [272, 614] width 116 height 37
click at [101, 323] on div "Basic details Pricing and policies Retreat spaces Meeting spaces Accommodations…" at bounding box center [99, 305] width 173 height 379
click at [103, 313] on span "Food & dining" at bounding box center [80, 311] width 80 height 17
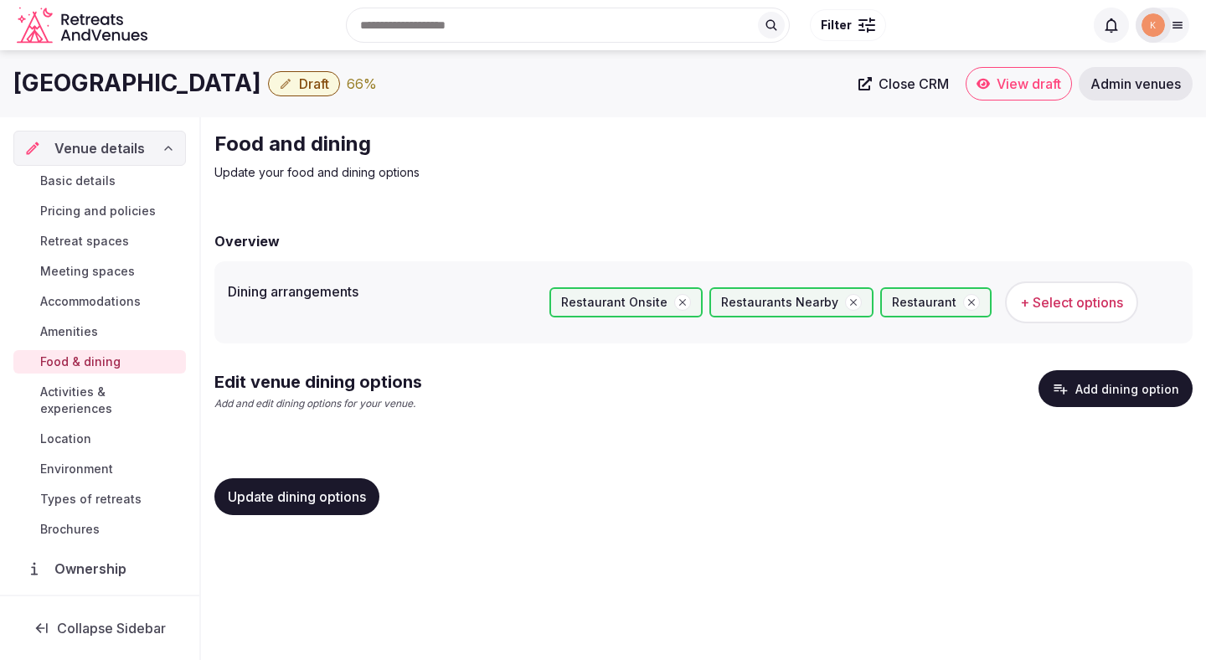
click at [1080, 387] on button "Add dining option" at bounding box center [1116, 388] width 154 height 37
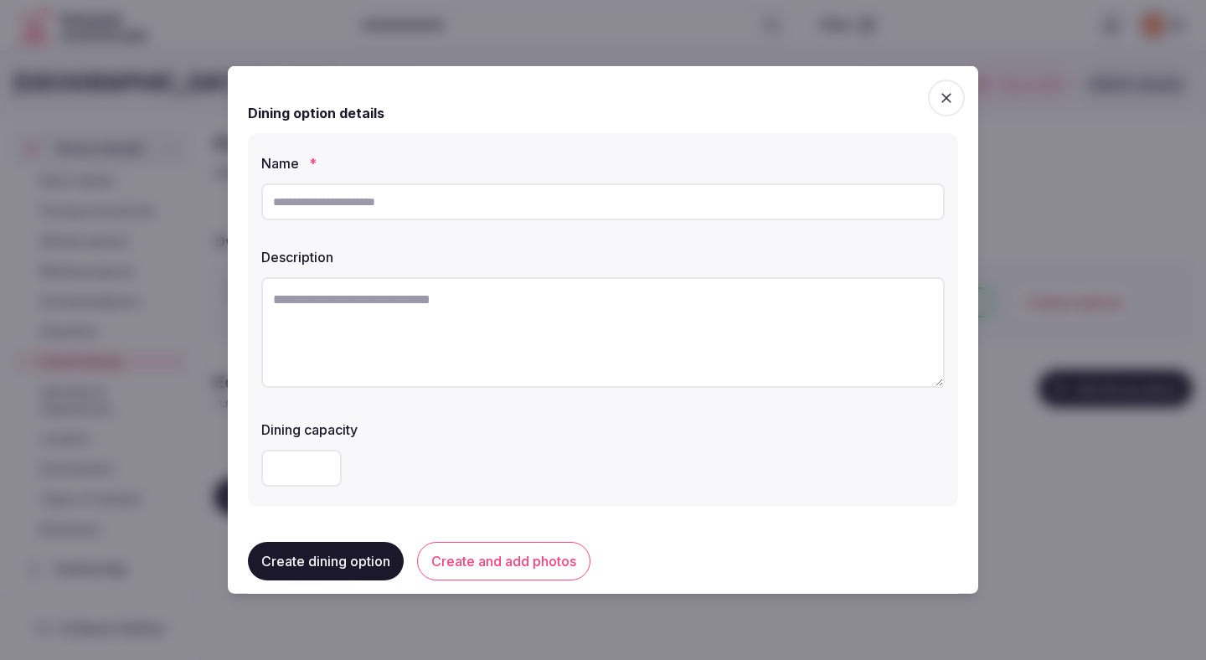
click at [488, 352] on textarea at bounding box center [602, 332] width 683 height 111
click at [492, 353] on textarea at bounding box center [602, 332] width 683 height 111
click at [951, 96] on icon "button" at bounding box center [946, 98] width 17 height 17
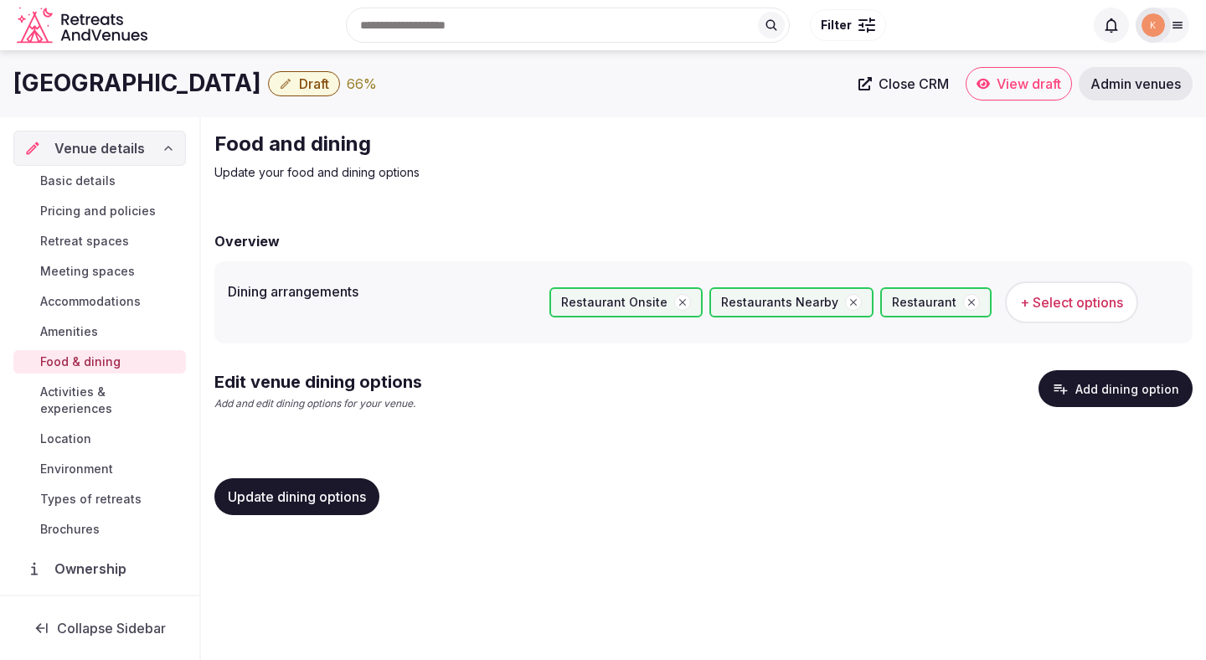
click at [364, 497] on span "Update dining options" at bounding box center [297, 496] width 138 height 17
click at [1138, 389] on button "Add dining option" at bounding box center [1116, 388] width 154 height 37
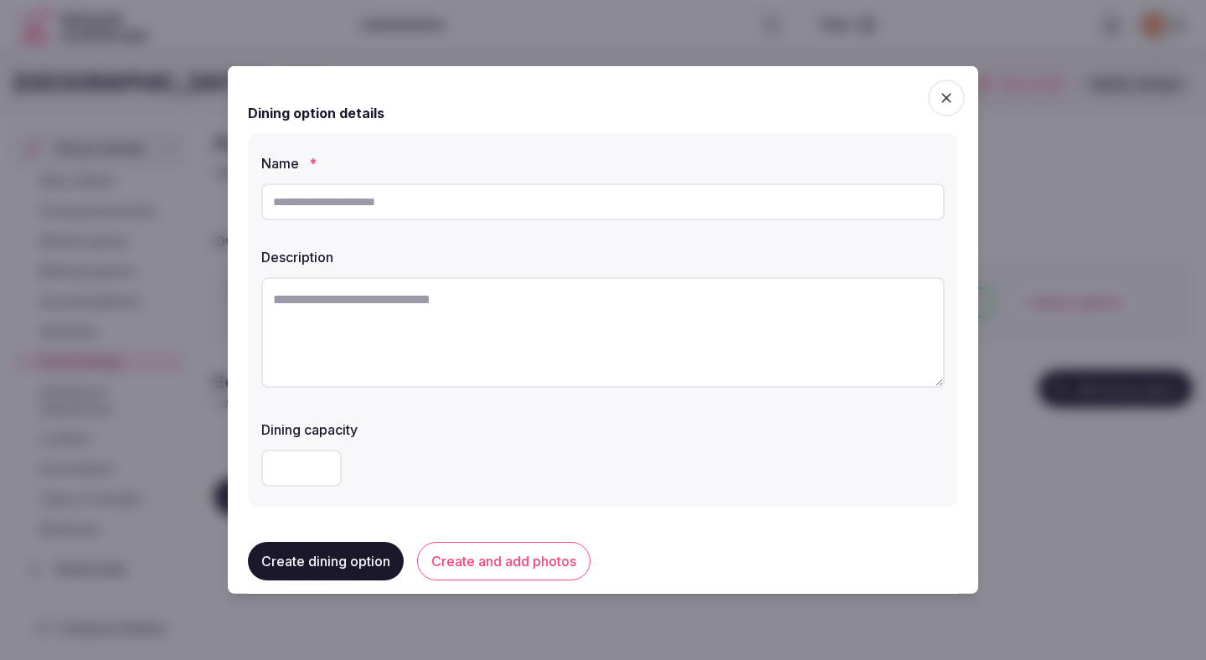
click at [590, 203] on input "text" at bounding box center [602, 201] width 683 height 37
type input "**********"
click at [483, 322] on textarea at bounding box center [602, 332] width 683 height 111
paste textarea "**********"
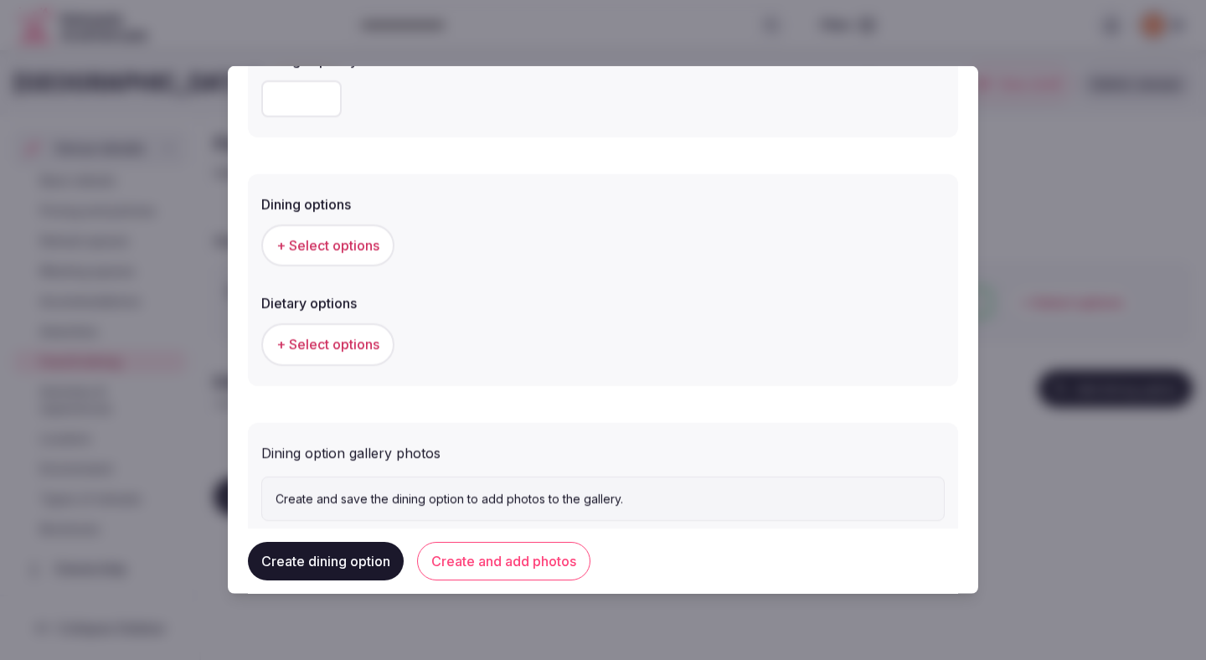
scroll to position [367, 0]
type textarea "**********"
click at [343, 255] on span "+ Select options" at bounding box center [327, 248] width 103 height 18
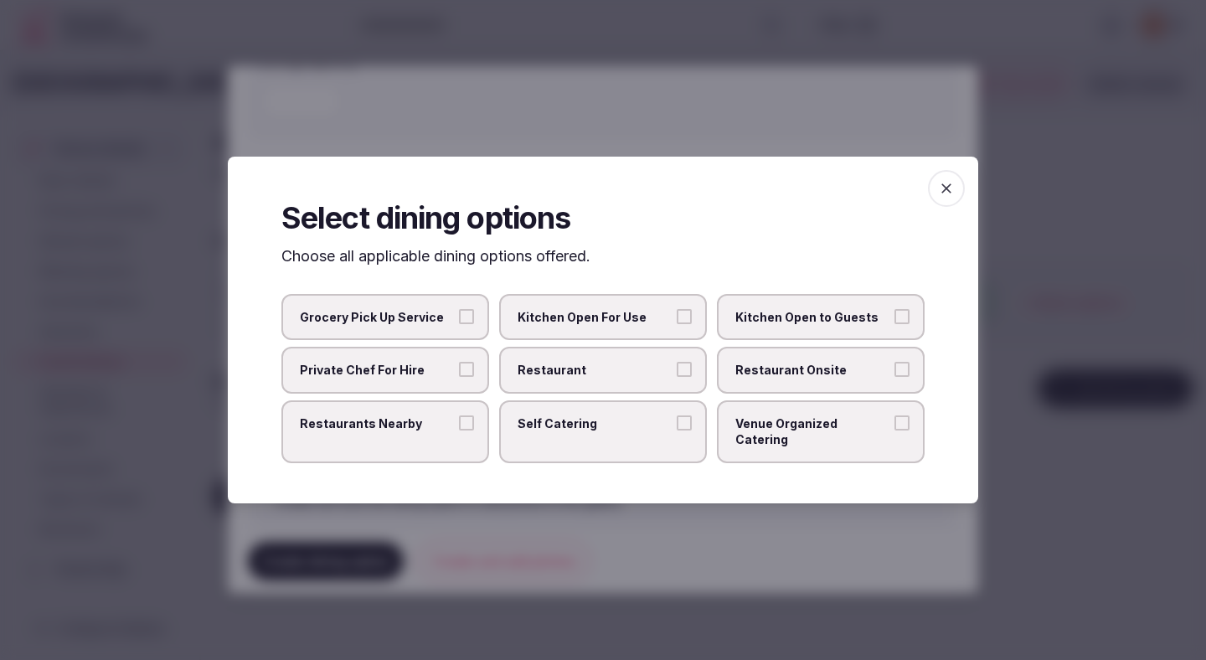
click at [580, 367] on label "Restaurant" at bounding box center [603, 370] width 208 height 47
click at [677, 367] on button "Restaurant" at bounding box center [684, 369] width 15 height 15
click at [773, 379] on span "Restaurant Onsite" at bounding box center [812, 370] width 154 height 17
click at [895, 377] on button "Restaurant Onsite" at bounding box center [902, 369] width 15 height 15
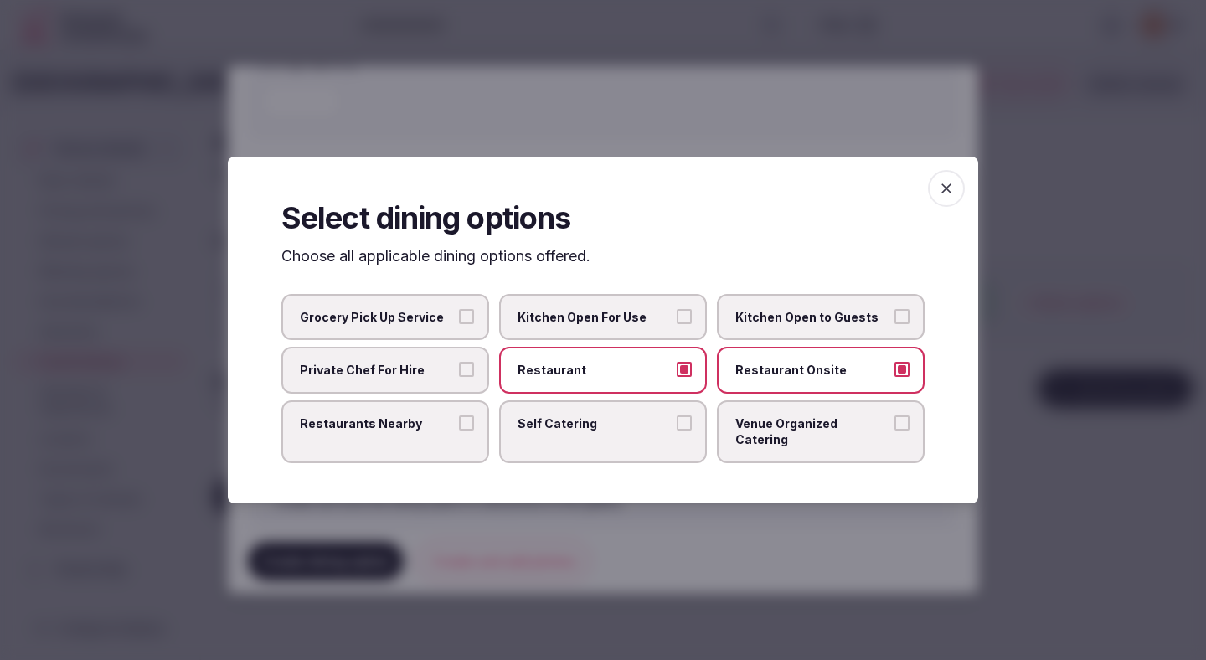
click at [442, 371] on span "Private Chef For Hire" at bounding box center [377, 370] width 154 height 17
click at [459, 371] on button "Private Chef For Hire" at bounding box center [466, 369] width 15 height 15
click at [441, 372] on span "Private Chef For Hire" at bounding box center [377, 370] width 154 height 17
click at [459, 372] on button "Private Chef For Hire" at bounding box center [466, 369] width 15 height 15
drag, startPoint x: 867, startPoint y: 428, endPoint x: 673, endPoint y: 390, distance: 197.1
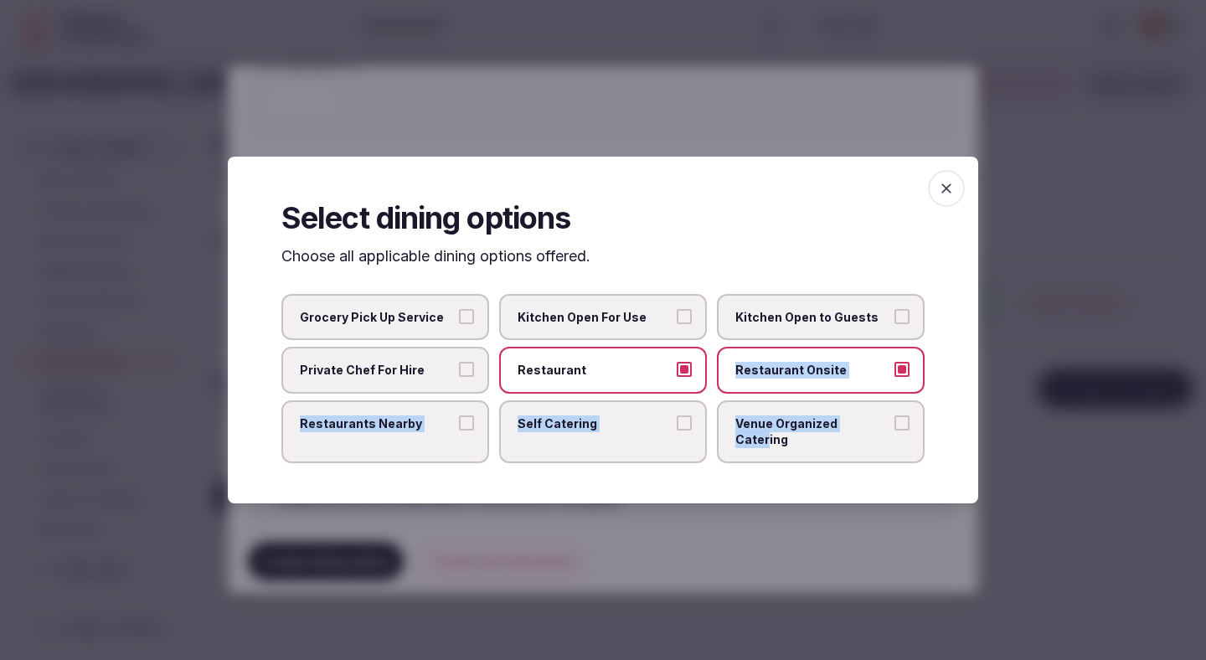
click at [673, 391] on div "Grocery Pick Up Service Kitchen Open For Use Kitchen Open to Guests Private Che…" at bounding box center [602, 378] width 643 height 169
click at [645, 554] on div at bounding box center [603, 330] width 1206 height 660
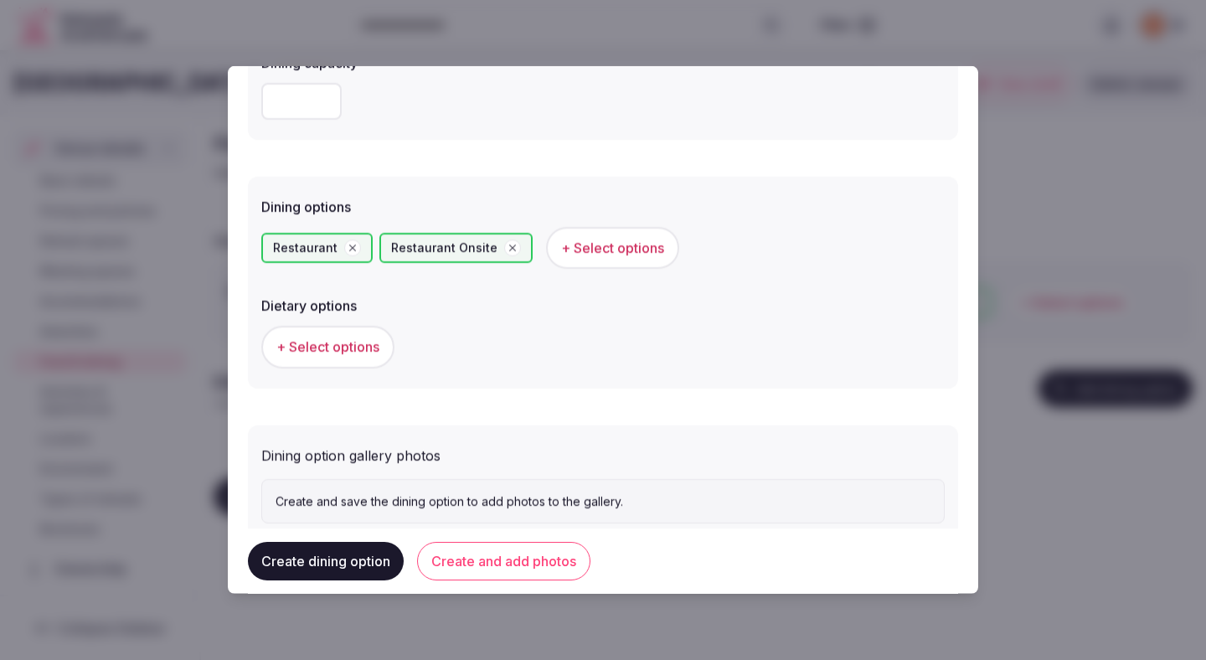
scroll to position [415, 0]
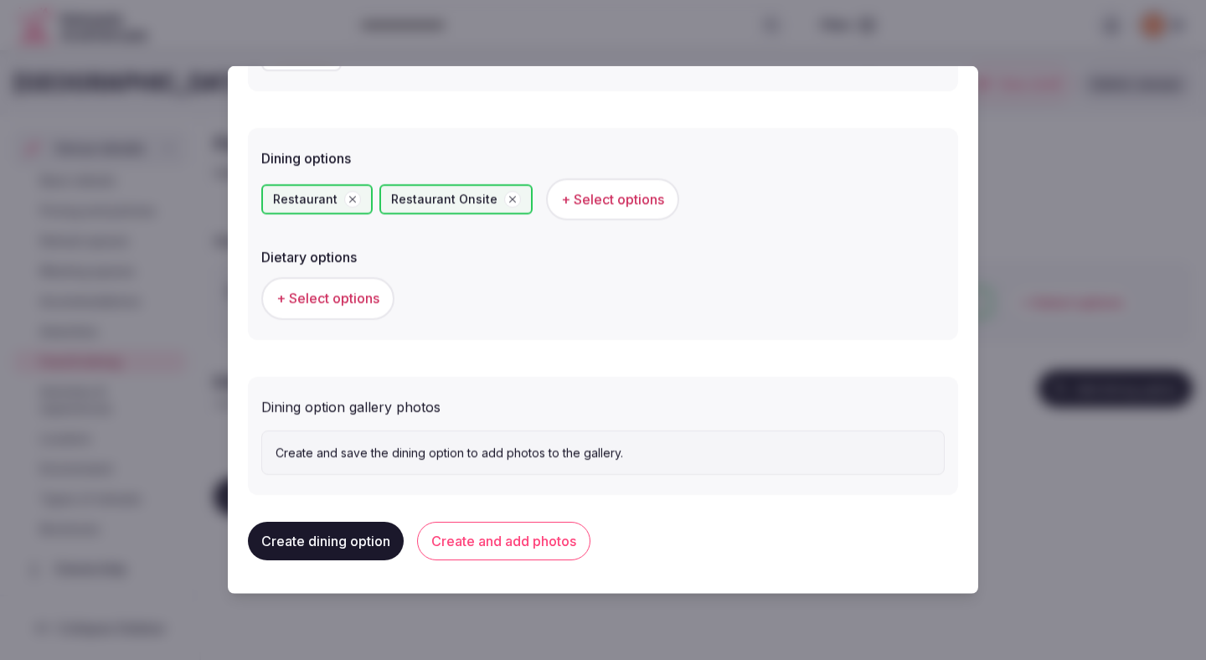
click at [374, 305] on span "+ Select options" at bounding box center [327, 298] width 103 height 18
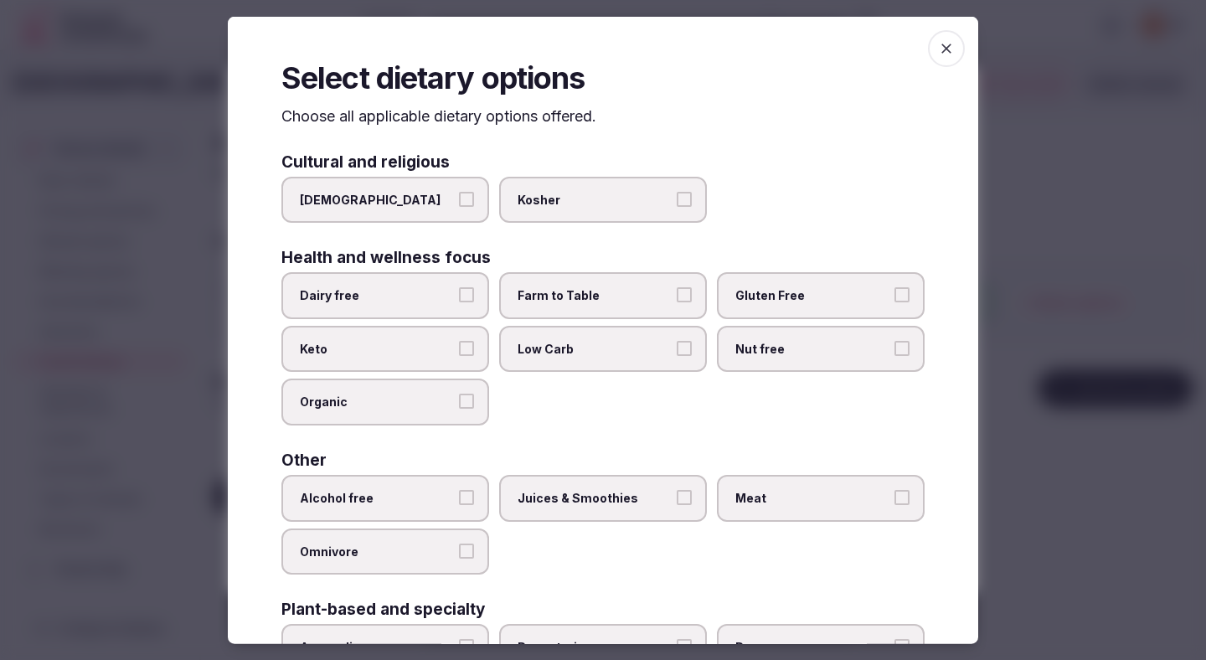
click at [451, 300] on span "Dairy free" at bounding box center [377, 295] width 154 height 17
click at [459, 300] on button "Dairy free" at bounding box center [466, 294] width 15 height 15
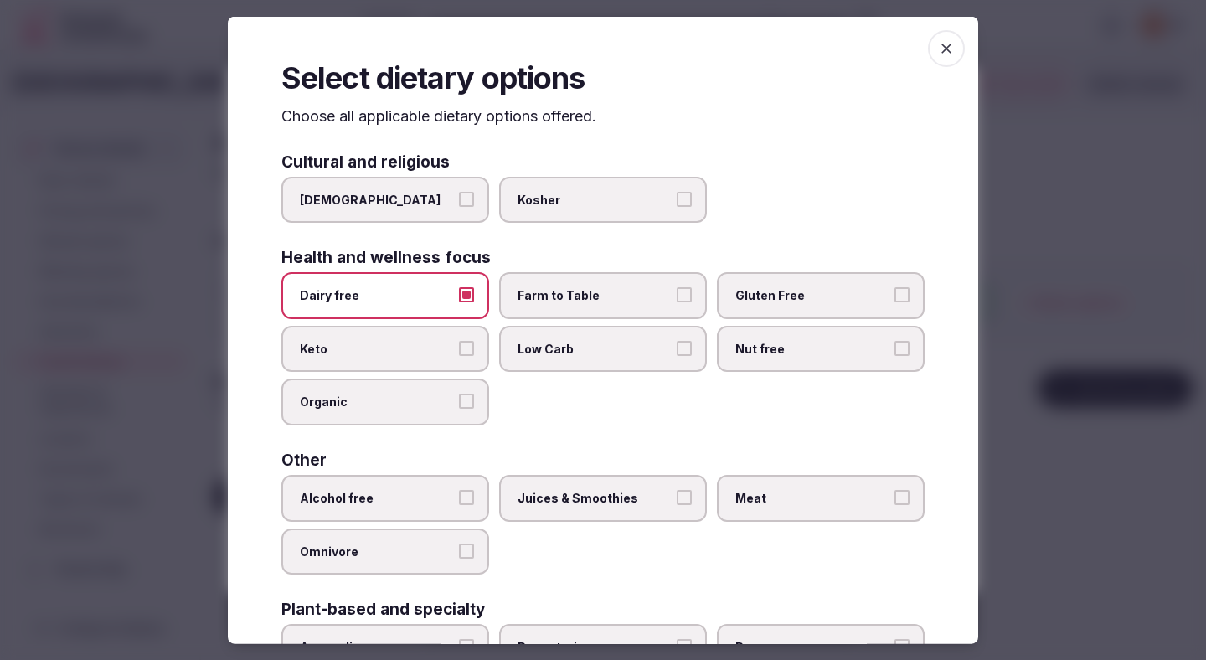
click at [575, 284] on label "Farm to Table" at bounding box center [603, 295] width 208 height 47
click at [677, 287] on button "Farm to Table" at bounding box center [684, 294] width 15 height 15
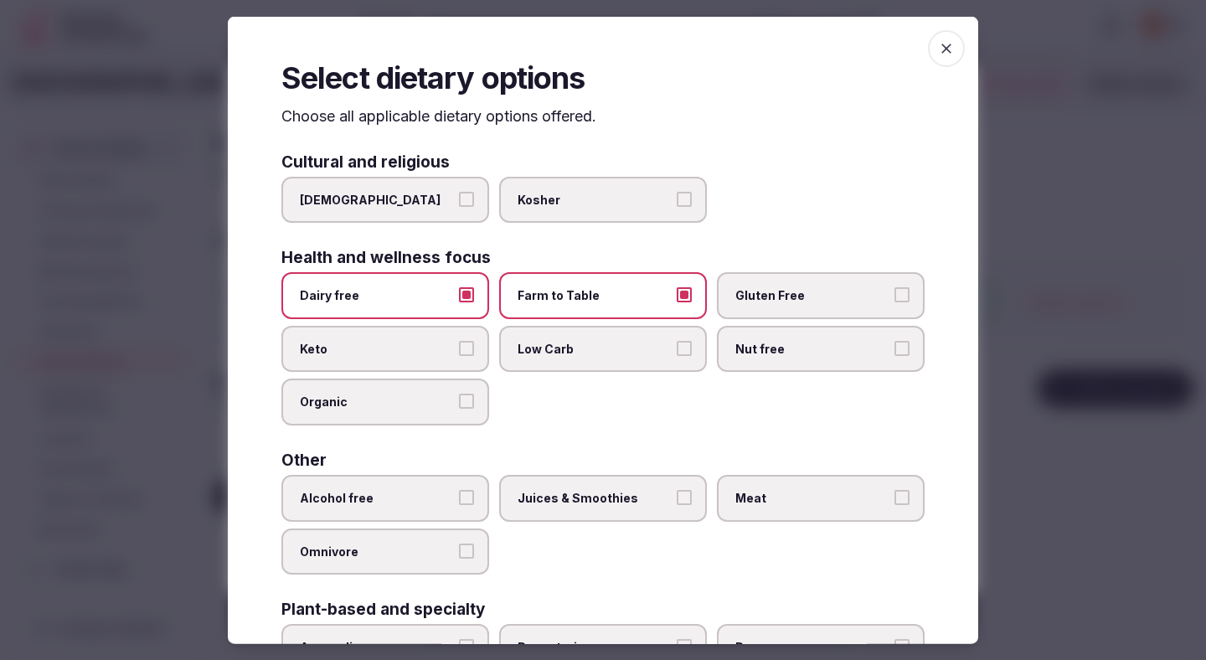
click at [787, 296] on span "Gluten Free" at bounding box center [812, 295] width 154 height 17
click at [895, 296] on button "Gluten Free" at bounding box center [902, 294] width 15 height 15
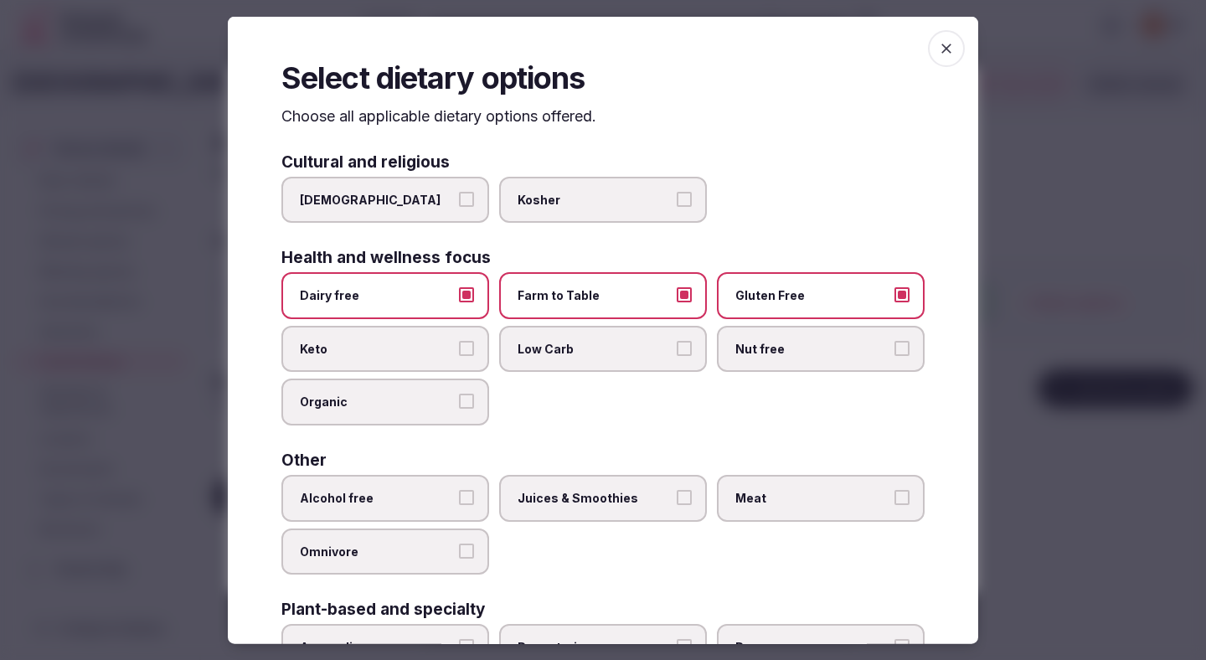
click at [794, 344] on span "Nut free" at bounding box center [812, 348] width 154 height 17
click at [895, 344] on button "Nut free" at bounding box center [902, 347] width 15 height 15
click at [436, 405] on span "Organic" at bounding box center [377, 402] width 154 height 17
click at [459, 405] on button "Organic" at bounding box center [466, 401] width 15 height 15
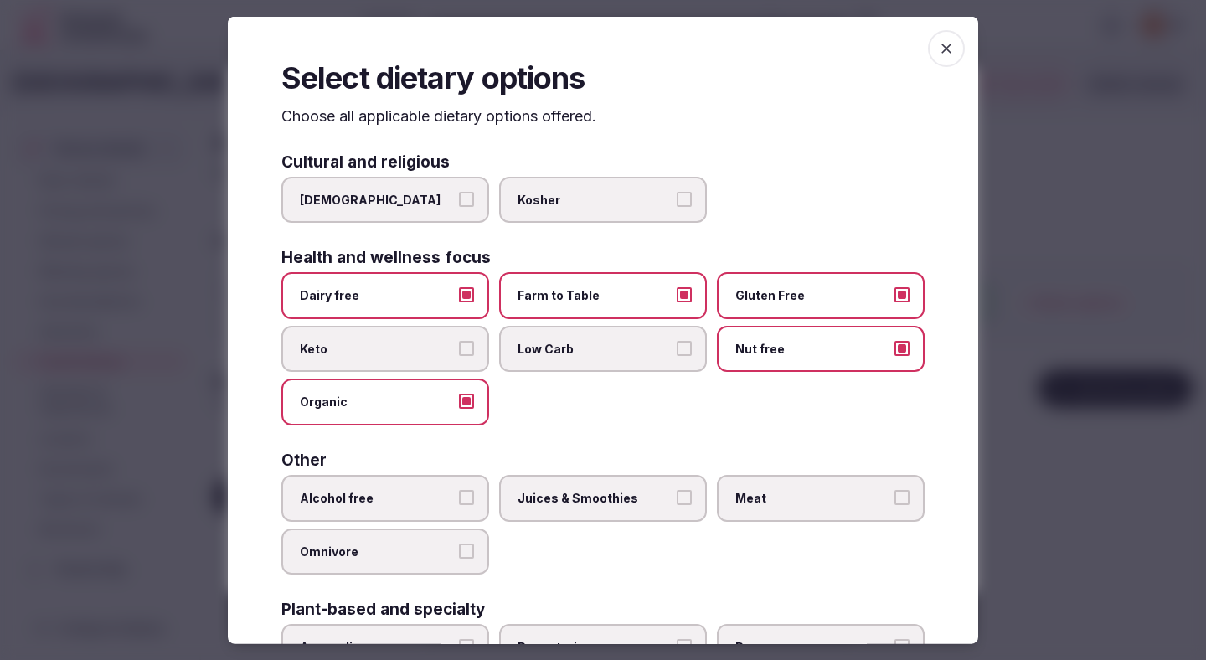
drag, startPoint x: 453, startPoint y: 509, endPoint x: 565, endPoint y: 477, distance: 115.9
click at [453, 509] on label "Alcohol free" at bounding box center [385, 498] width 208 height 47
click at [459, 505] on button "Alcohol free" at bounding box center [466, 497] width 15 height 15
click at [611, 479] on label "Juices & Smoothies" at bounding box center [603, 498] width 208 height 47
click at [677, 490] on button "Juices & Smoothies" at bounding box center [684, 497] width 15 height 15
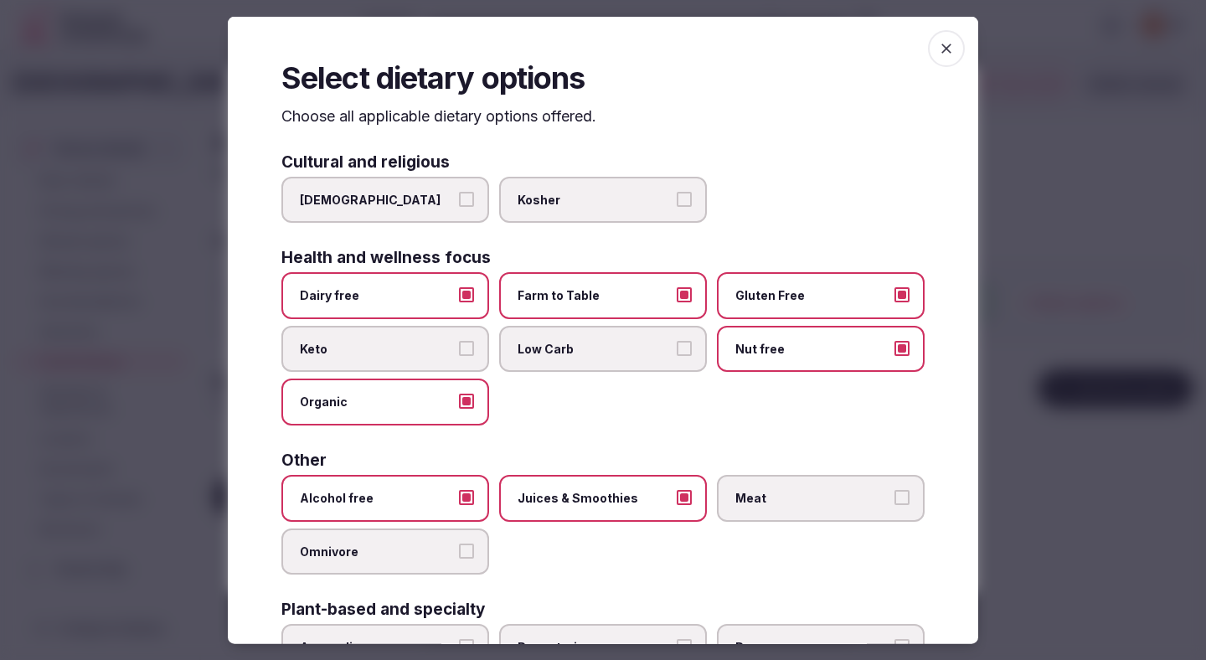
drag, startPoint x: 774, startPoint y: 500, endPoint x: 686, endPoint y: 498, distance: 88.0
click at [774, 500] on span "Meat" at bounding box center [812, 498] width 154 height 17
click at [895, 500] on button "Meat" at bounding box center [902, 497] width 15 height 15
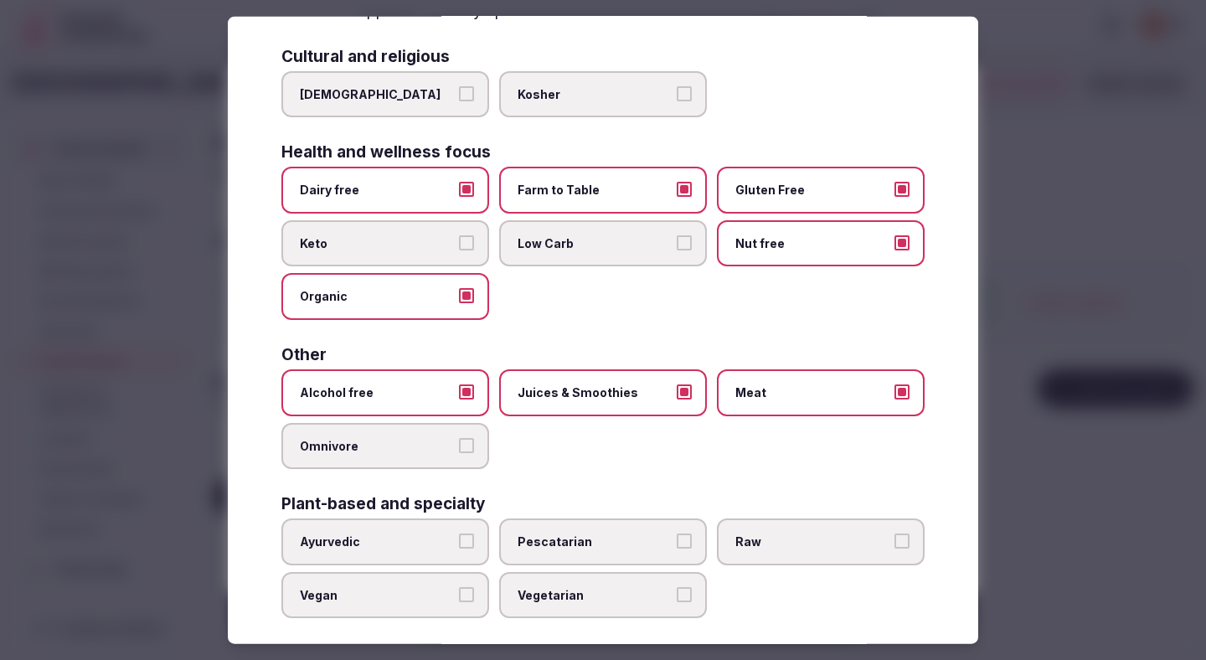
scroll to position [121, 0]
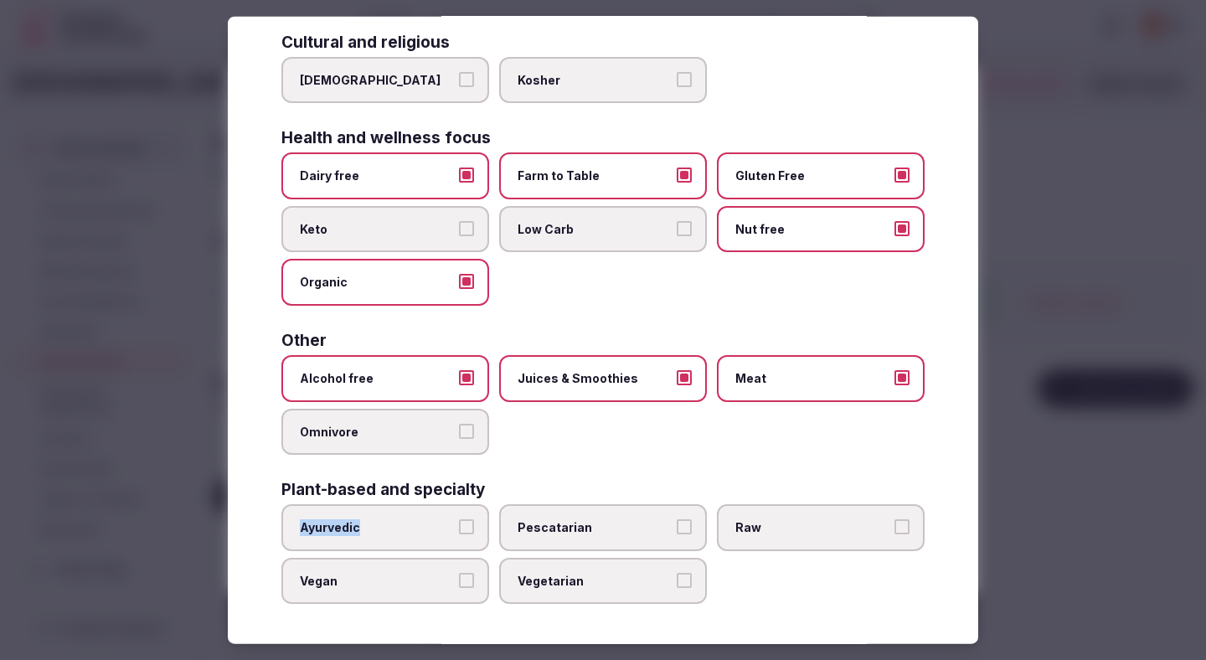
drag, startPoint x: 483, startPoint y: 516, endPoint x: 495, endPoint y: 514, distance: 11.8
click at [490, 515] on div "Ayurvedic Pescatarian Raw Vegan Vegetarian" at bounding box center [602, 554] width 643 height 100
click at [575, 528] on span "Pescatarian" at bounding box center [595, 527] width 154 height 17
click at [677, 528] on button "Pescatarian" at bounding box center [684, 526] width 15 height 15
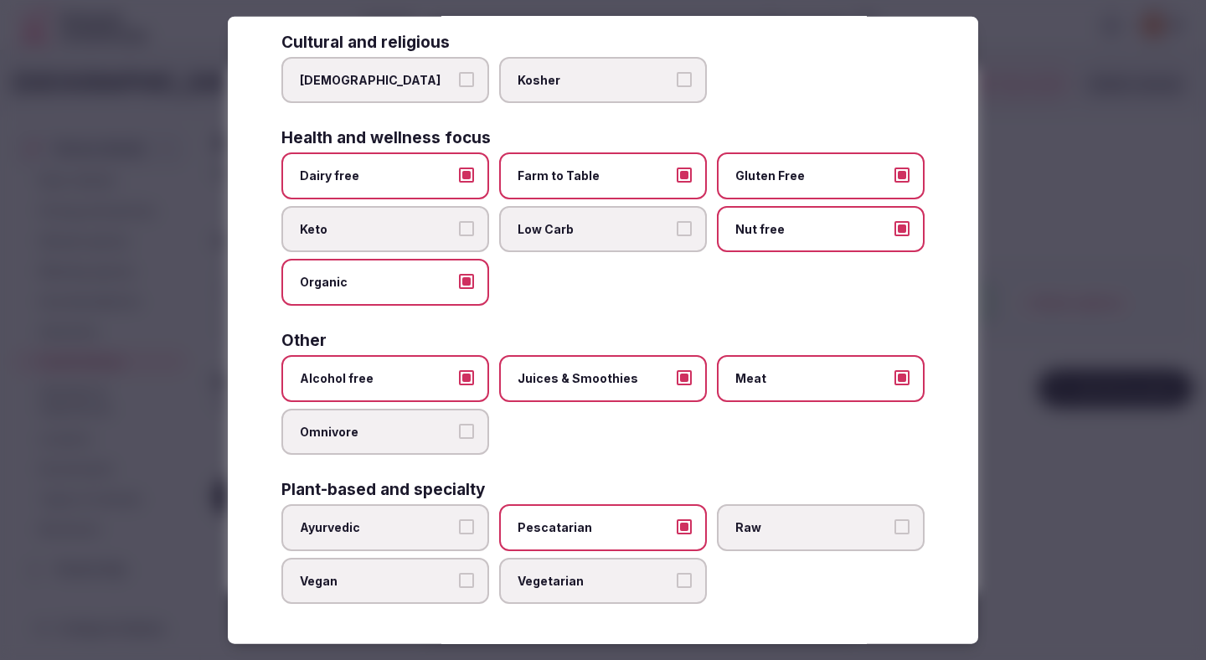
click at [769, 519] on span "Raw" at bounding box center [812, 527] width 154 height 17
click at [895, 519] on button "Raw" at bounding box center [902, 526] width 15 height 15
click at [1052, 439] on div at bounding box center [603, 330] width 1206 height 660
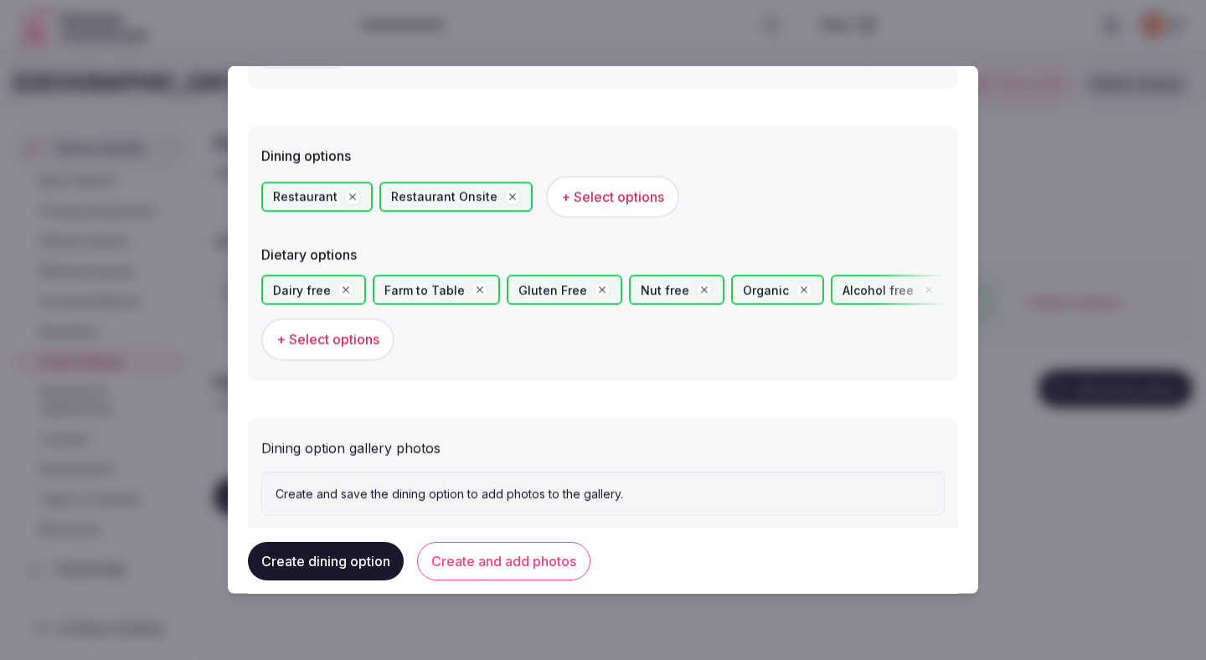
scroll to position [459, 0]
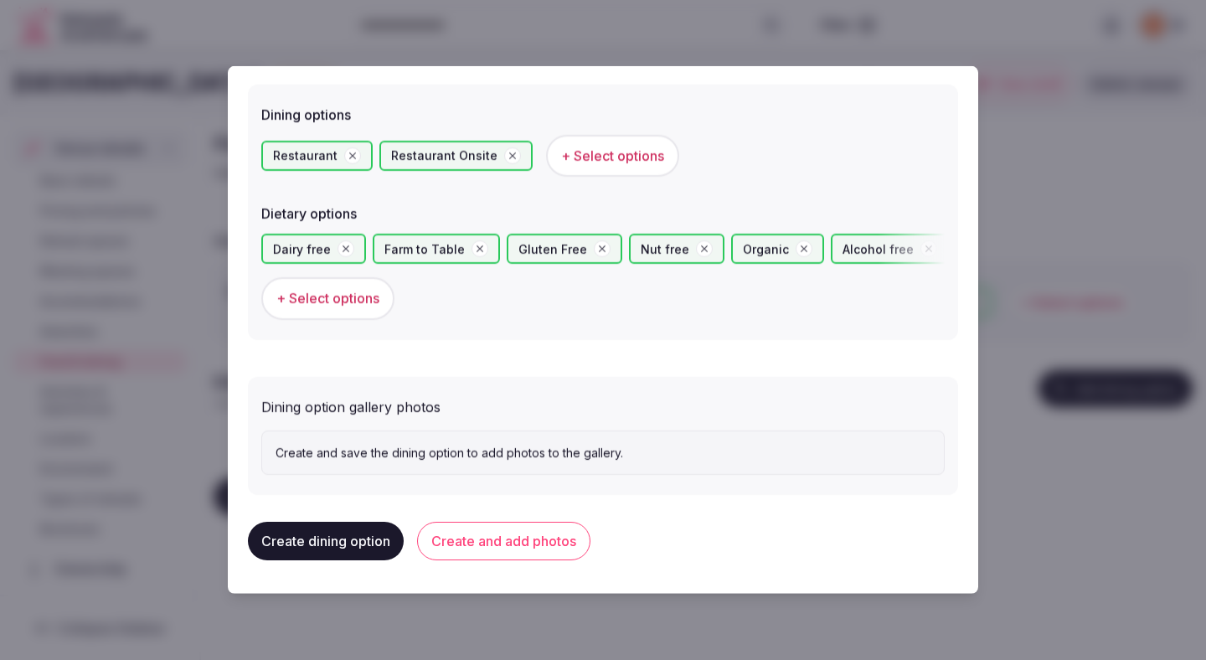
click at [570, 542] on button "Create and add photos" at bounding box center [503, 541] width 173 height 39
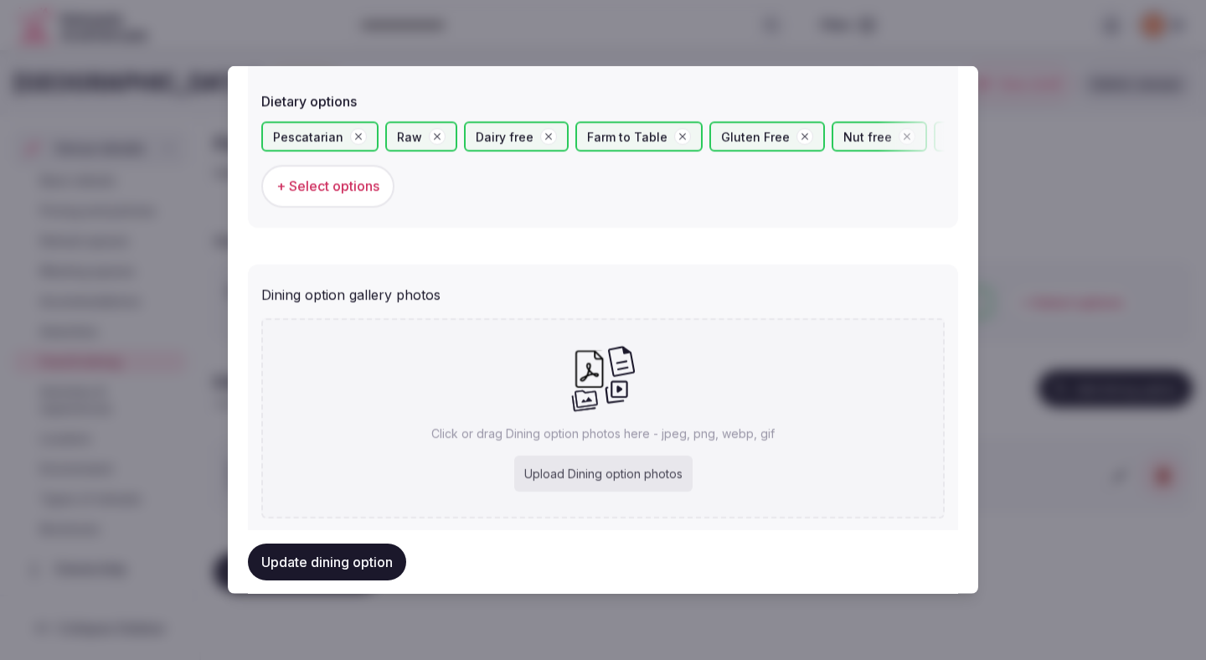
scroll to position [580, 0]
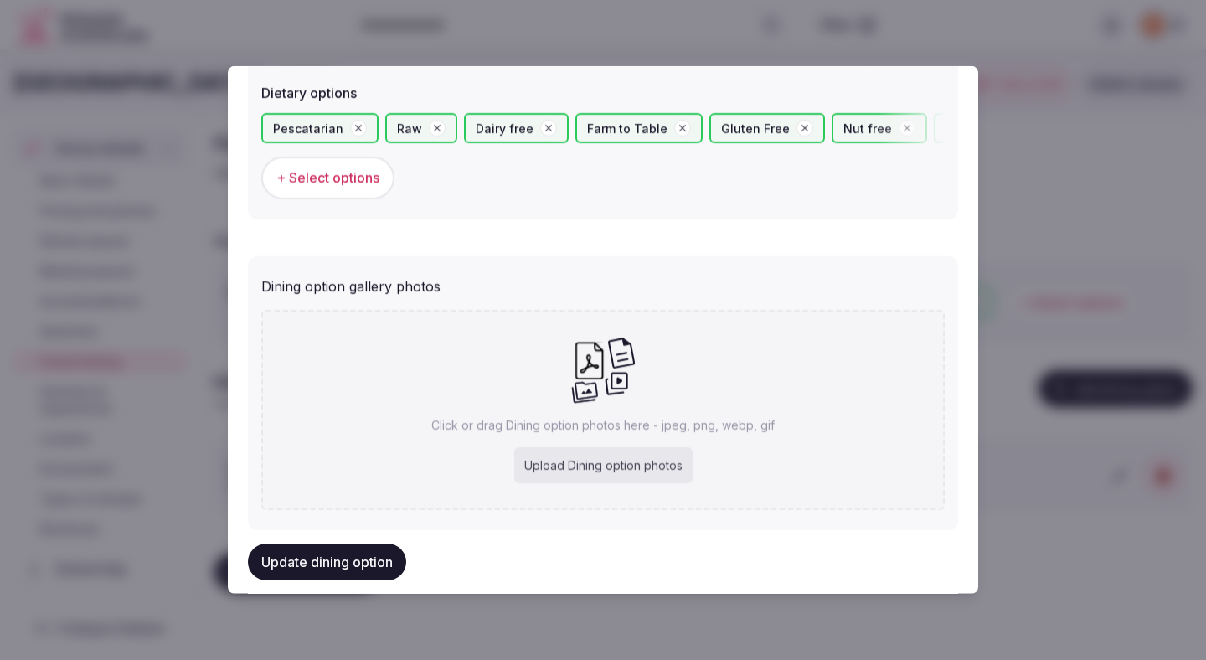
click at [392, 554] on button "Update dining option" at bounding box center [327, 562] width 158 height 37
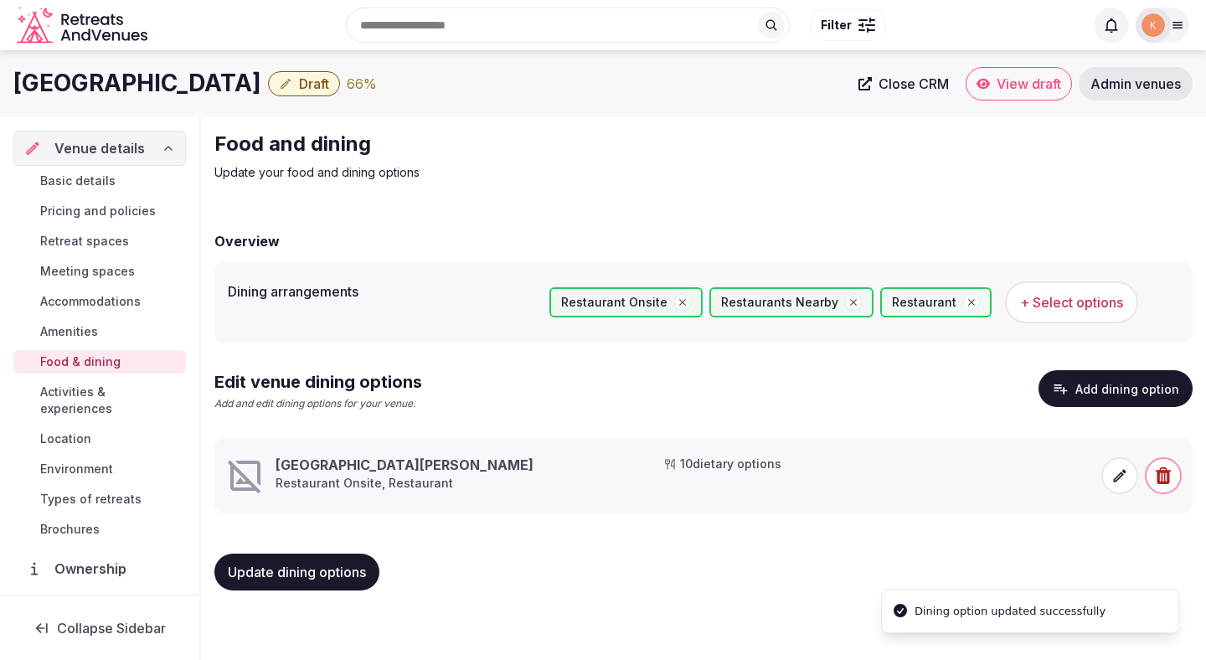
click at [1114, 478] on icon at bounding box center [1119, 475] width 17 height 17
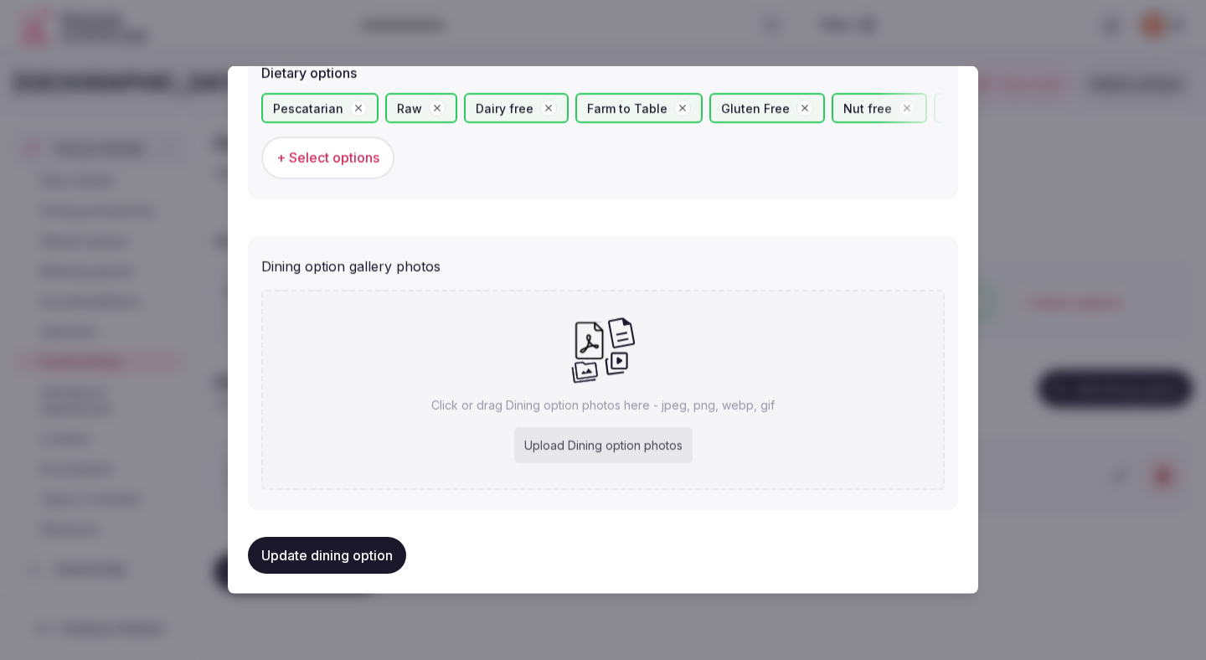
scroll to position [613, 0]
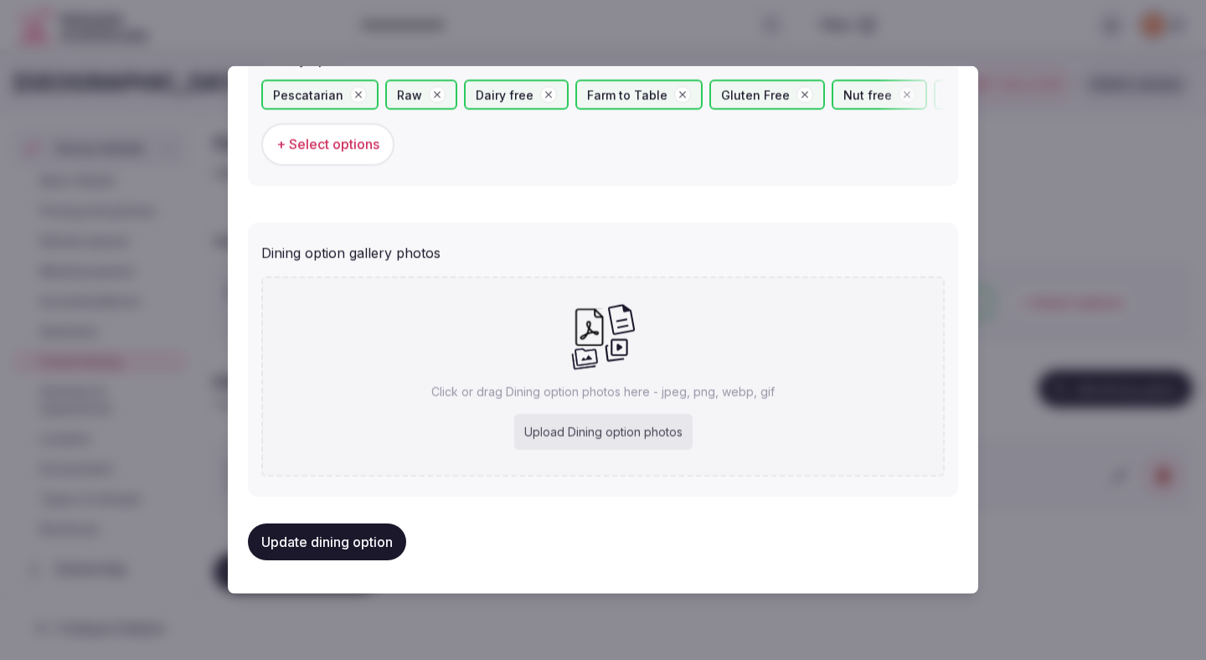
click at [582, 423] on div "Upload Dining option photos" at bounding box center [603, 432] width 178 height 37
type input "**********"
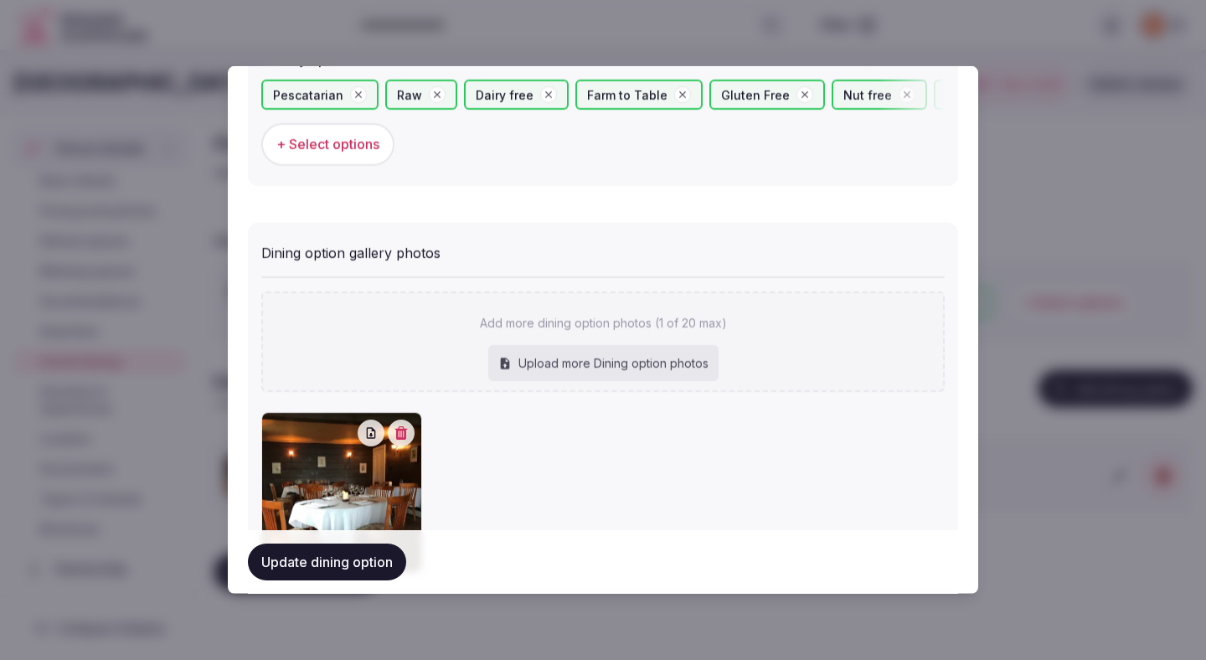
click at [385, 554] on button "Update dining option" at bounding box center [327, 562] width 158 height 37
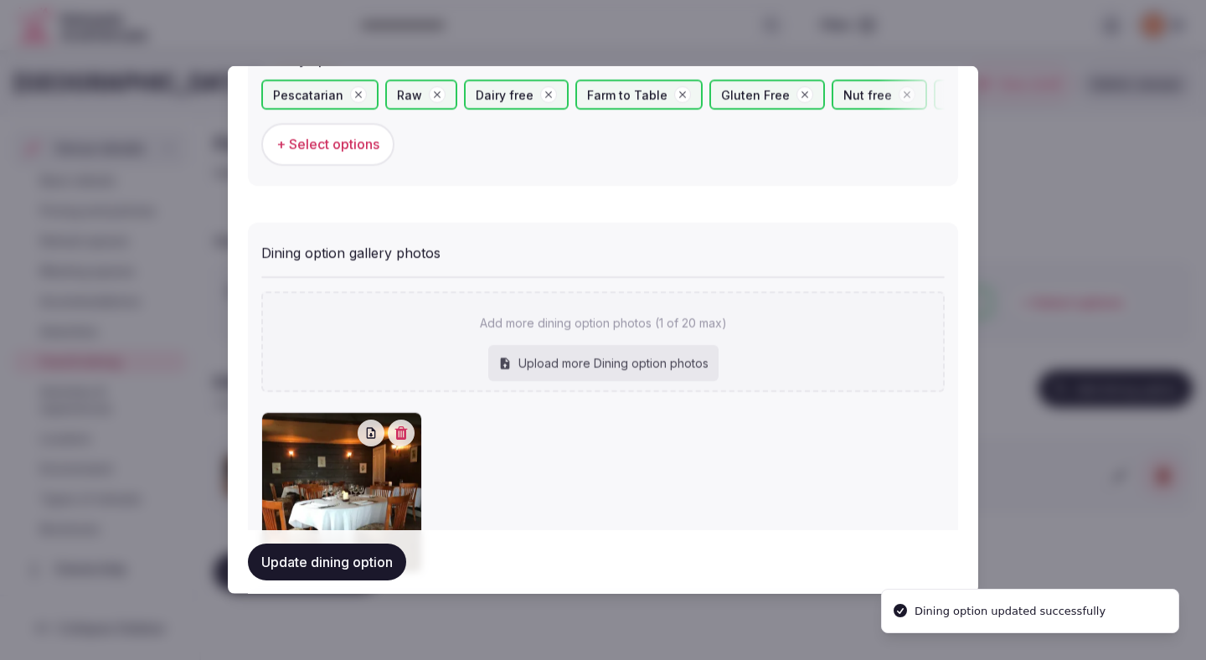
click at [386, 558] on button "Update dining option" at bounding box center [327, 562] width 158 height 37
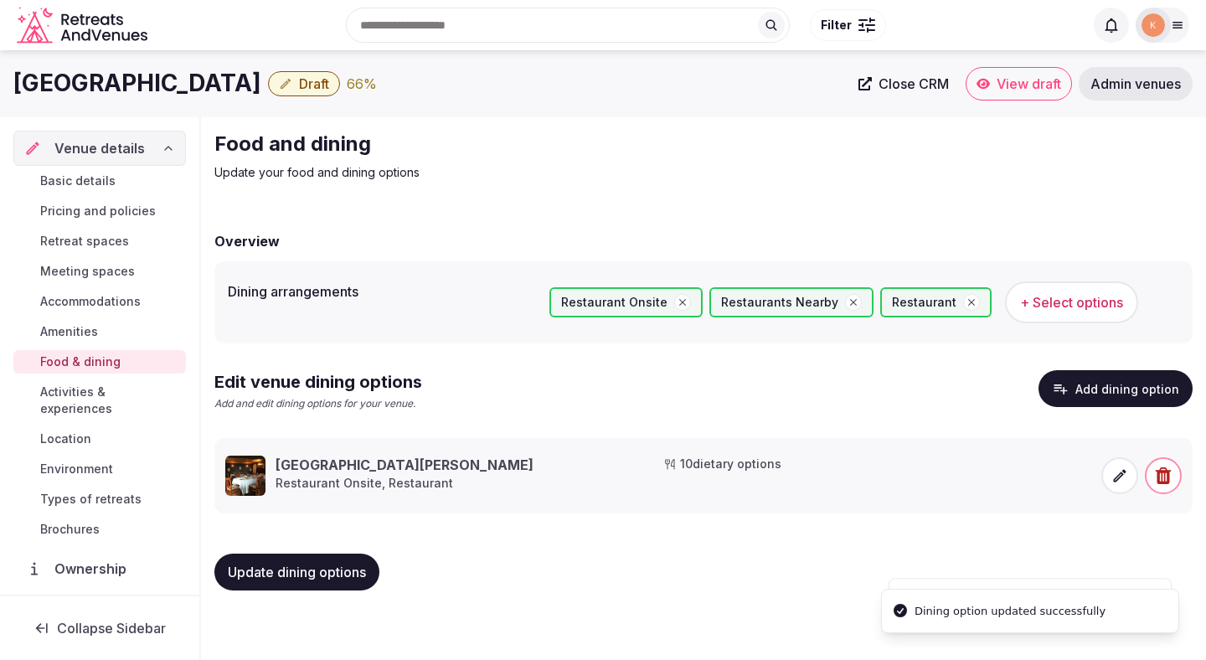
click at [346, 573] on span "Update dining options" at bounding box center [297, 572] width 138 height 17
click at [142, 398] on span "Activities & experiences" at bounding box center [109, 401] width 139 height 34
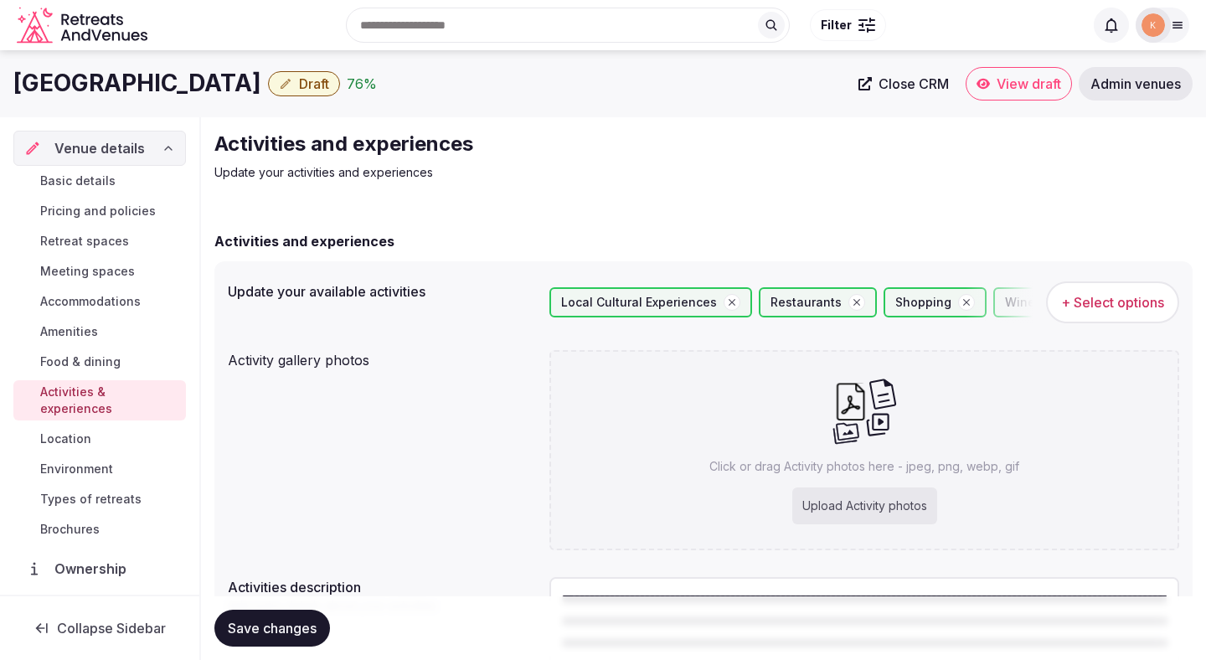
click at [286, 645] on button "Save changes" at bounding box center [272, 628] width 116 height 37
